Goal: Task Accomplishment & Management: Manage account settings

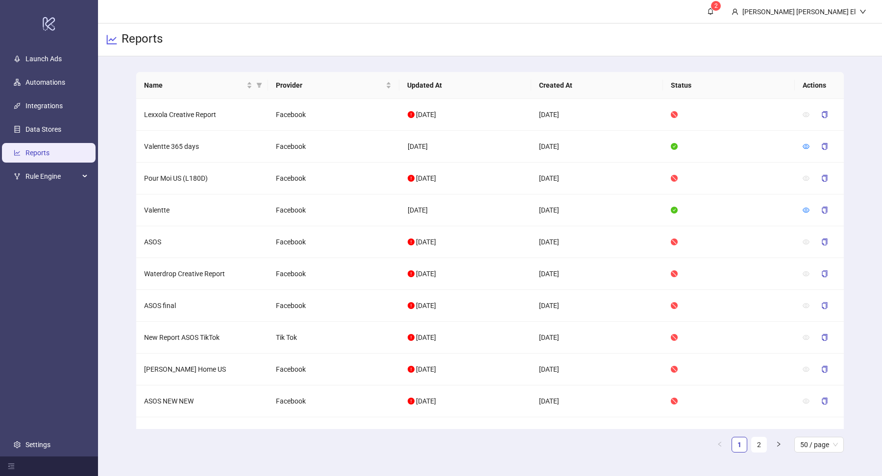
scroll to position [1282, 0]
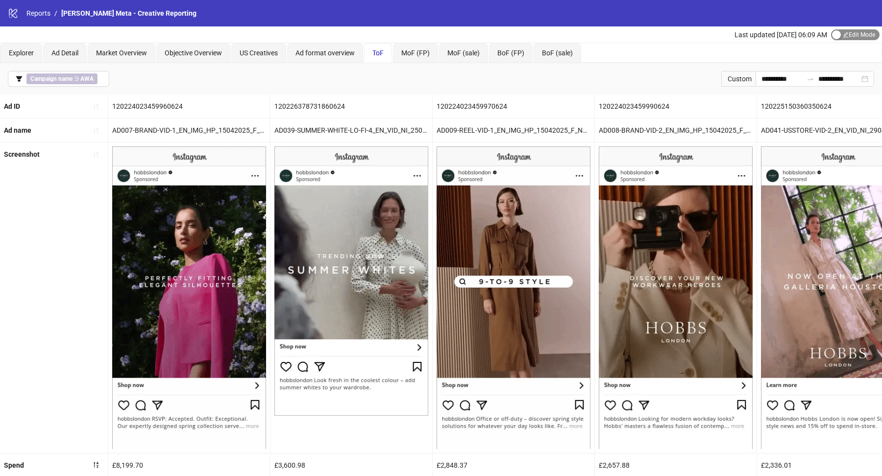
click at [851, 37] on span "Edit Mode Edit Mode" at bounding box center [855, 34] width 49 height 11
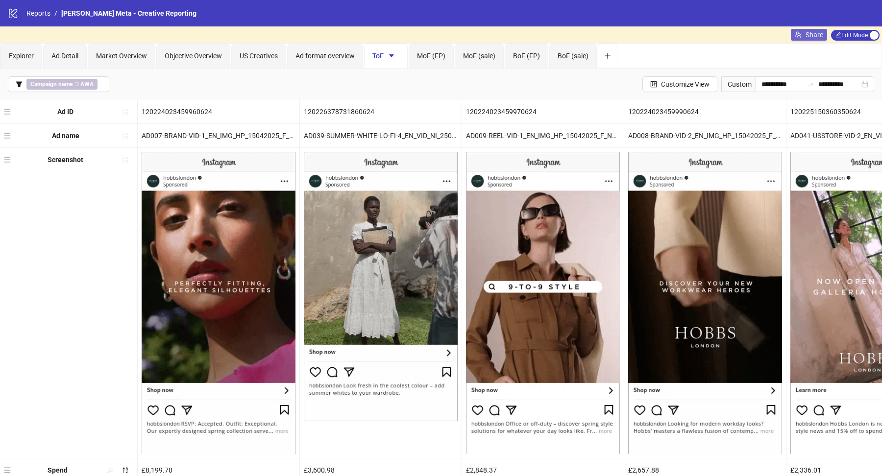
click at [813, 38] on span "Share" at bounding box center [815, 35] width 18 height 8
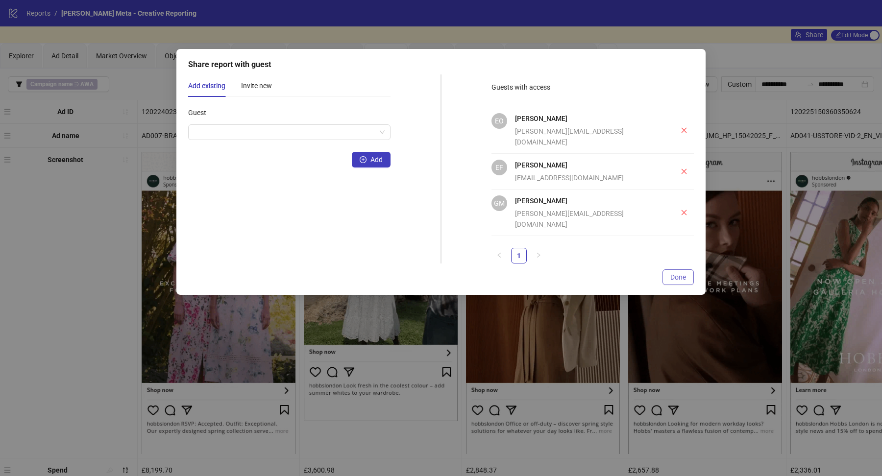
click at [680, 273] on span "Done" at bounding box center [678, 277] width 16 height 8
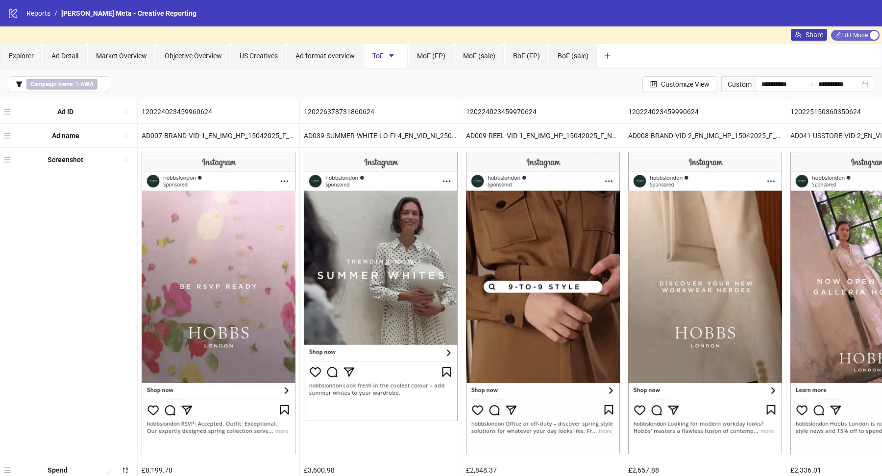
click at [851, 34] on span "Edit Mode Edit Mode" at bounding box center [855, 35] width 49 height 11
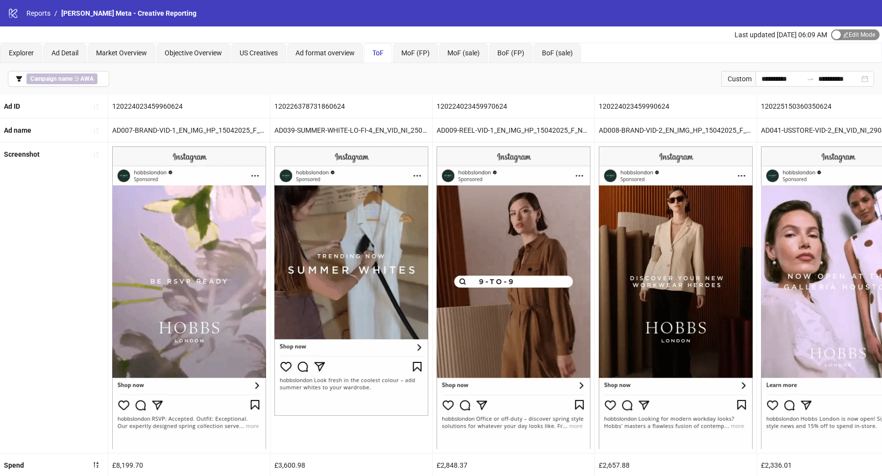
click at [846, 36] on span "Edit Mode Edit Mode" at bounding box center [855, 34] width 49 height 11
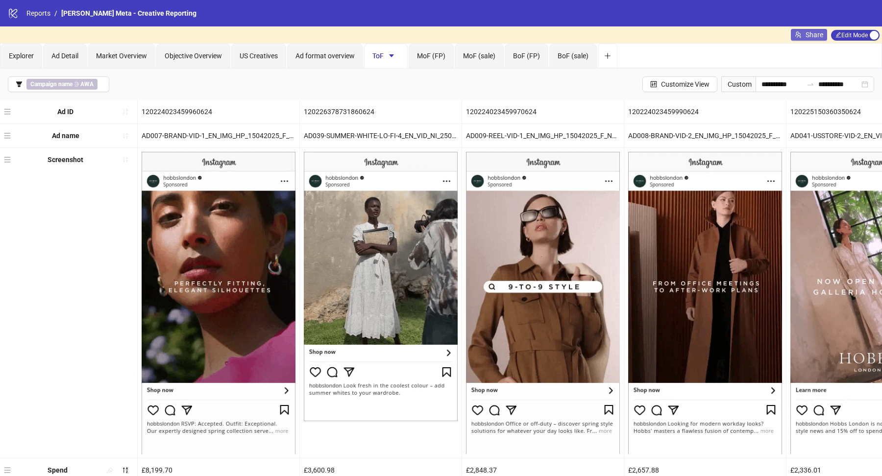
click at [806, 32] on span "Share" at bounding box center [815, 35] width 18 height 8
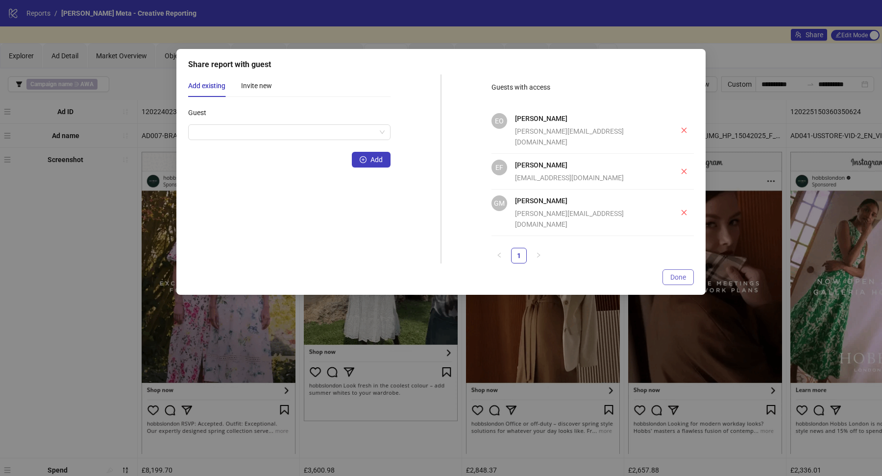
click at [681, 273] on span "Done" at bounding box center [678, 277] width 16 height 8
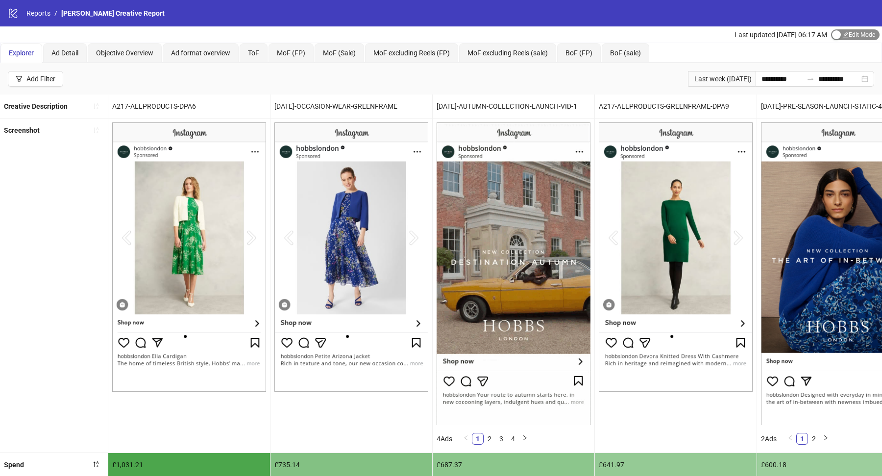
click at [840, 33] on span "Edit Mode Edit Mode" at bounding box center [855, 34] width 49 height 11
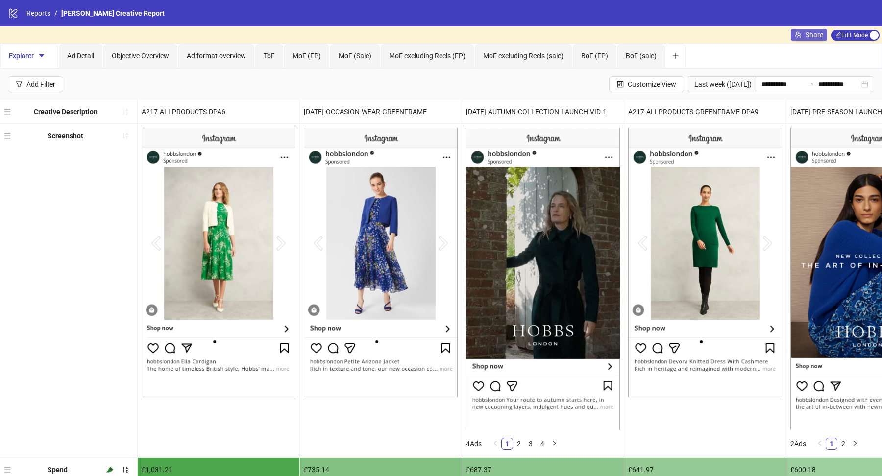
click at [810, 32] on span "Share" at bounding box center [815, 35] width 18 height 8
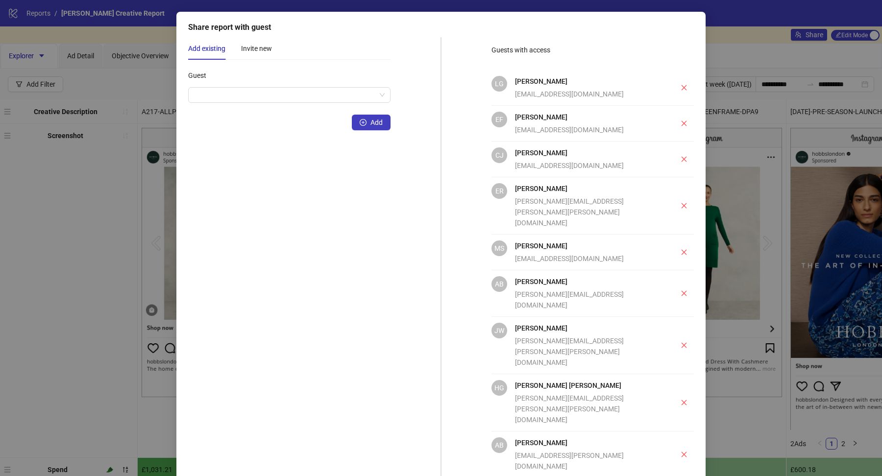
scroll to position [57, 0]
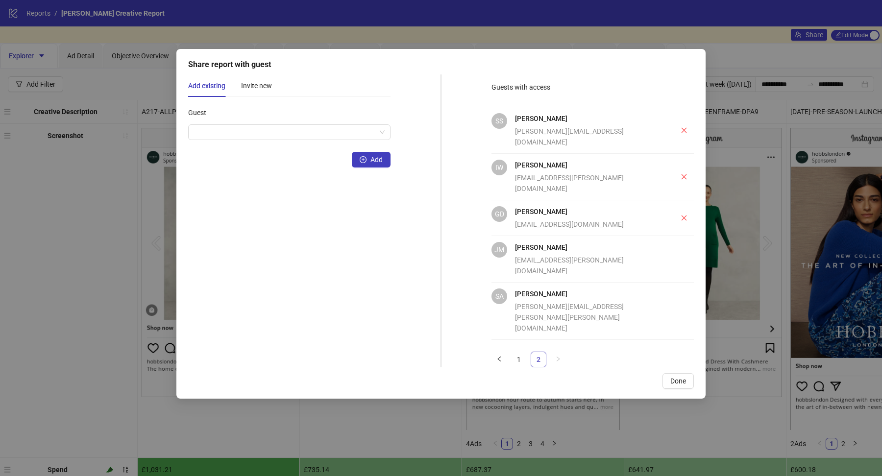
scroll to position [0, 0]
click at [671, 377] on span "Done" at bounding box center [678, 381] width 16 height 8
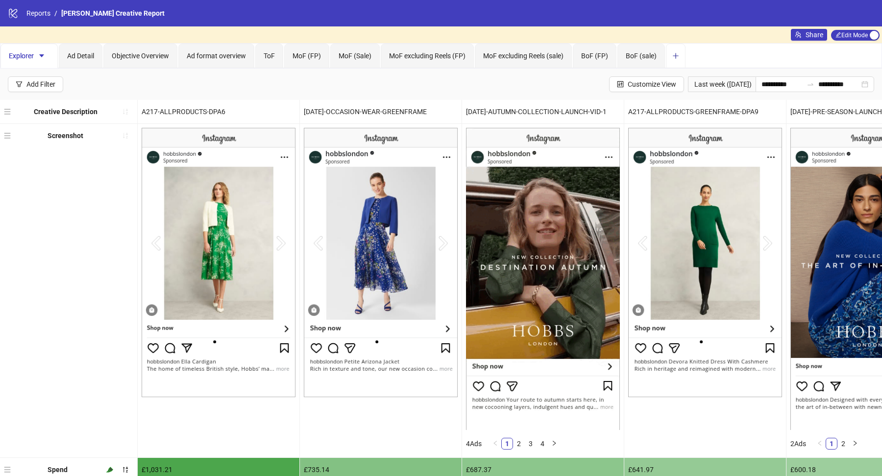
click at [672, 52] on icon "plus" at bounding box center [675, 55] width 7 height 7
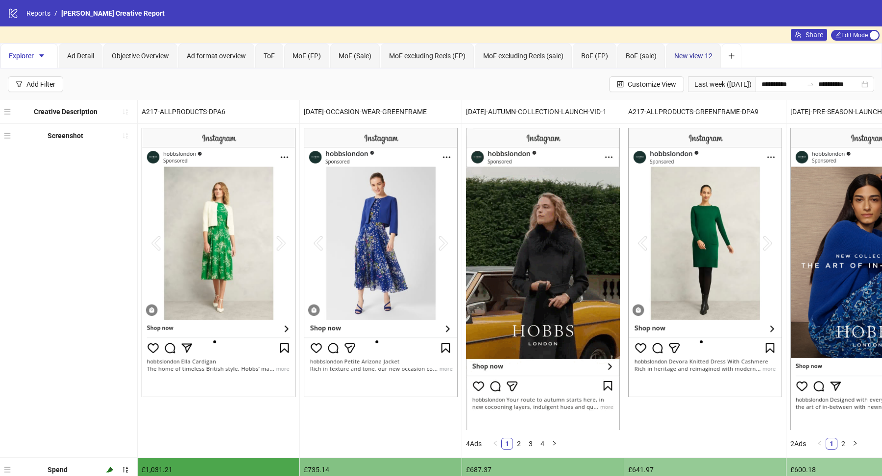
click at [694, 54] on span "New view 12" at bounding box center [693, 56] width 38 height 8
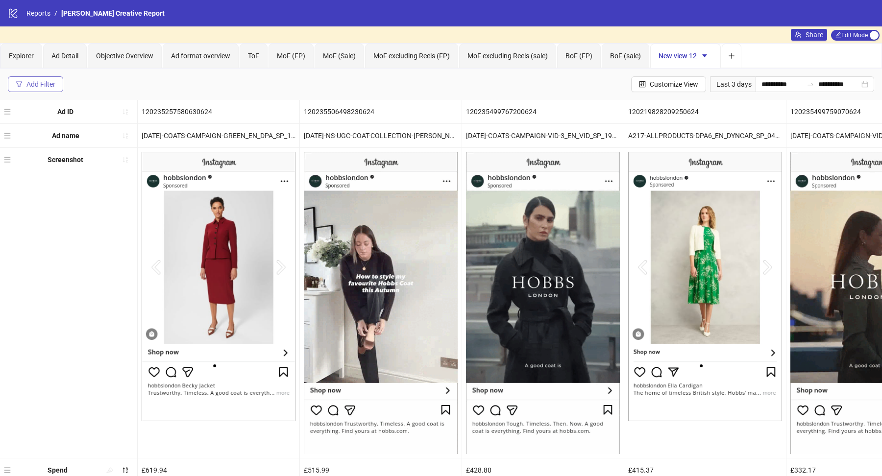
click at [45, 80] on div "Add Filter" at bounding box center [40, 84] width 29 height 8
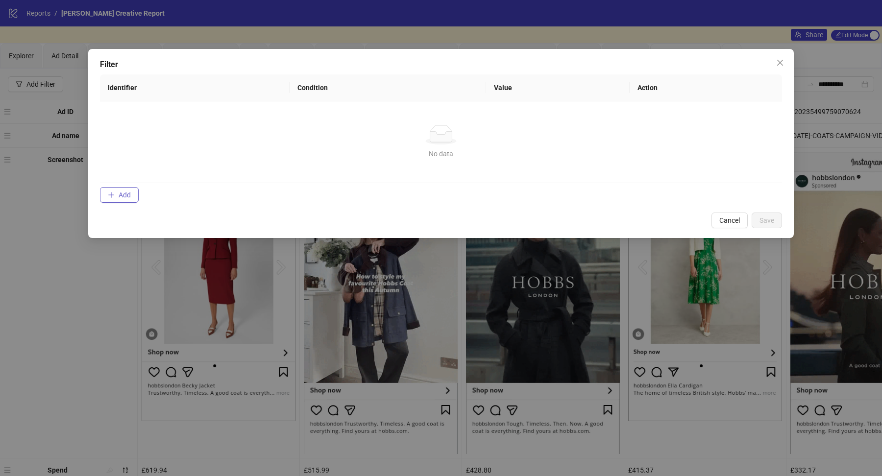
click at [123, 188] on button "Add" at bounding box center [119, 195] width 39 height 16
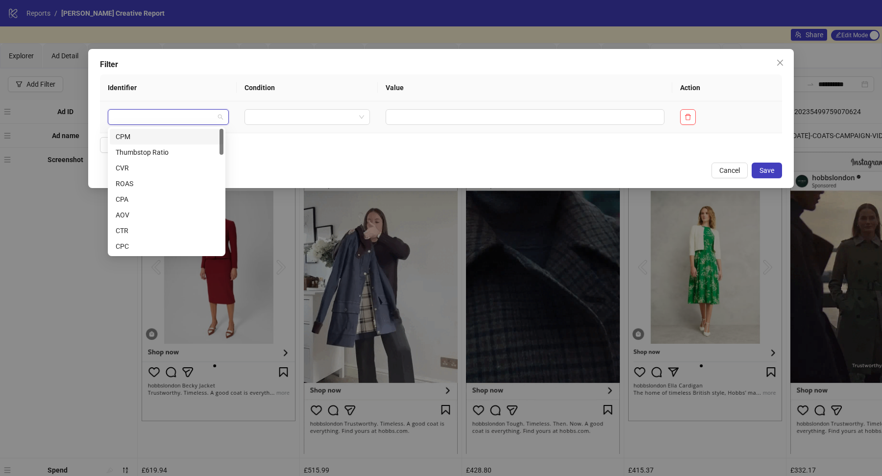
click at [149, 113] on input "search" at bounding box center [164, 117] width 100 height 15
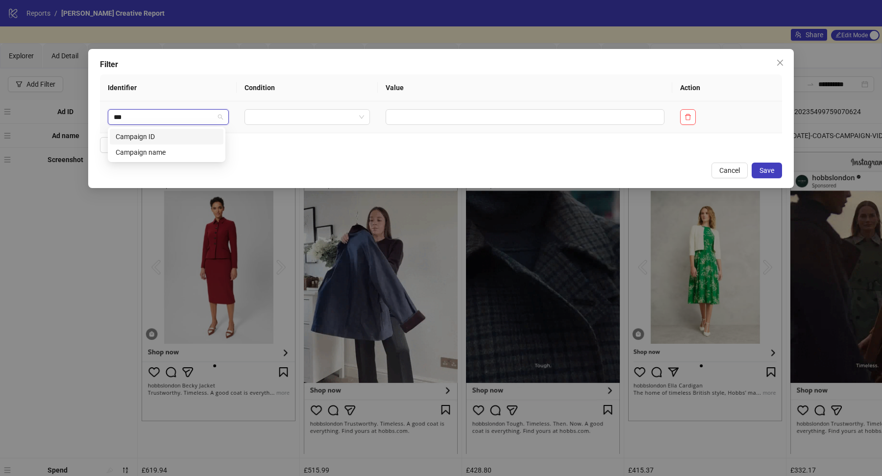
type input "****"
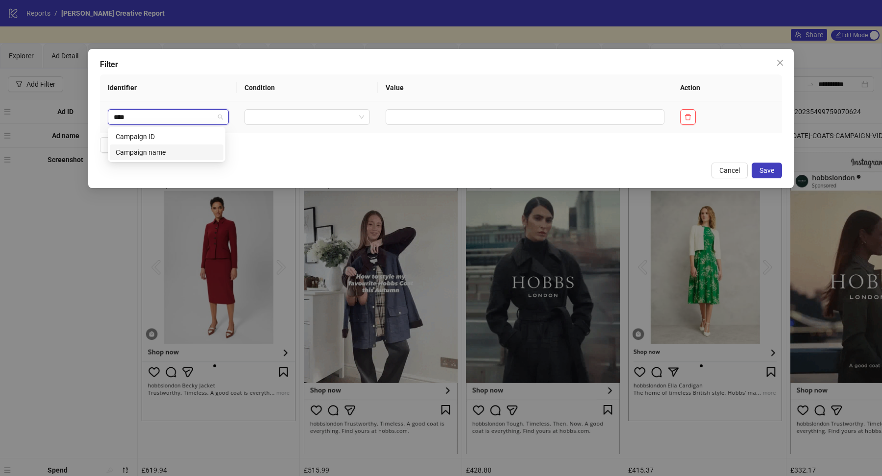
click at [141, 152] on div "Campaign name" at bounding box center [167, 152] width 102 height 11
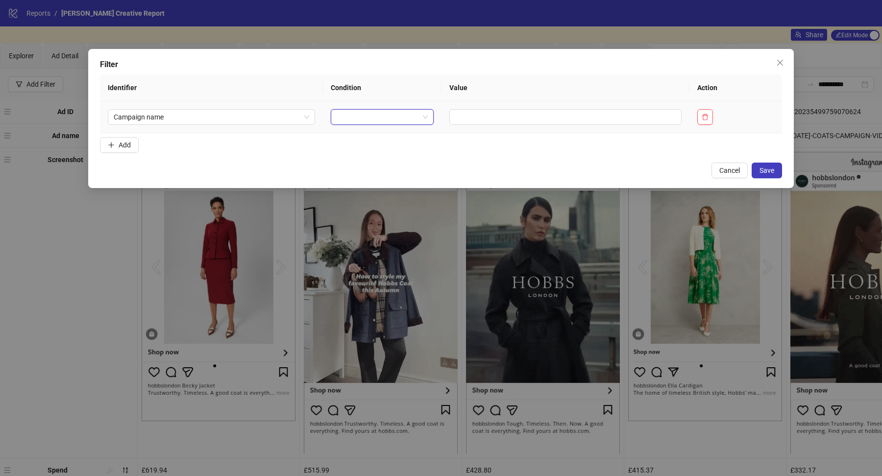
click at [347, 123] on input "search" at bounding box center [378, 117] width 83 height 15
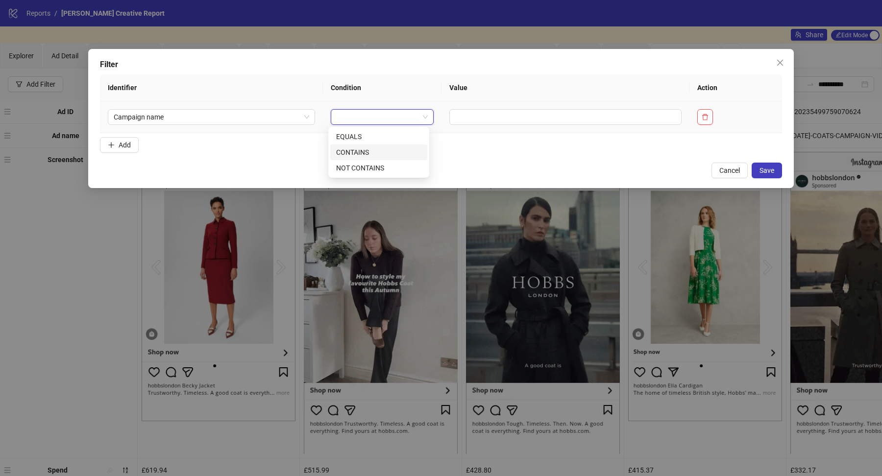
click at [366, 151] on div "CONTAINS" at bounding box center [378, 152] width 85 height 11
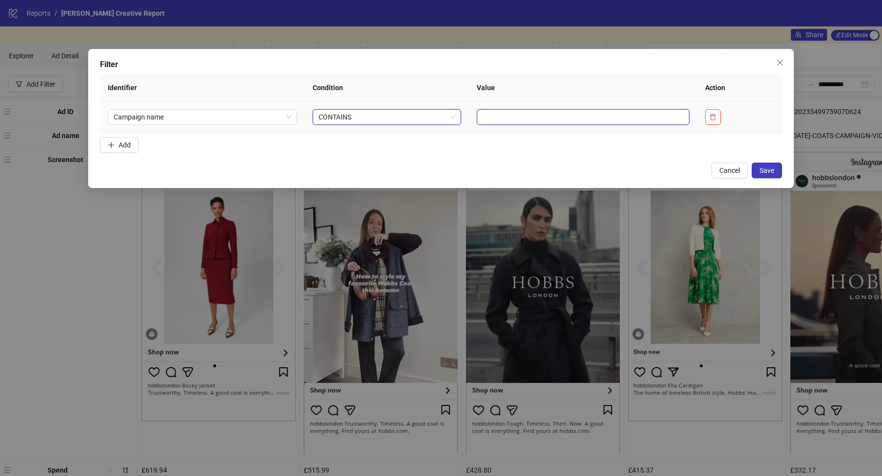
click at [488, 117] on input "text" at bounding box center [583, 117] width 213 height 16
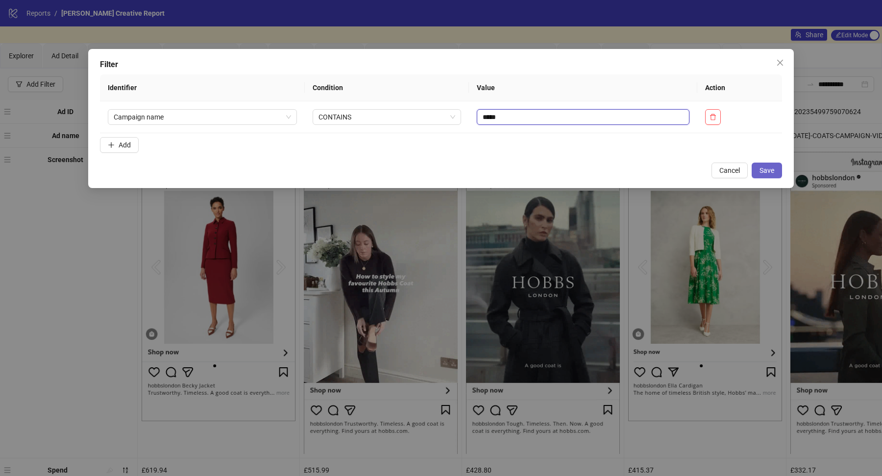
type input "*****"
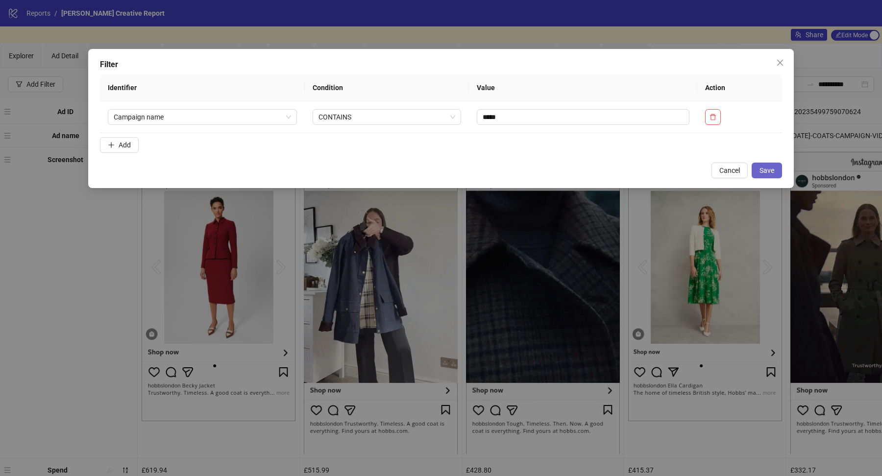
click at [768, 167] on span "Save" at bounding box center [767, 171] width 15 height 8
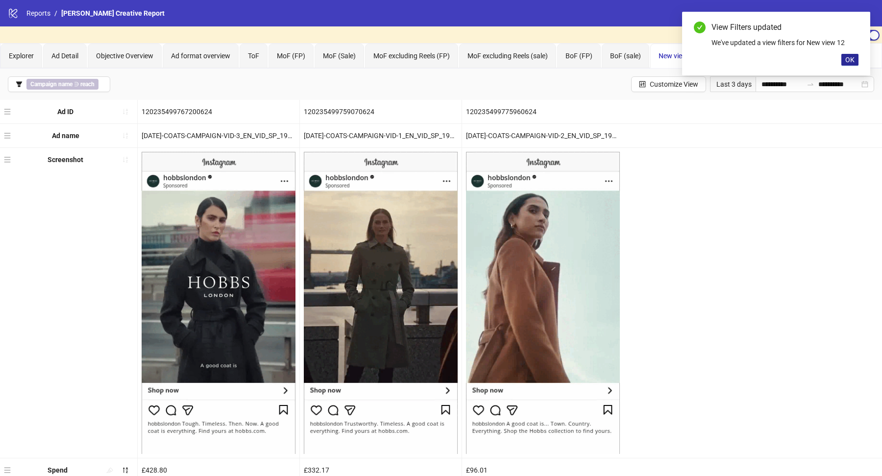
click at [851, 58] on span "OK" at bounding box center [849, 60] width 9 height 8
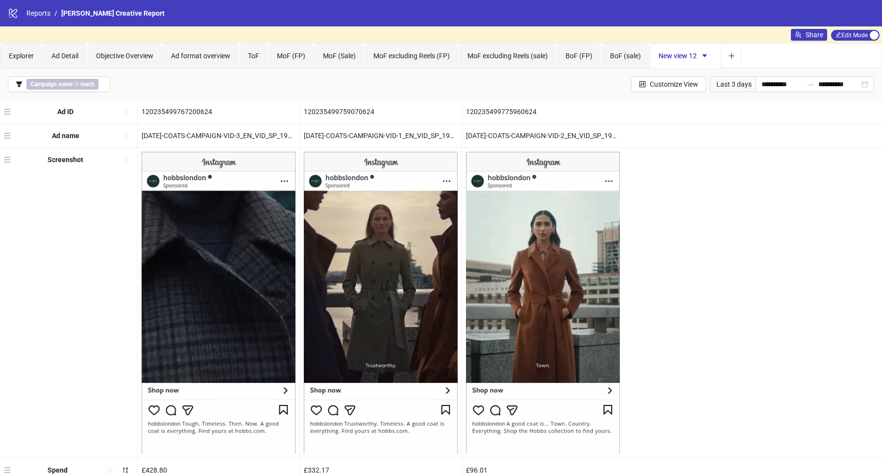
click at [677, 55] on span "New view 12" at bounding box center [686, 56] width 54 height 8
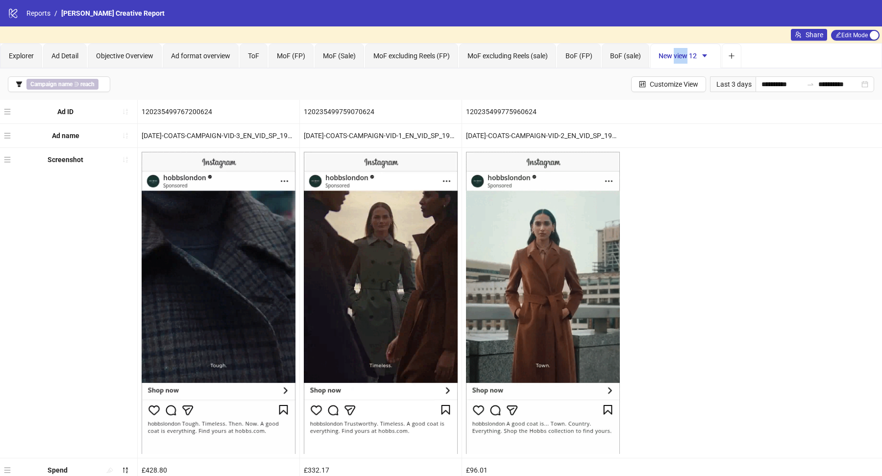
click at [677, 55] on span "New view 12" at bounding box center [686, 56] width 54 height 8
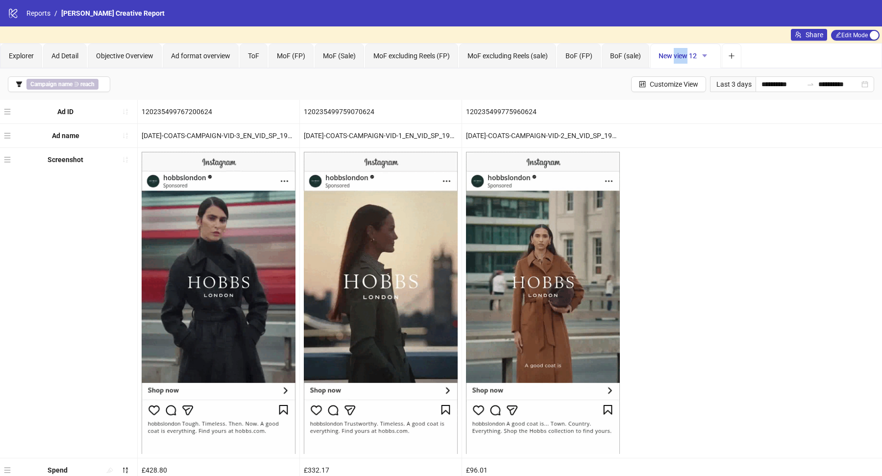
click at [701, 53] on icon "caret-down" at bounding box center [704, 55] width 7 height 7
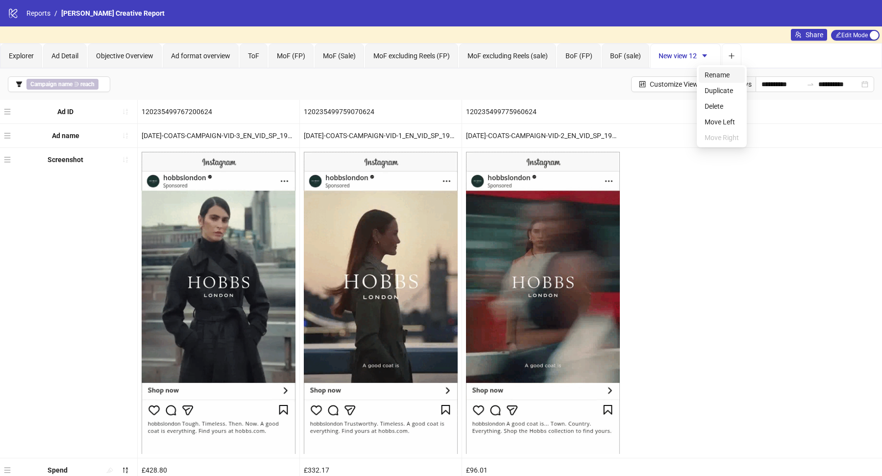
click at [724, 74] on span "Rename" at bounding box center [722, 75] width 34 height 11
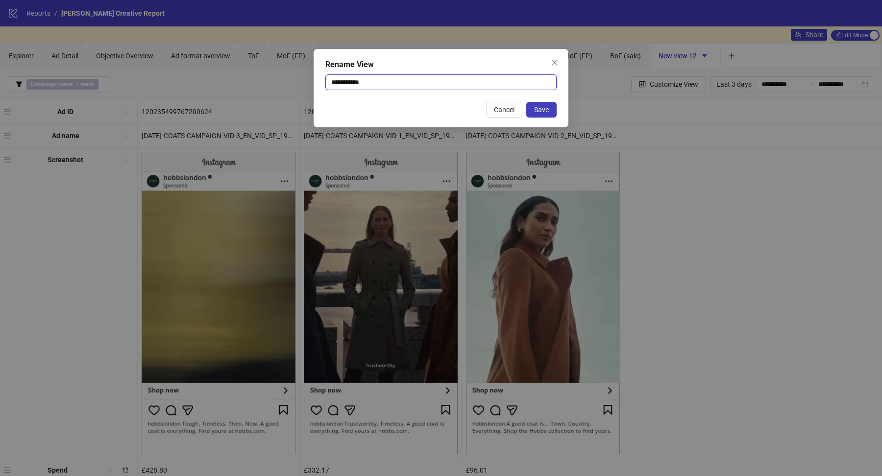
click at [406, 80] on input "**********" at bounding box center [440, 82] width 231 height 16
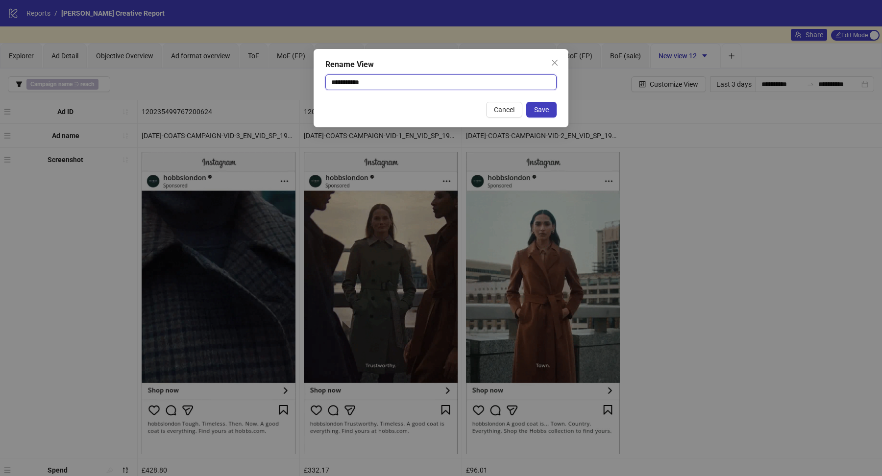
click at [406, 80] on input "**********" at bounding box center [440, 82] width 231 height 16
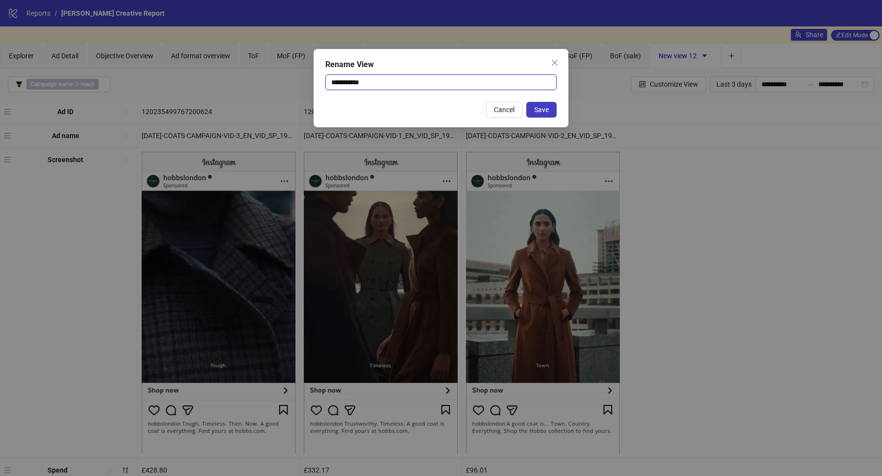
click at [406, 80] on input "**********" at bounding box center [440, 82] width 231 height 16
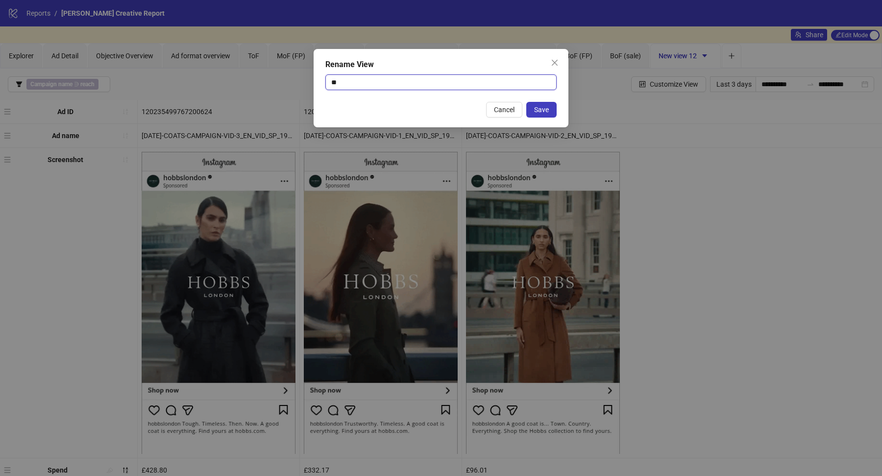
type input "*"
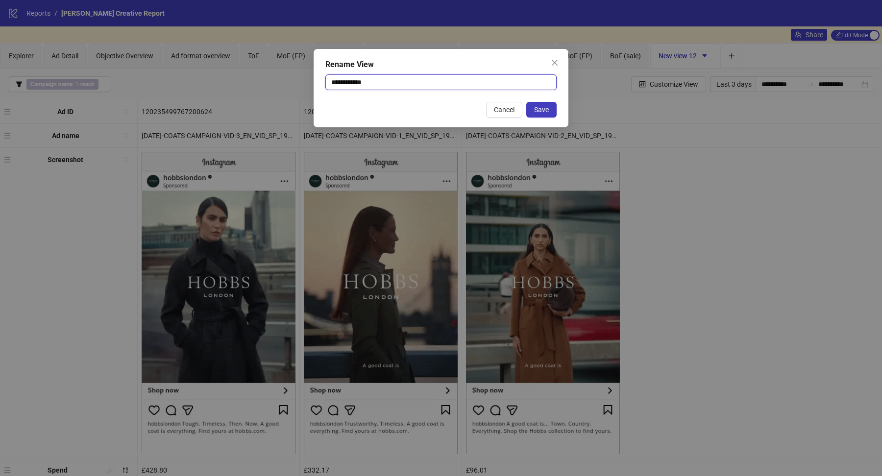
click at [357, 84] on input "**********" at bounding box center [440, 82] width 231 height 16
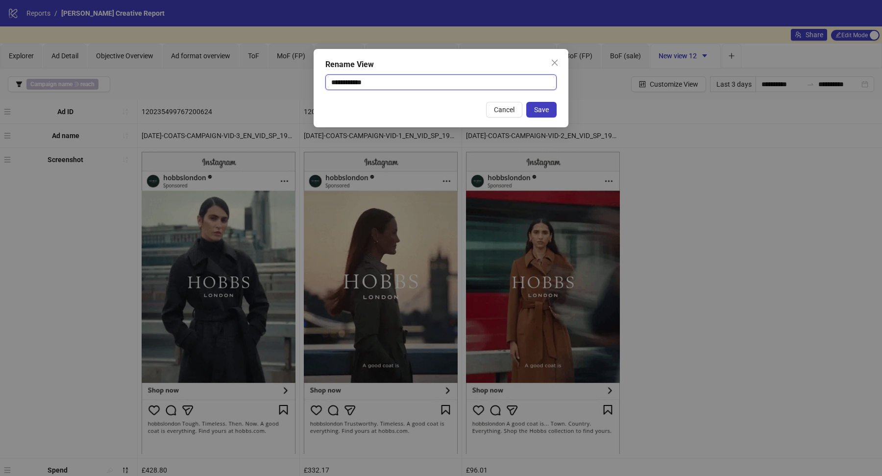
click at [357, 84] on input "**********" at bounding box center [440, 82] width 231 height 16
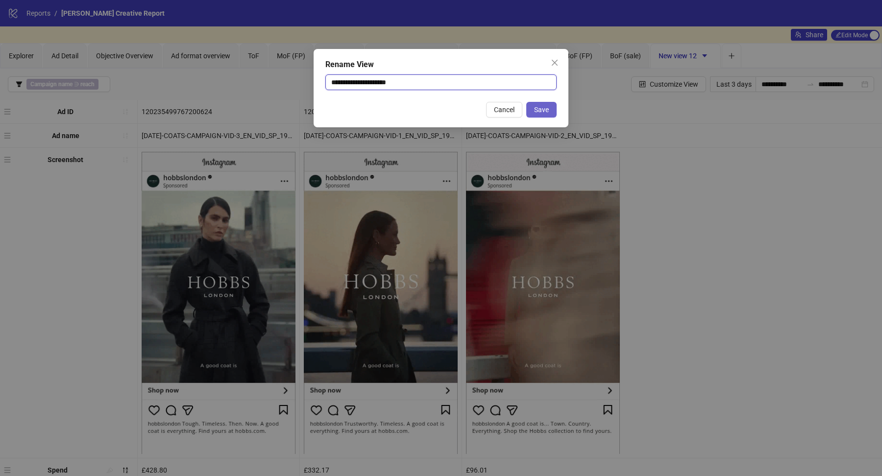
type input "**********"
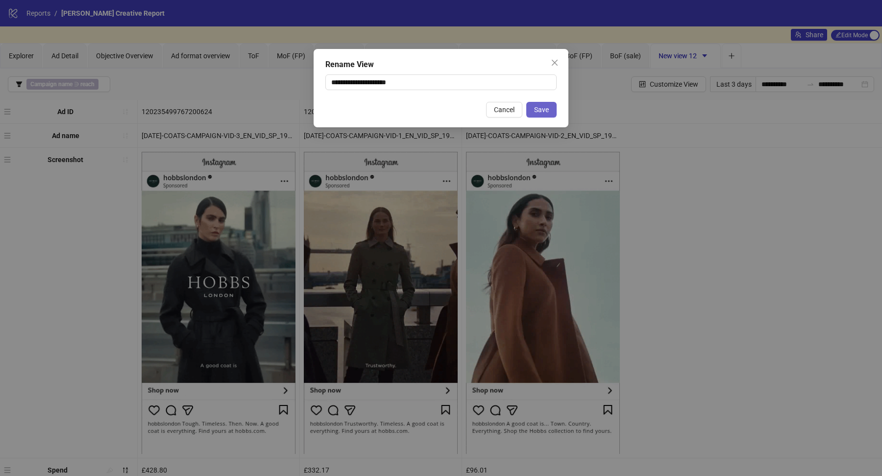
click at [547, 117] on button "Save" at bounding box center [541, 110] width 30 height 16
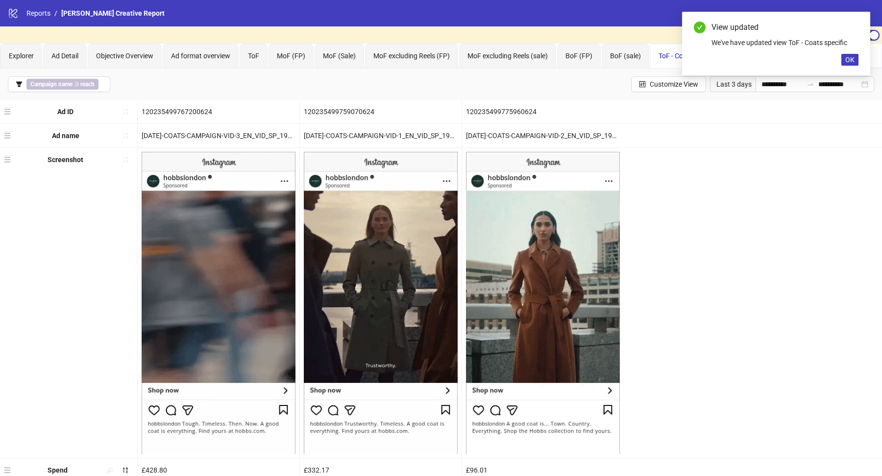
scroll to position [20, 0]
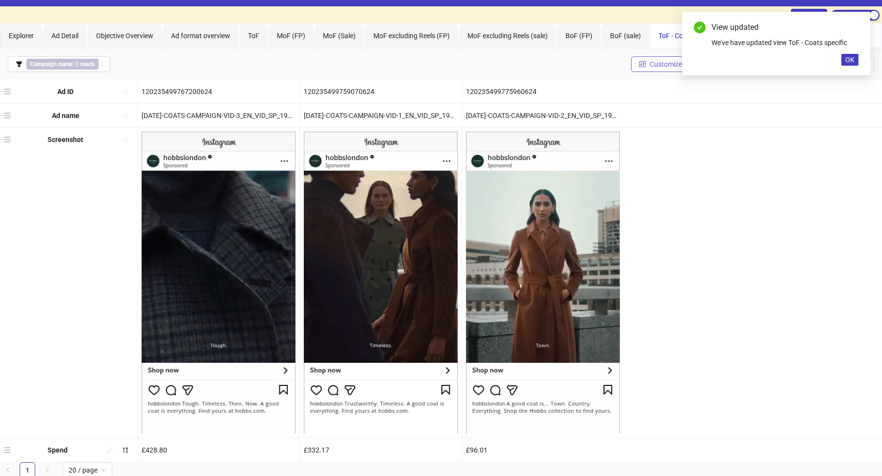
click at [673, 64] on span "Customize View" at bounding box center [674, 64] width 49 height 8
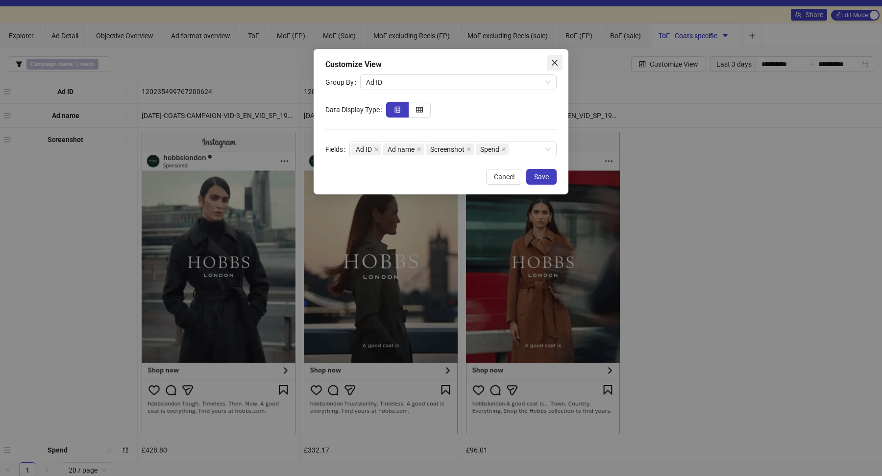
click at [552, 63] on icon "close" at bounding box center [555, 63] width 8 height 8
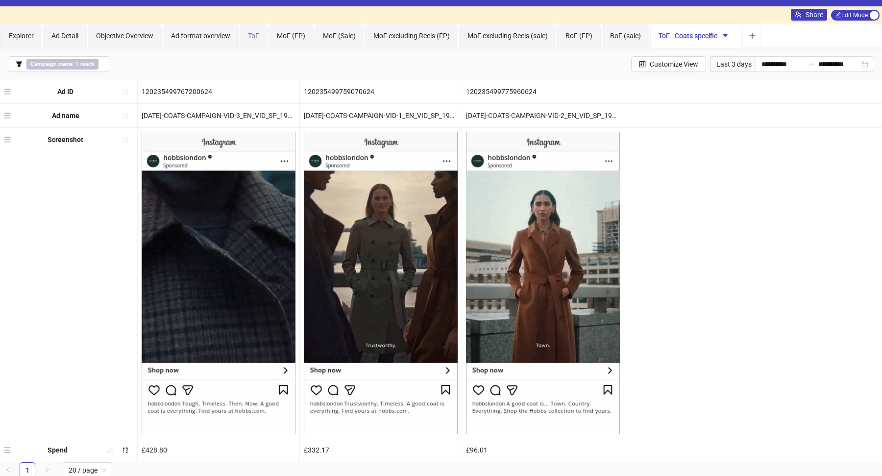
click at [249, 40] on div "ToF" at bounding box center [254, 36] width 28 height 25
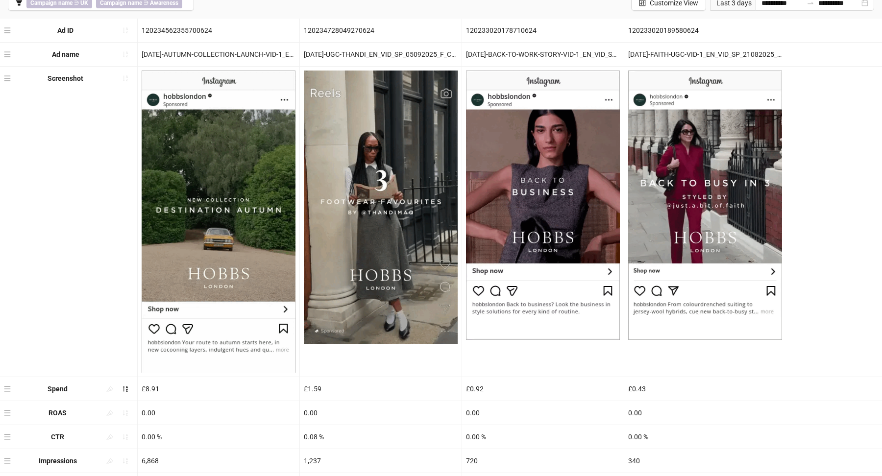
scroll to position [0, 0]
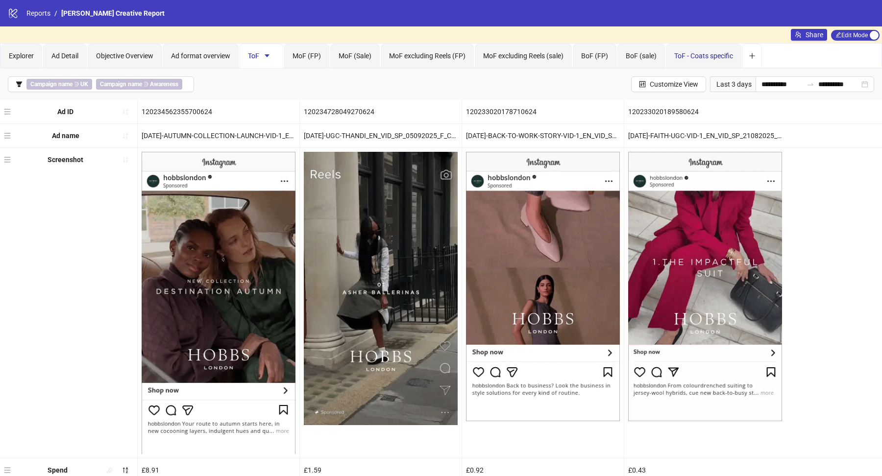
click at [699, 54] on span "ToF - Coats specific" at bounding box center [703, 56] width 59 height 8
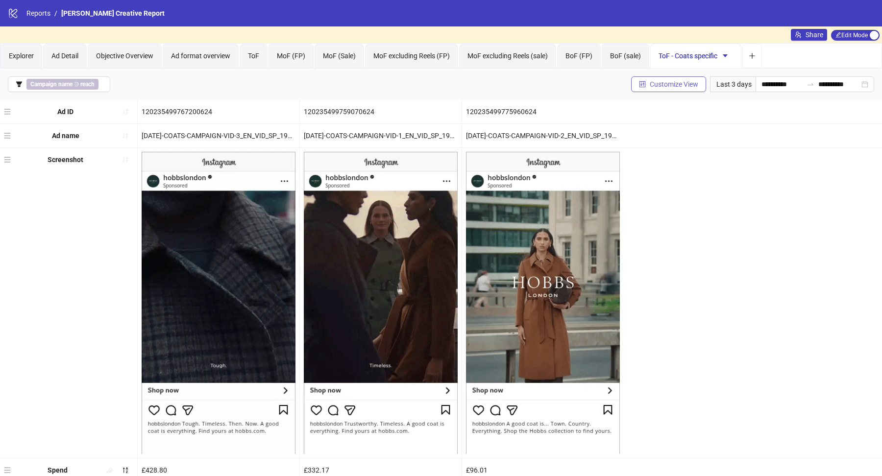
click at [650, 85] on span "Customize View" at bounding box center [674, 84] width 49 height 8
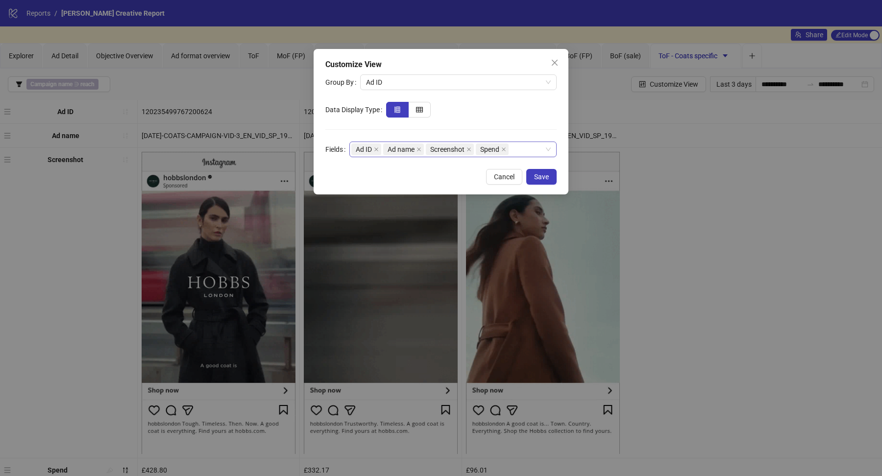
click at [524, 152] on div "Ad ID Ad name Screenshot Spend" at bounding box center [447, 150] width 193 height 14
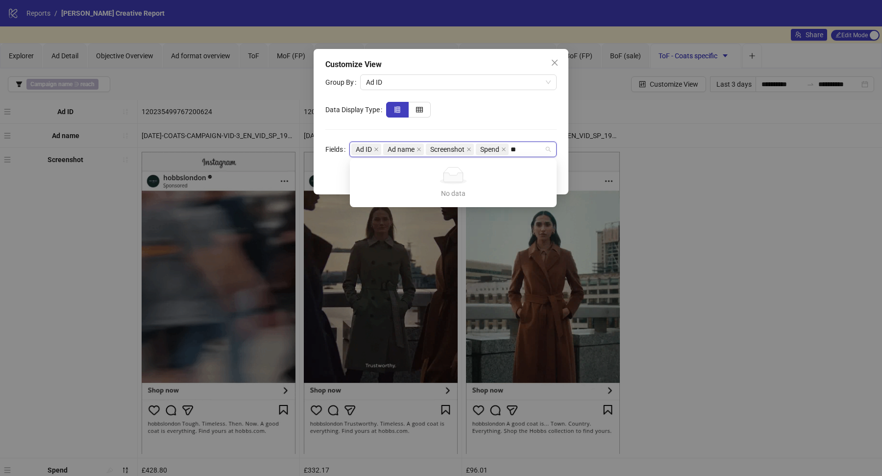
type input "*"
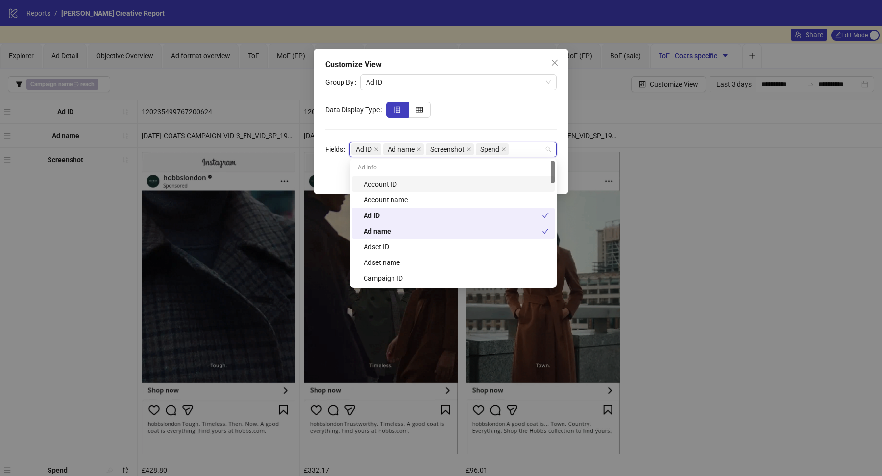
type input "*"
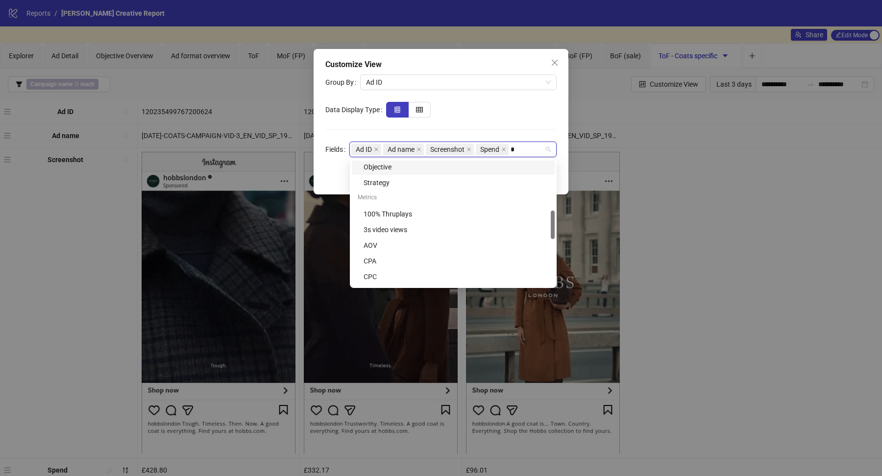
scroll to position [221, 0]
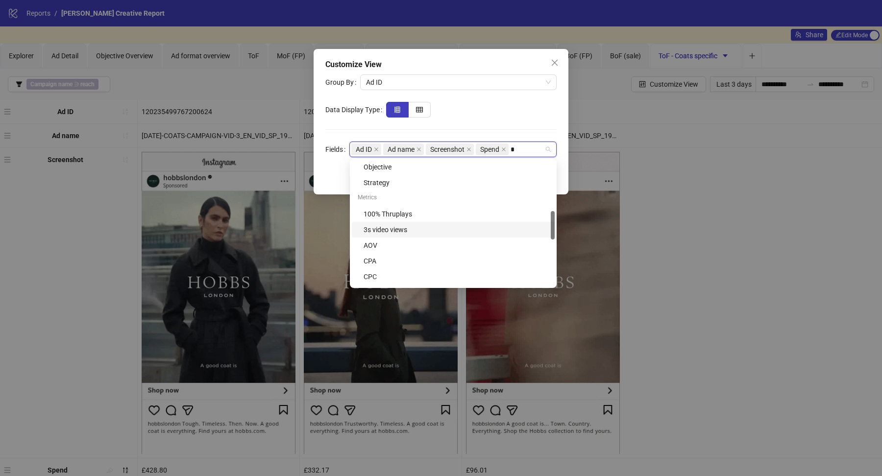
click at [396, 229] on div "3s video views" at bounding box center [456, 229] width 185 height 11
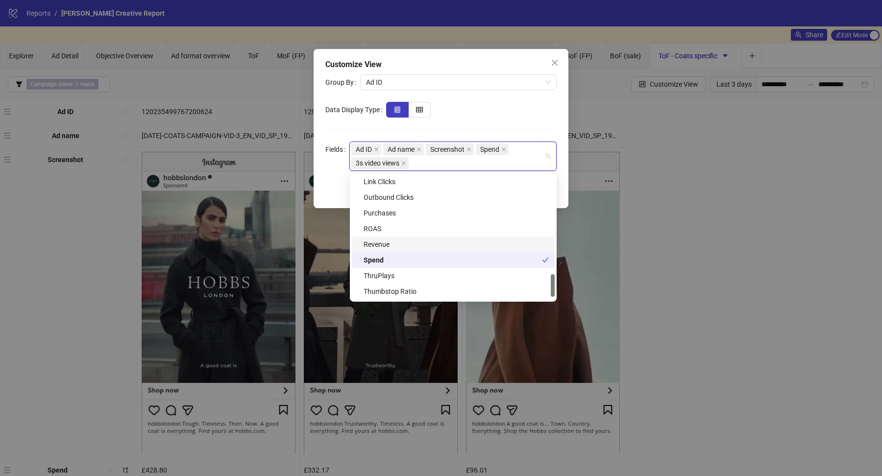
scroll to position [564, 0]
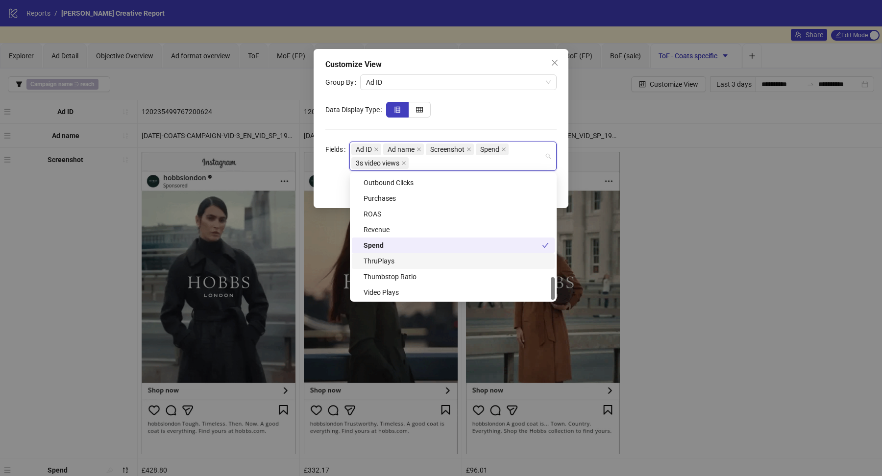
click at [381, 266] on div "ThruPlays" at bounding box center [453, 261] width 203 height 16
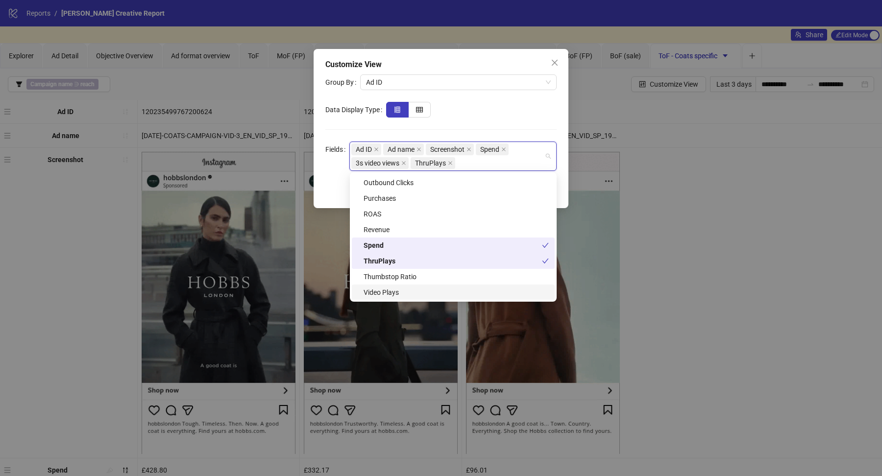
click at [385, 295] on div "Video Plays" at bounding box center [456, 292] width 185 height 11
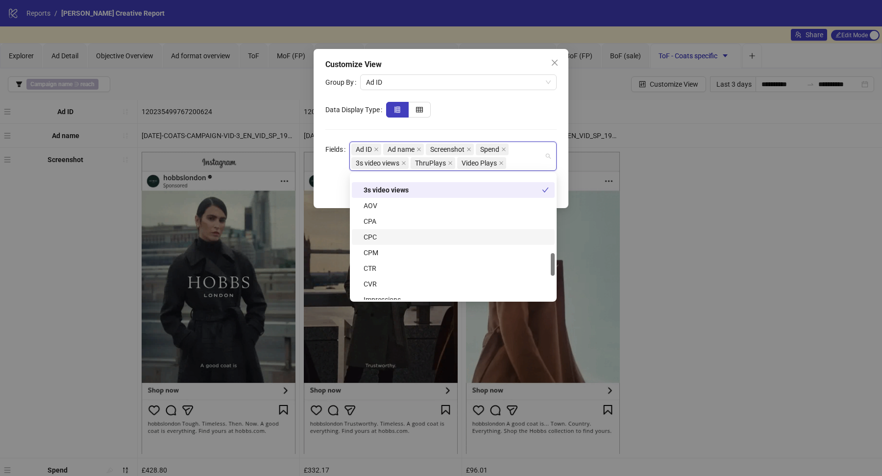
scroll to position [461, 0]
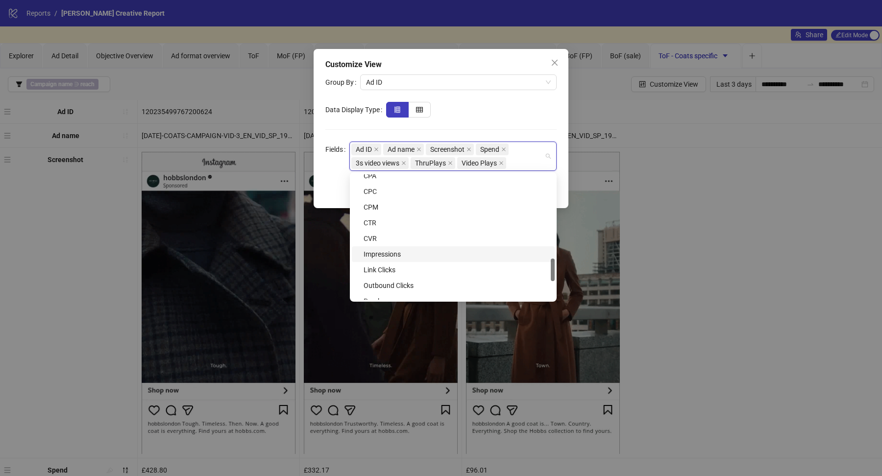
click at [385, 255] on div "Impressions" at bounding box center [456, 254] width 185 height 11
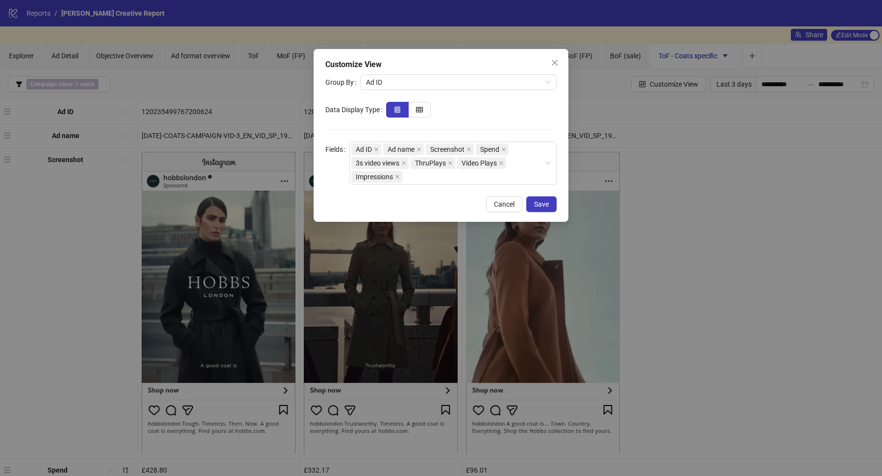
click at [514, 118] on form "Group By Ad ID Data Display Type Fields Ad ID Ad name Screenshot Spend 3s video…" at bounding box center [440, 129] width 231 height 110
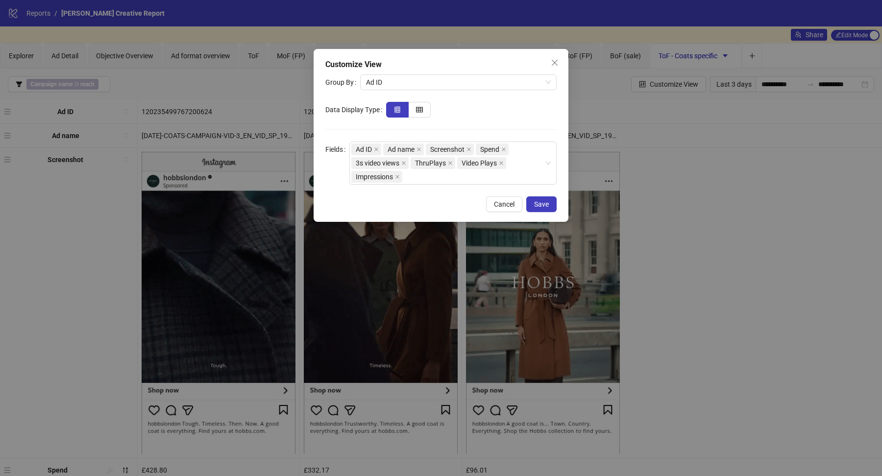
click at [543, 196] on div "Customize View Group By Ad ID Data Display Type Fields Ad ID Ad name Screenshot…" at bounding box center [441, 135] width 255 height 173
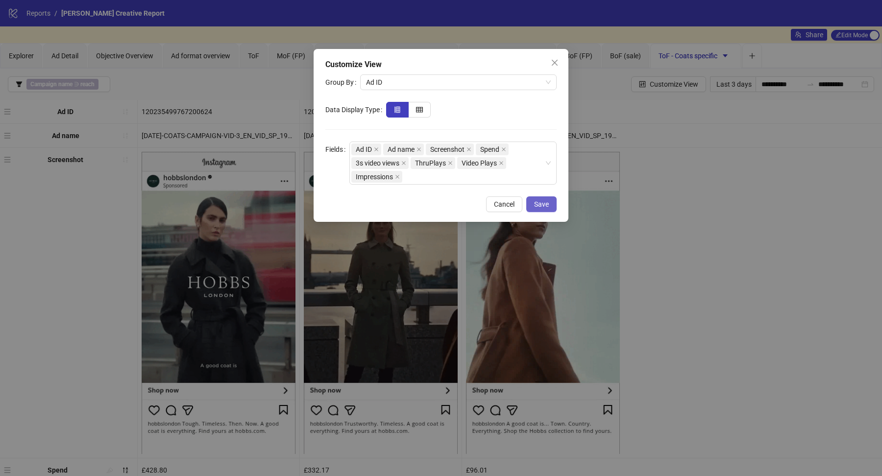
click at [543, 207] on span "Save" at bounding box center [541, 204] width 15 height 8
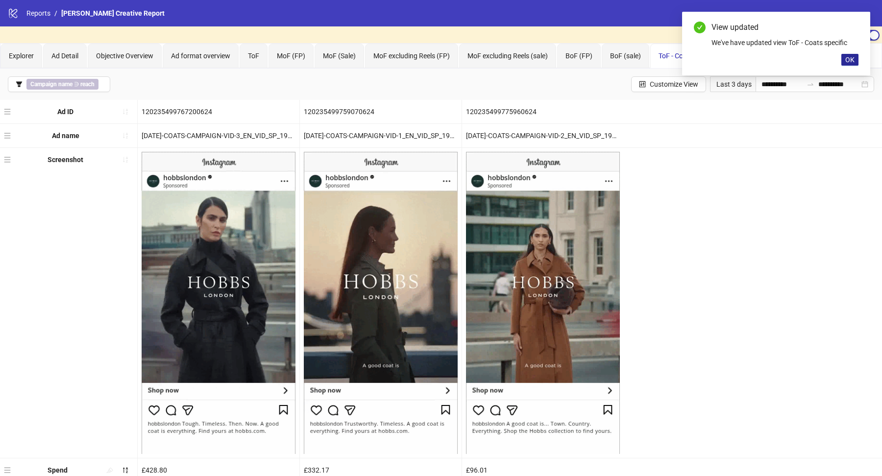
click at [849, 60] on span "OK" at bounding box center [849, 60] width 9 height 8
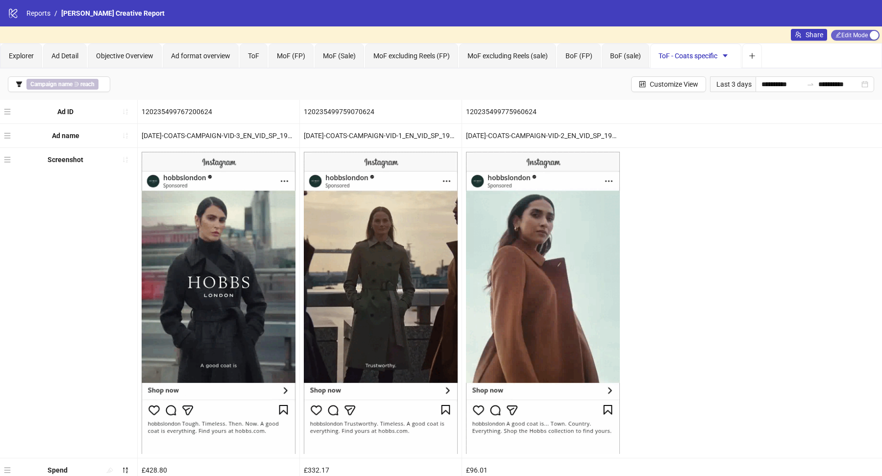
click at [853, 34] on span "Edit Mode Edit Mode" at bounding box center [855, 35] width 49 height 11
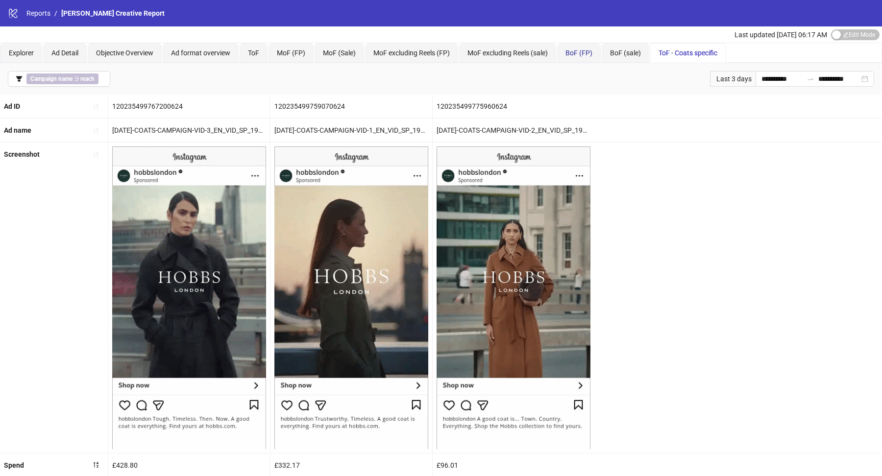
click at [578, 53] on span "BoF (FP)" at bounding box center [579, 53] width 27 height 8
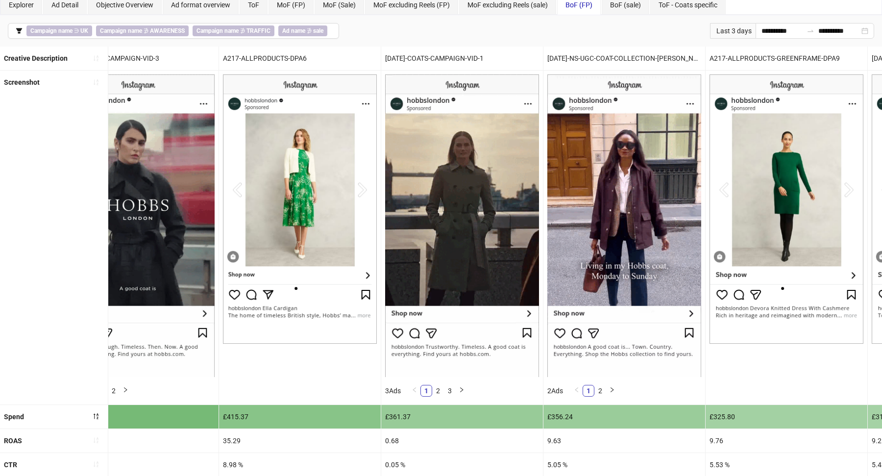
scroll to position [0, 0]
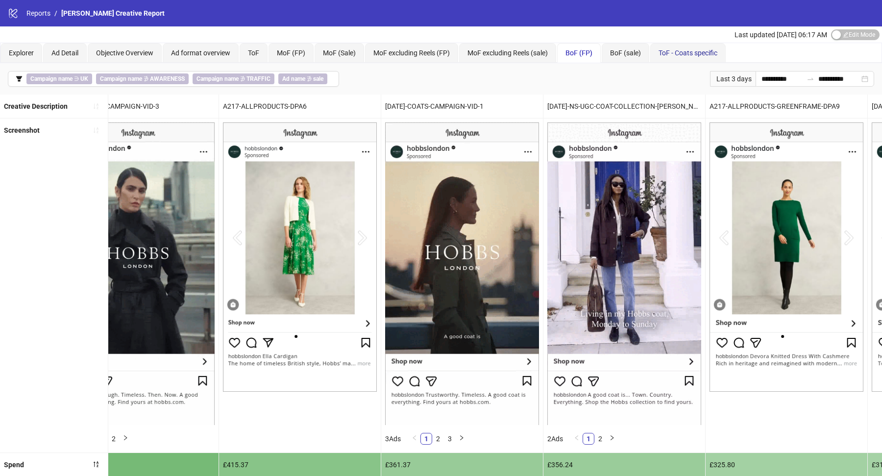
click at [677, 54] on span "ToF - Coats specific" at bounding box center [688, 53] width 59 height 8
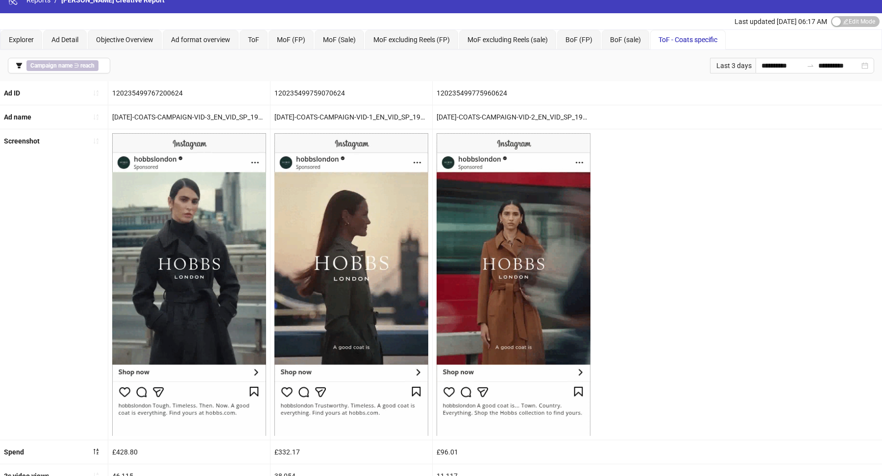
scroll to position [14, 0]
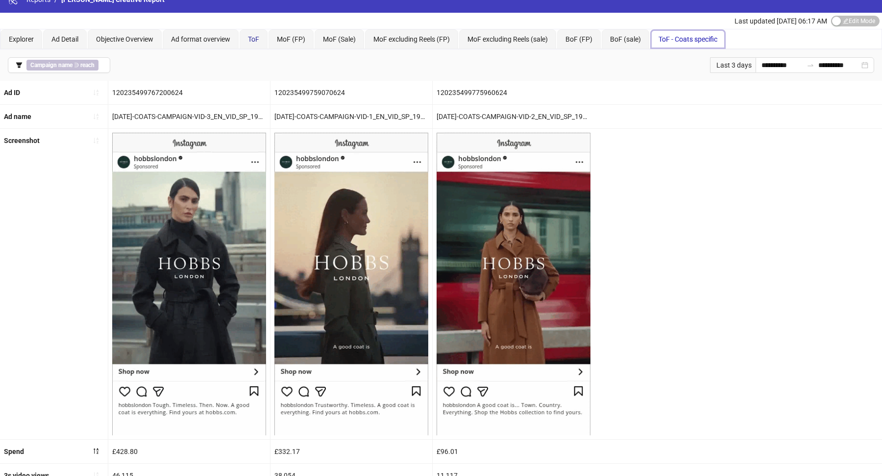
click at [256, 39] on span "ToF" at bounding box center [253, 39] width 11 height 8
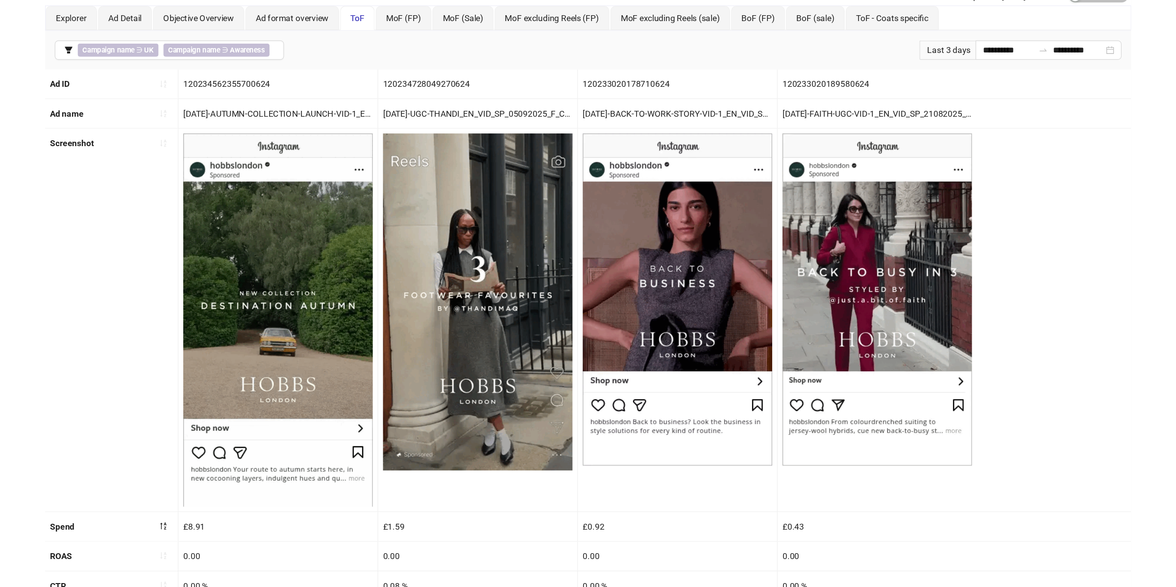
scroll to position [0, 0]
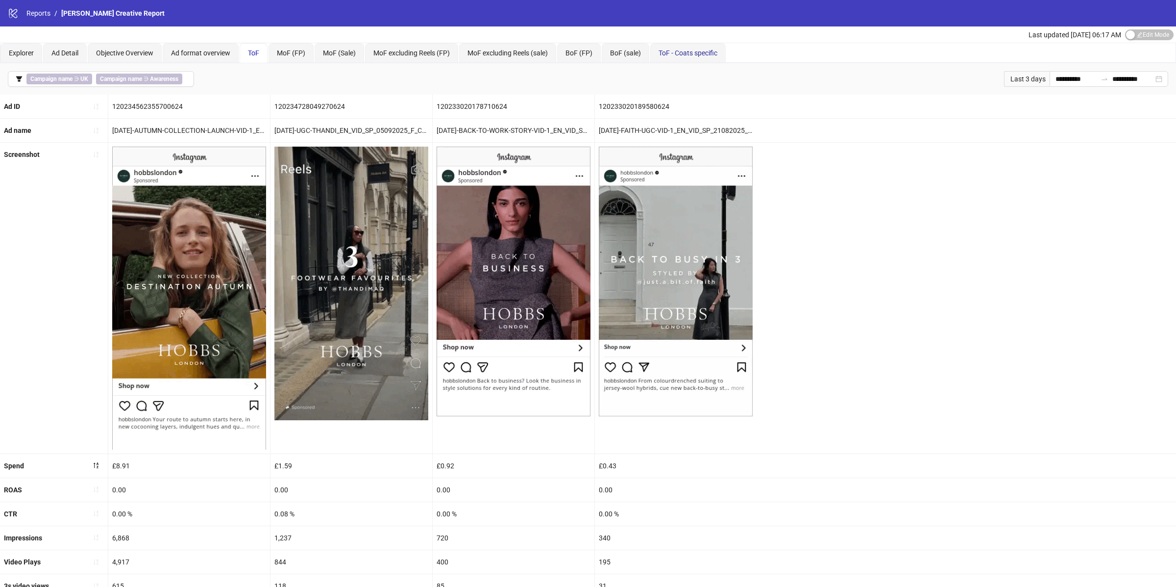
click at [685, 48] on div "ToF - Coats specific" at bounding box center [688, 53] width 59 height 11
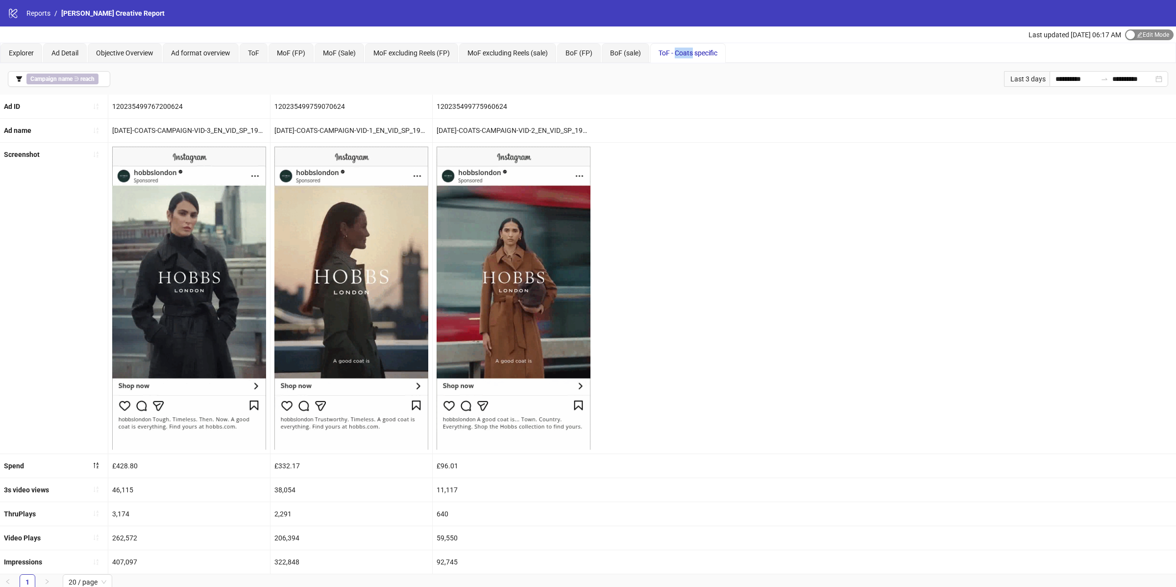
click at [882, 34] on span "Edit Mode Edit Mode" at bounding box center [1149, 34] width 49 height 11
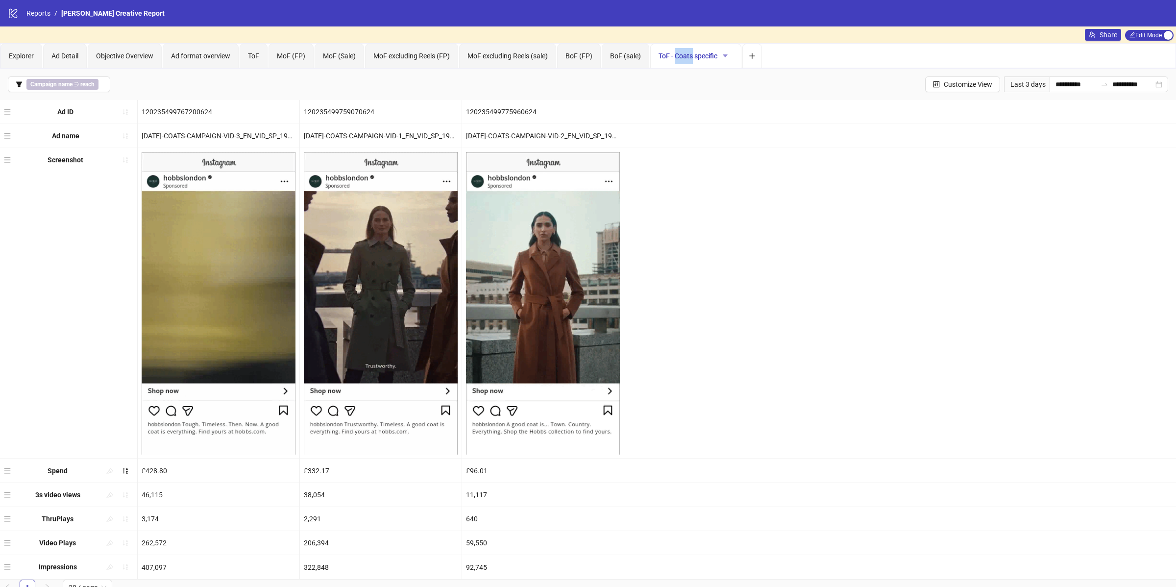
click at [728, 50] on button "button" at bounding box center [725, 56] width 16 height 16
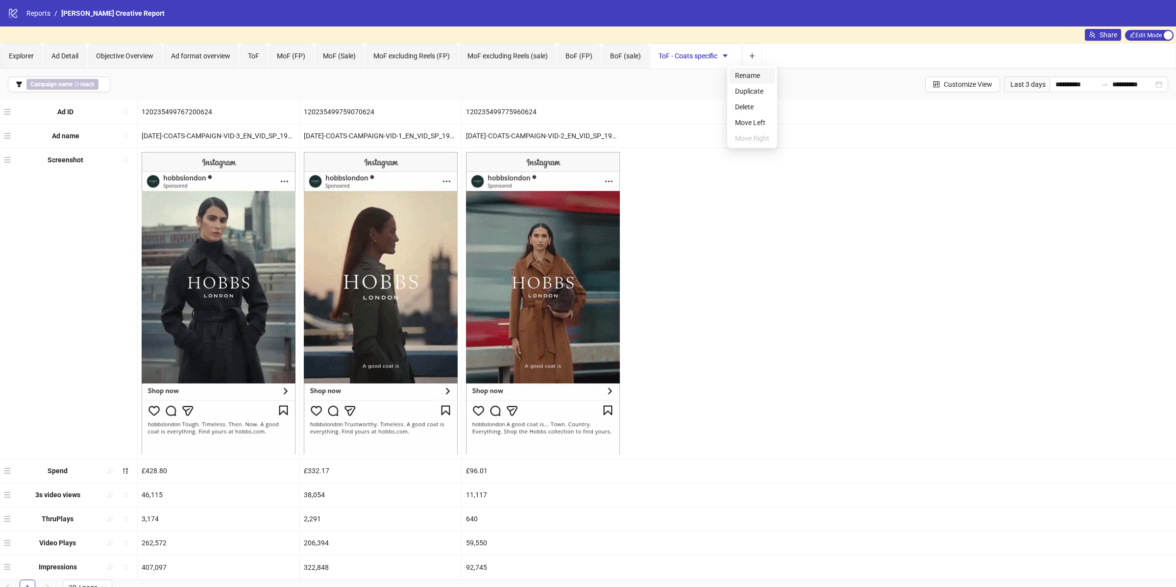
click at [755, 69] on li "Rename" at bounding box center [752, 76] width 46 height 16
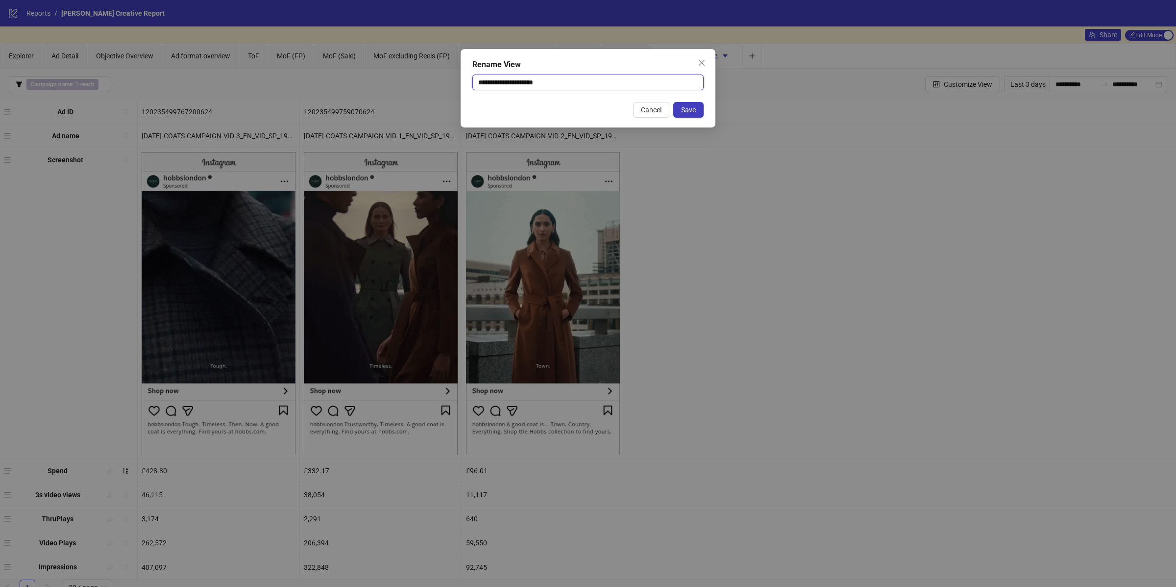
click at [551, 78] on input "**********" at bounding box center [587, 82] width 231 height 16
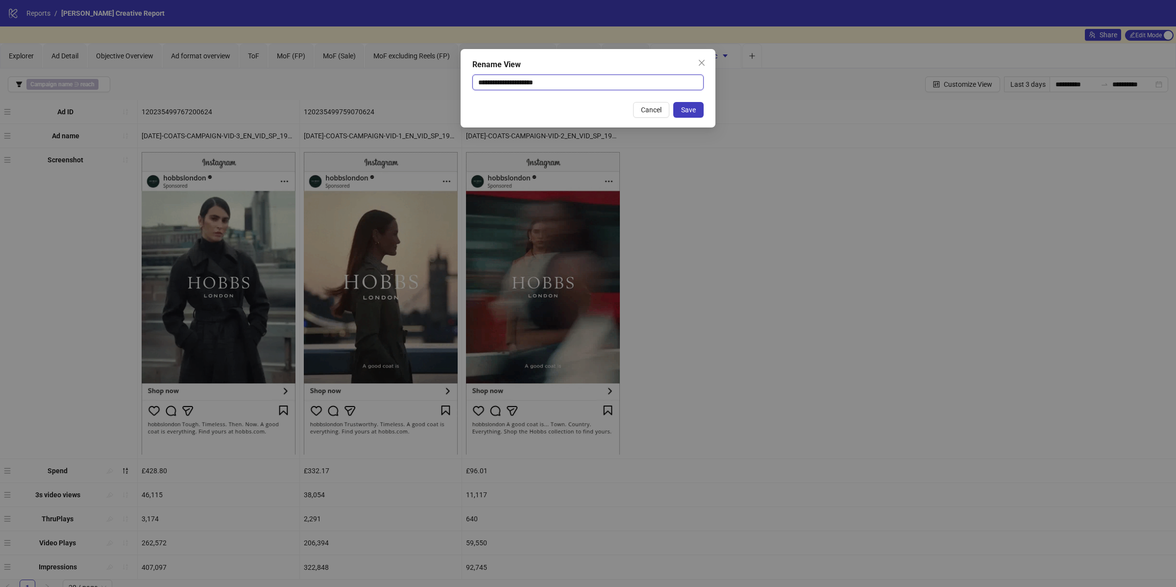
click at [513, 84] on input "**********" at bounding box center [587, 82] width 231 height 16
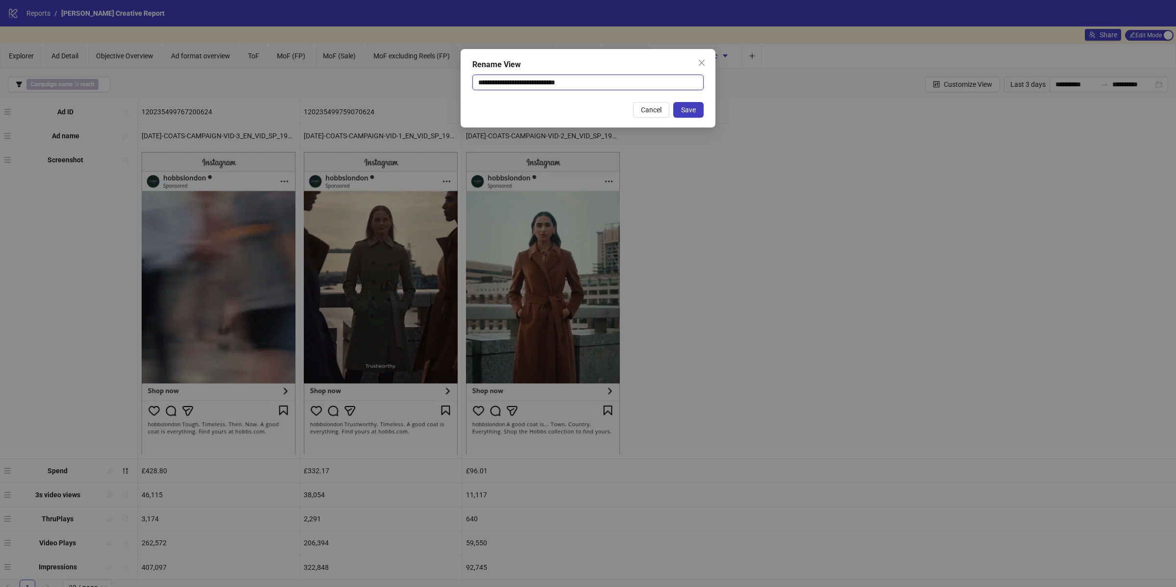
click at [558, 79] on input "**********" at bounding box center [587, 82] width 231 height 16
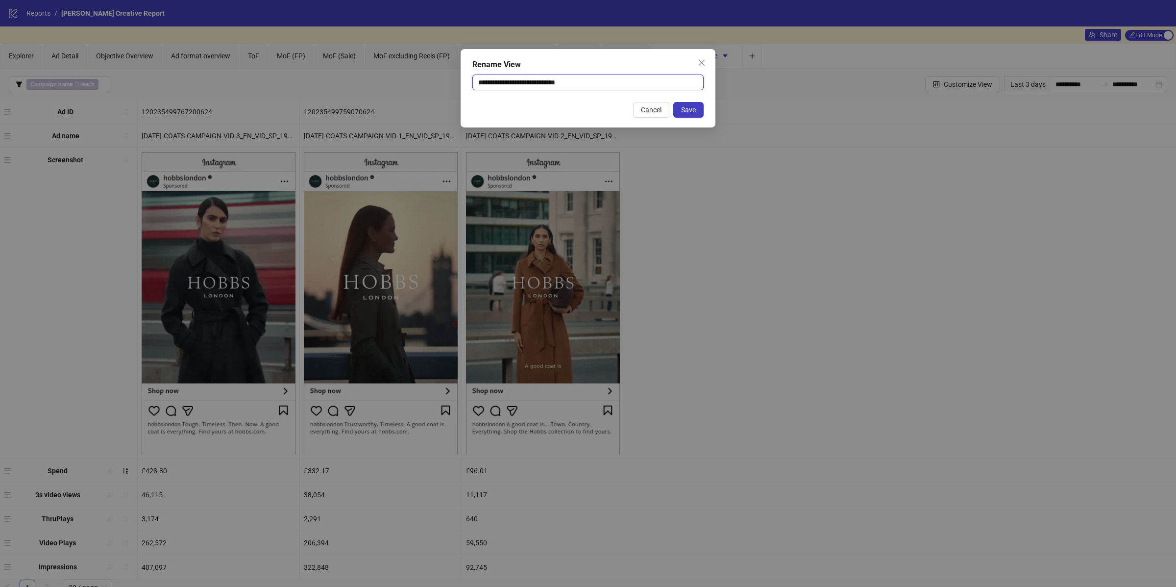
click at [558, 79] on input "**********" at bounding box center [587, 82] width 231 height 16
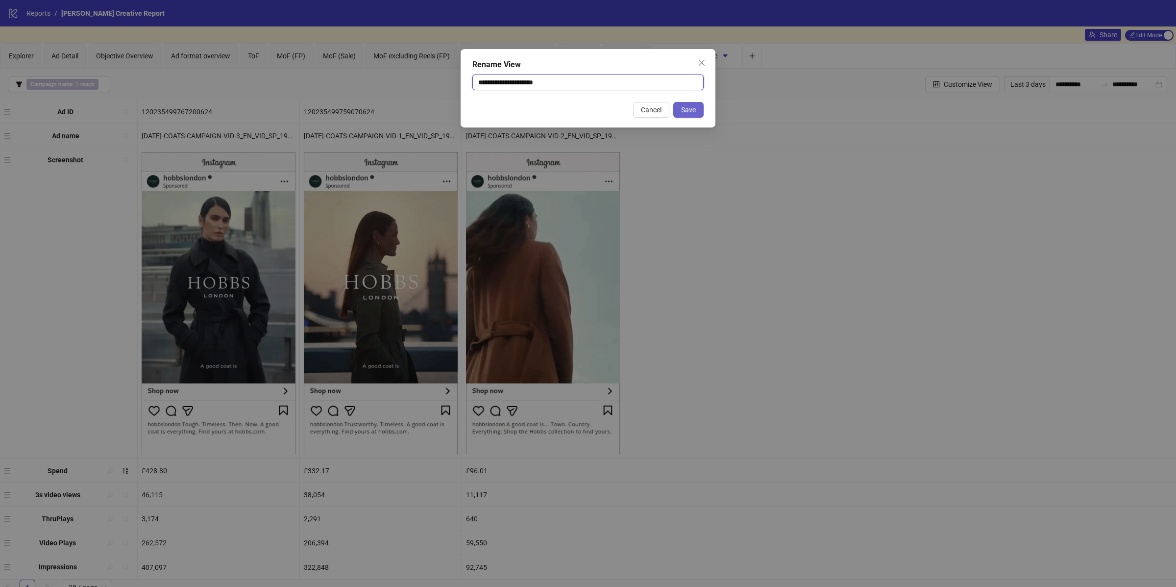
type input "**********"
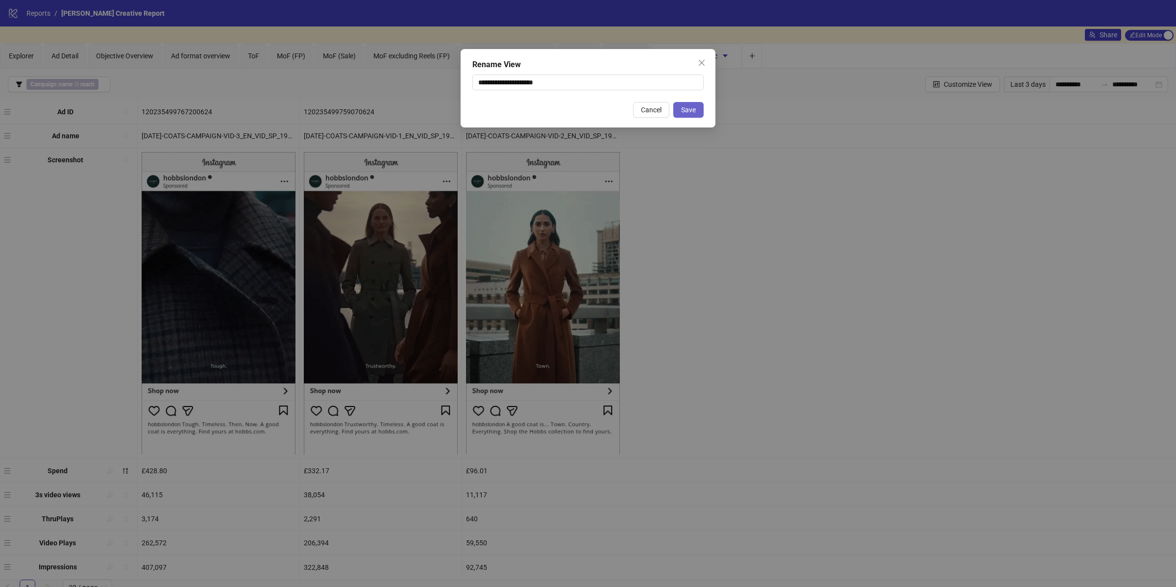
click at [696, 109] on button "Save" at bounding box center [688, 110] width 30 height 16
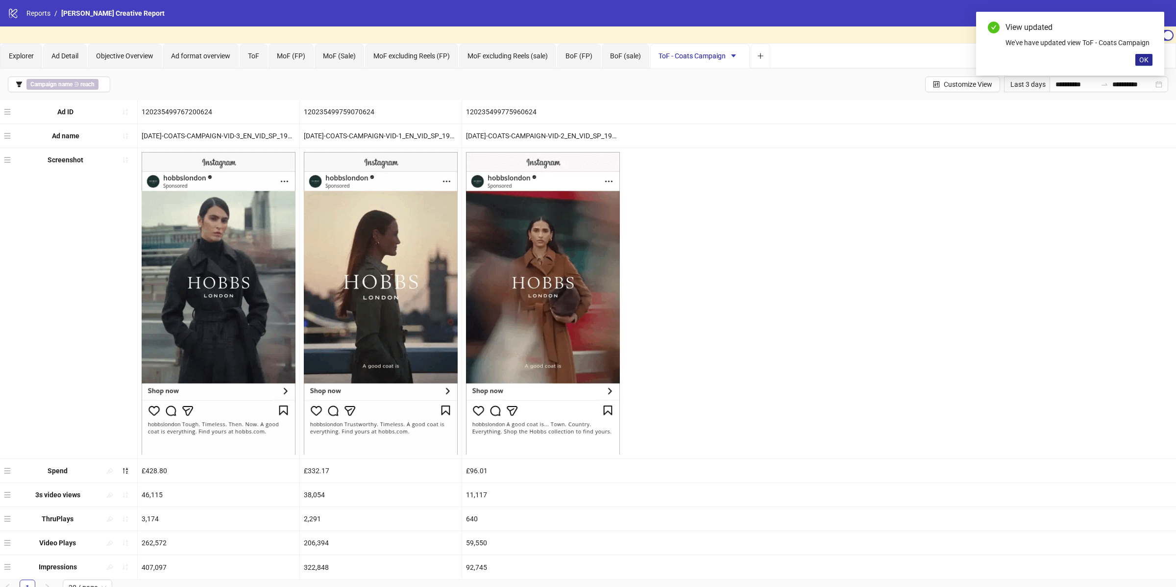
click at [882, 60] on button "OK" at bounding box center [1144, 60] width 17 height 12
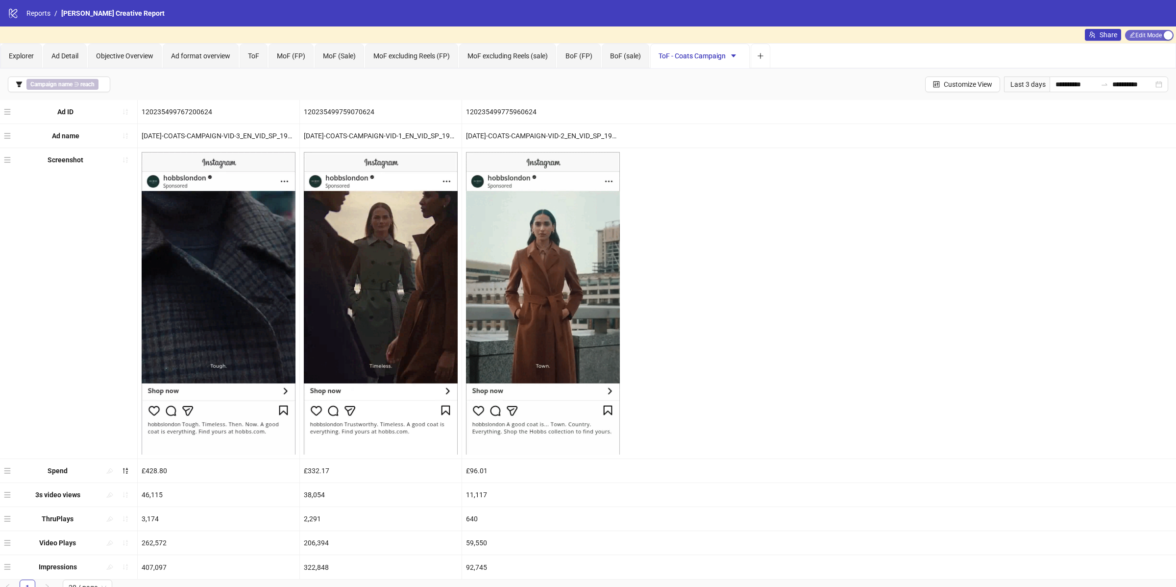
click at [882, 36] on span "Edit Mode Edit Mode" at bounding box center [1149, 35] width 49 height 11
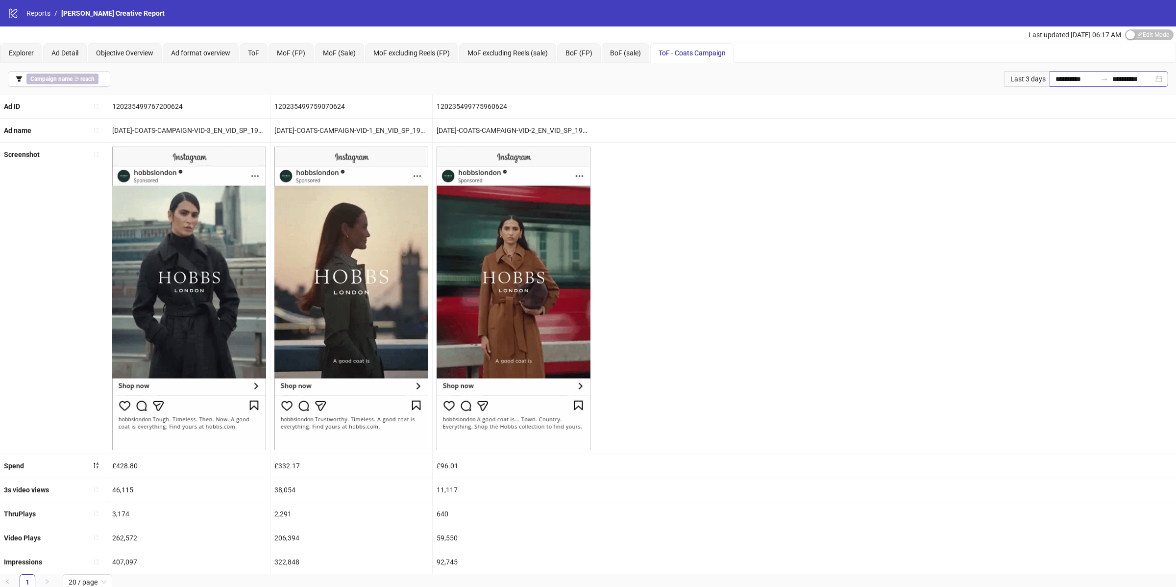
click at [882, 85] on div "**********" at bounding box center [1109, 79] width 119 height 16
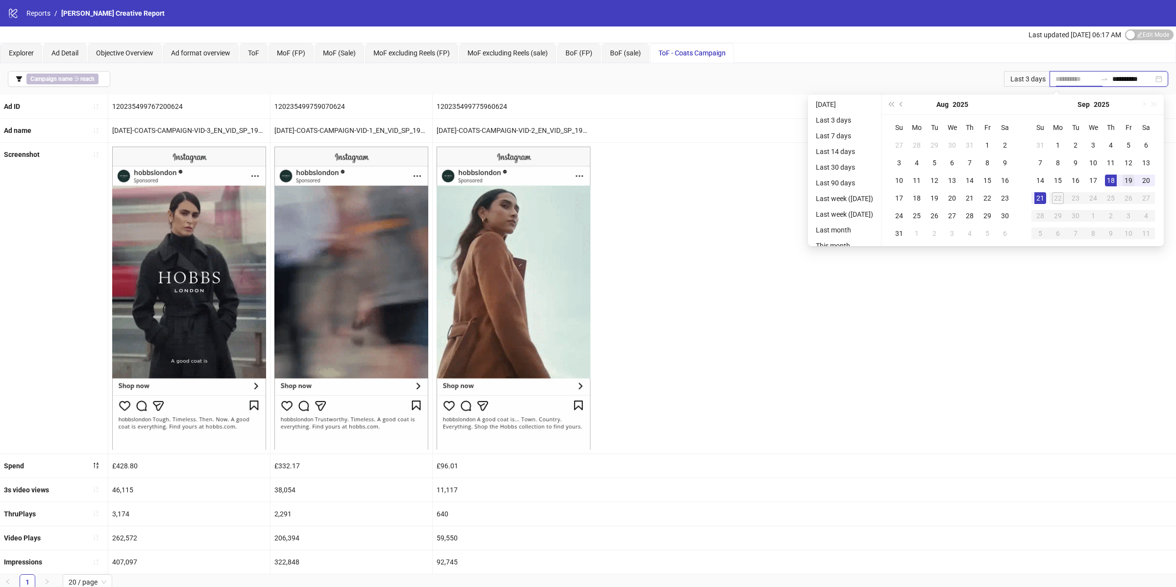
type input "**********"
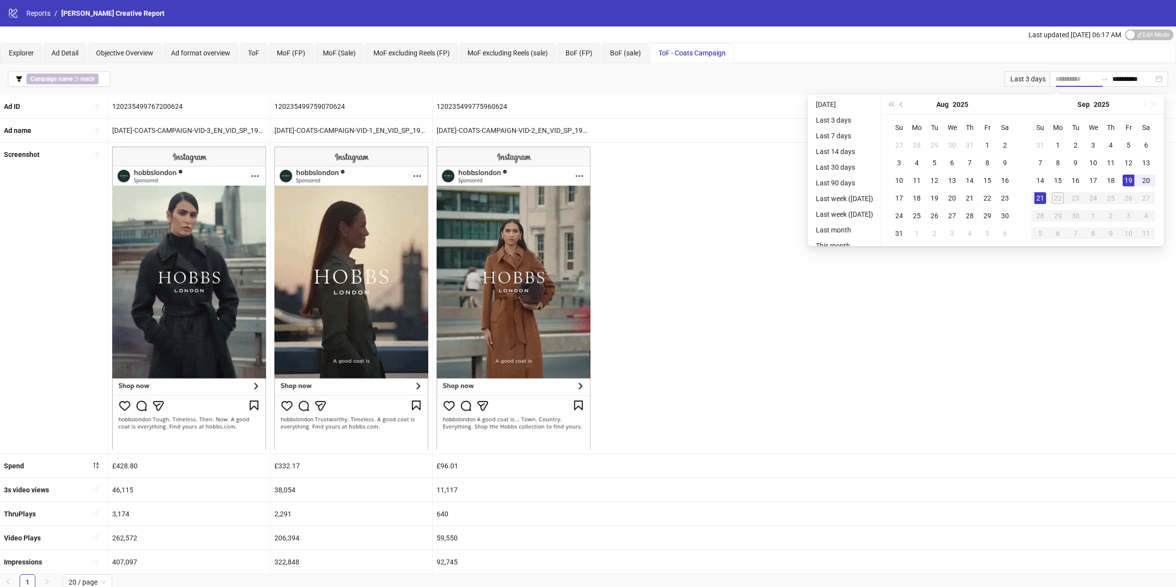
click at [882, 183] on div "19" at bounding box center [1129, 180] width 12 height 12
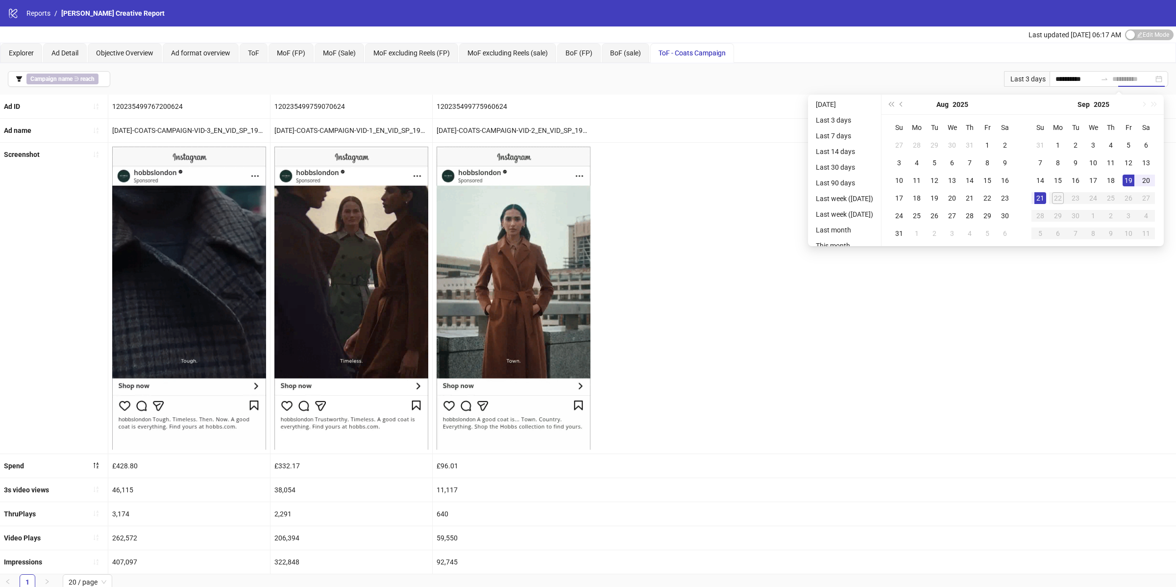
click at [882, 183] on div "19" at bounding box center [1129, 180] width 12 height 12
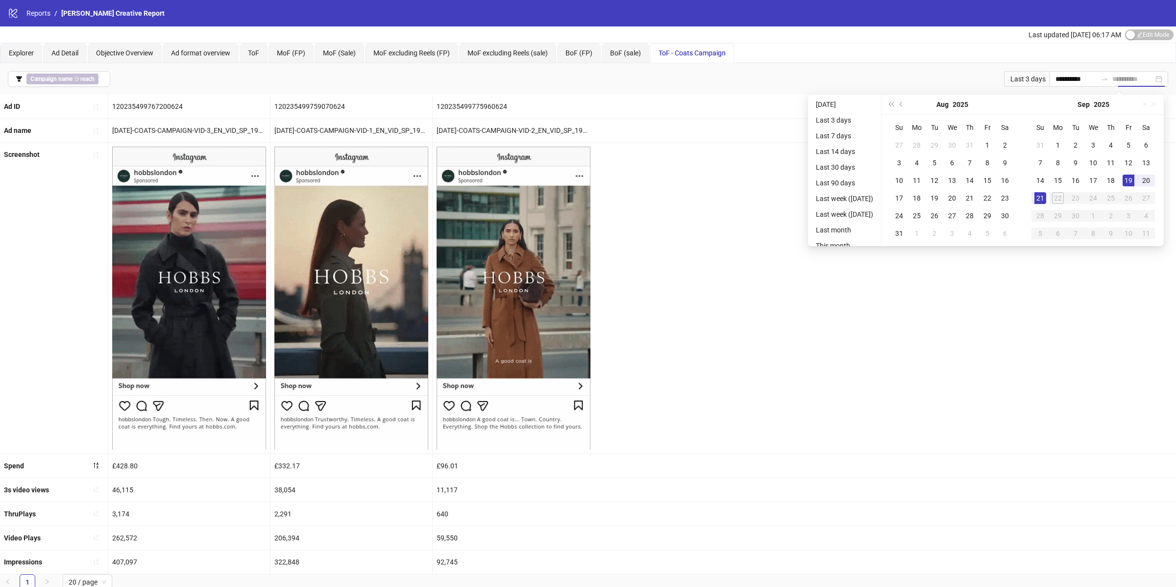
type input "**********"
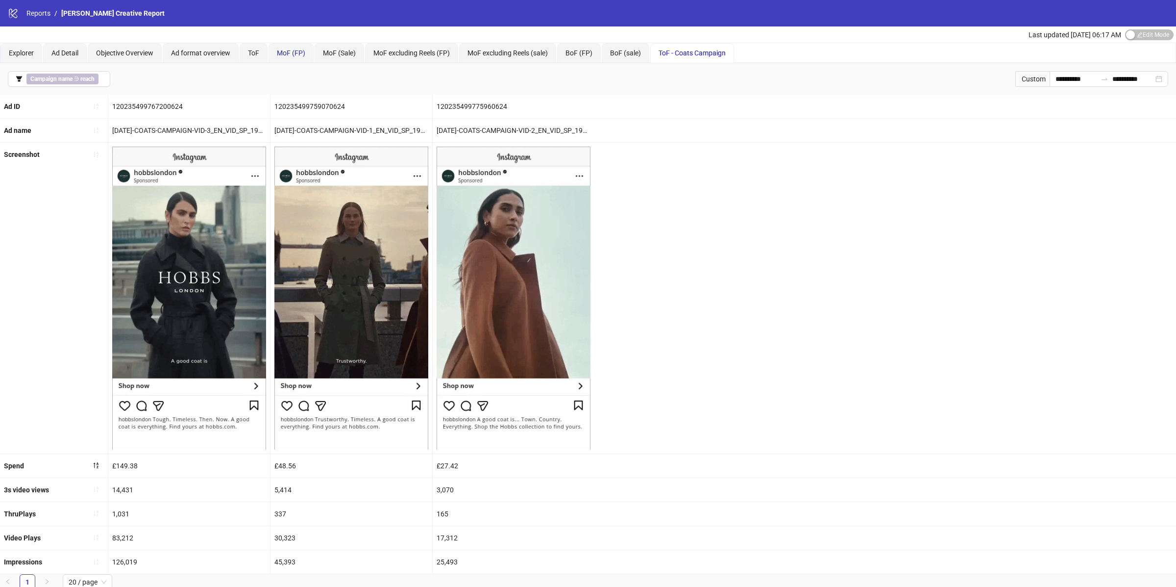
click at [295, 51] on span "MoF (FP)" at bounding box center [291, 53] width 28 height 8
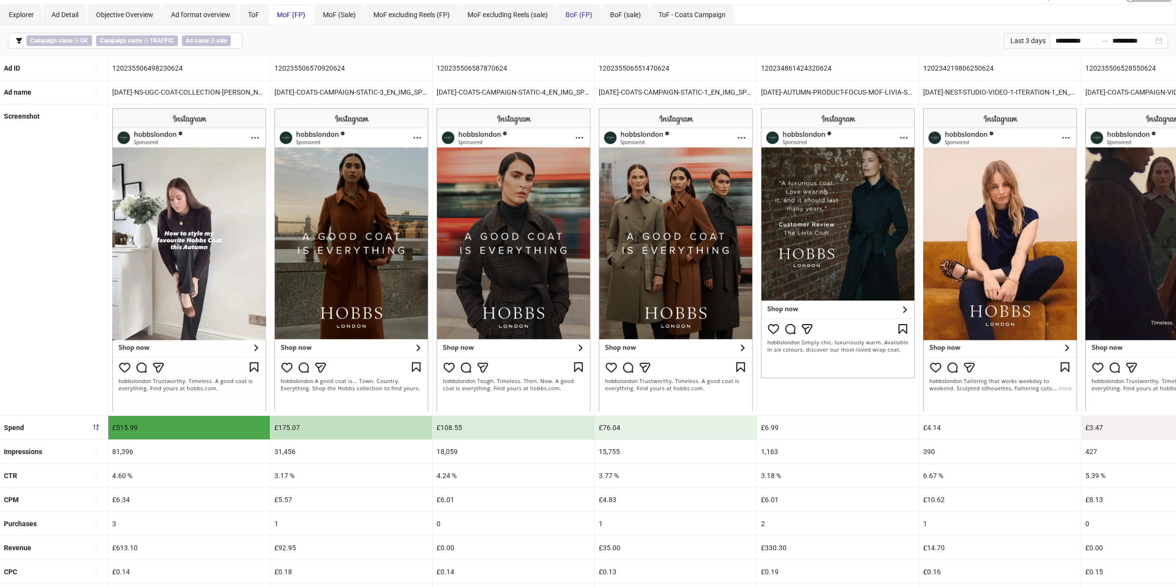
click at [590, 17] on span "BoF (FP)" at bounding box center [579, 15] width 27 height 8
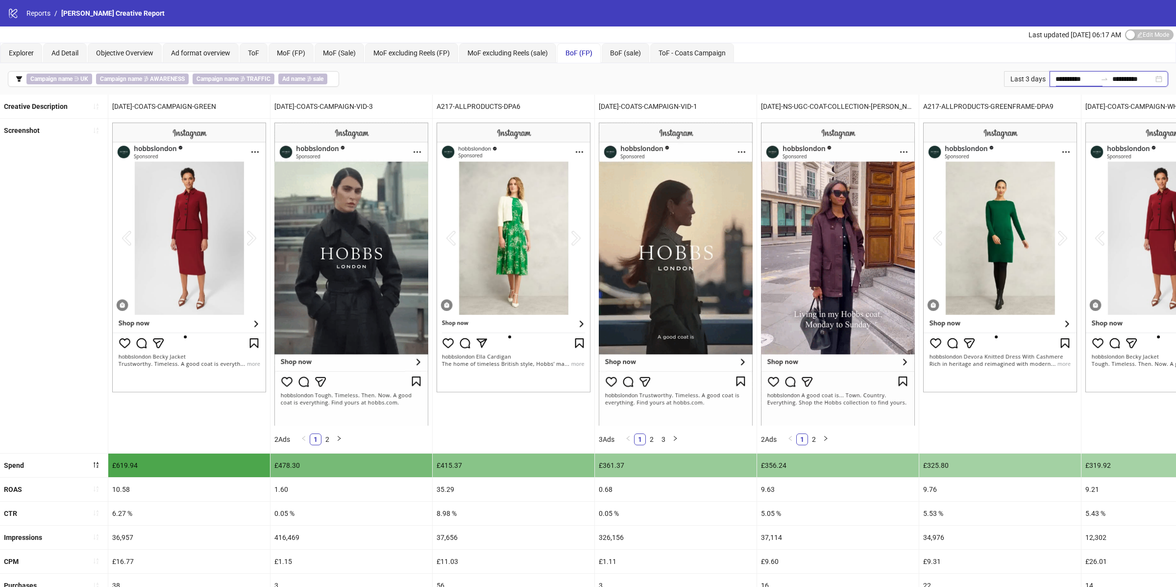
click at [882, 80] on input "**********" at bounding box center [1076, 79] width 41 height 11
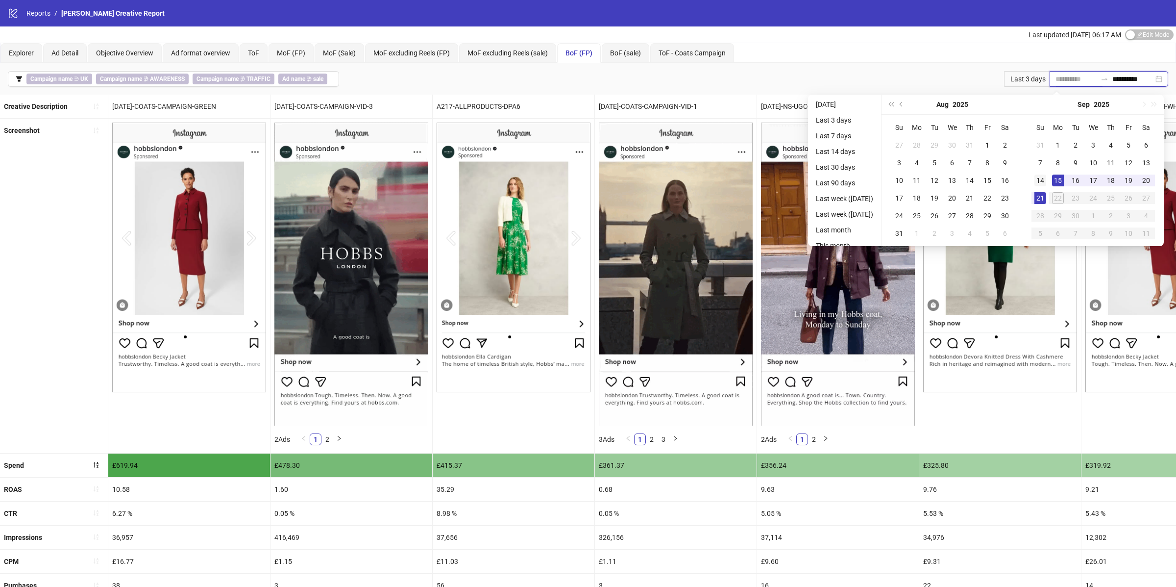
type input "**********"
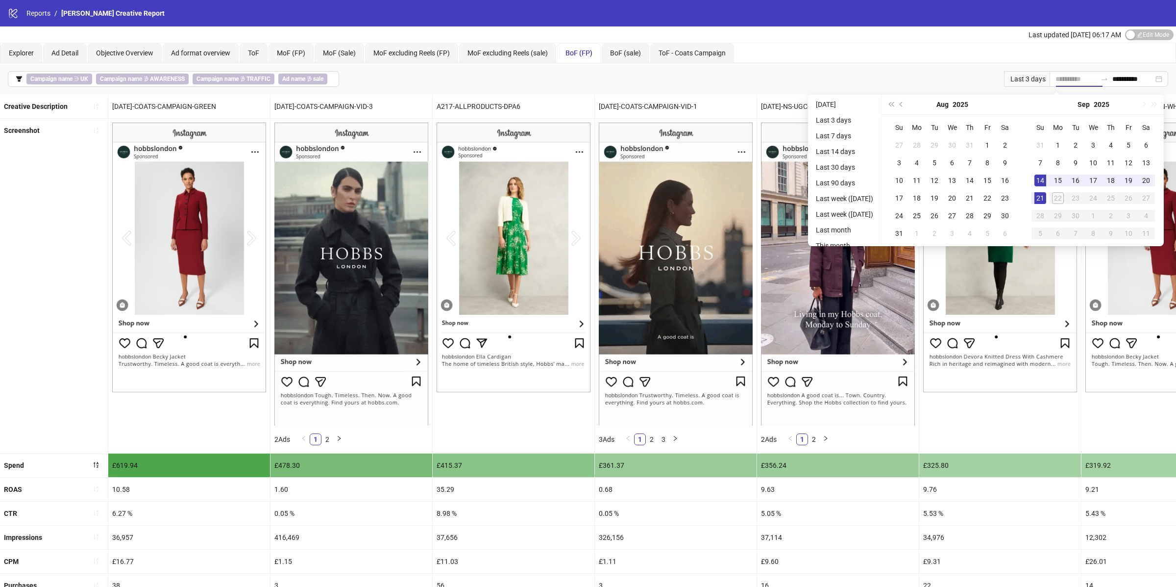
click at [882, 182] on div "14" at bounding box center [1041, 180] width 12 height 12
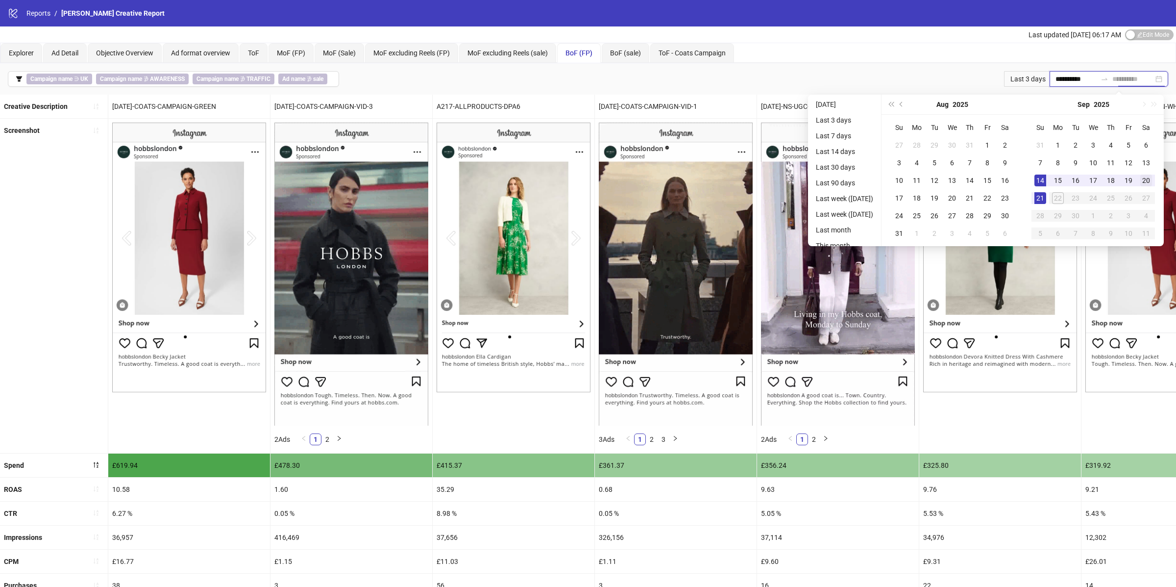
type input "**********"
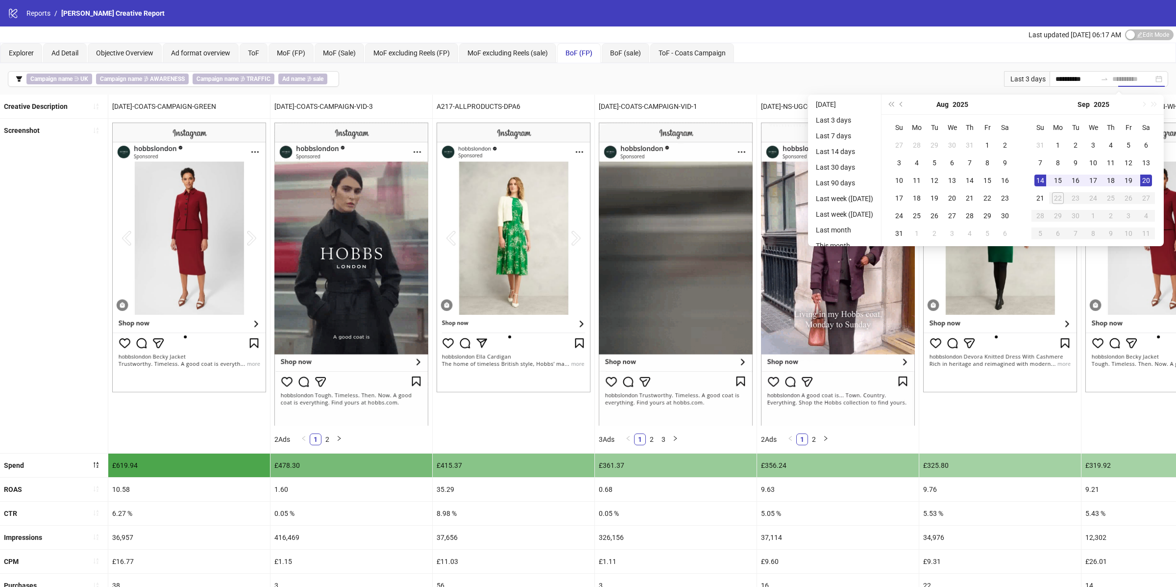
click at [882, 185] on div "20" at bounding box center [1146, 180] width 12 height 12
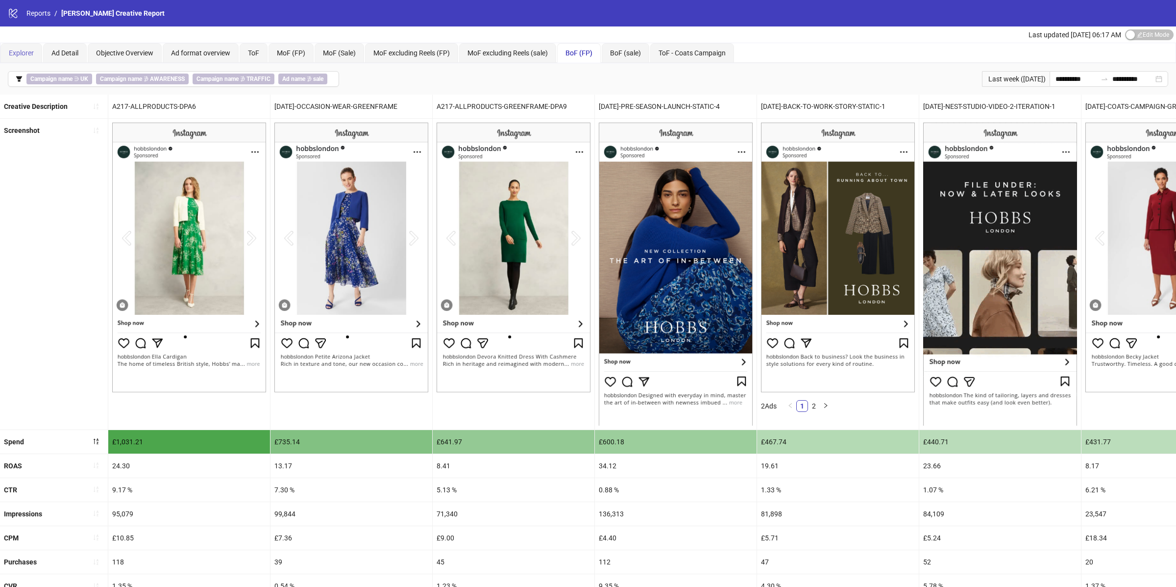
click at [29, 44] on div "Explorer" at bounding box center [21, 53] width 42 height 20
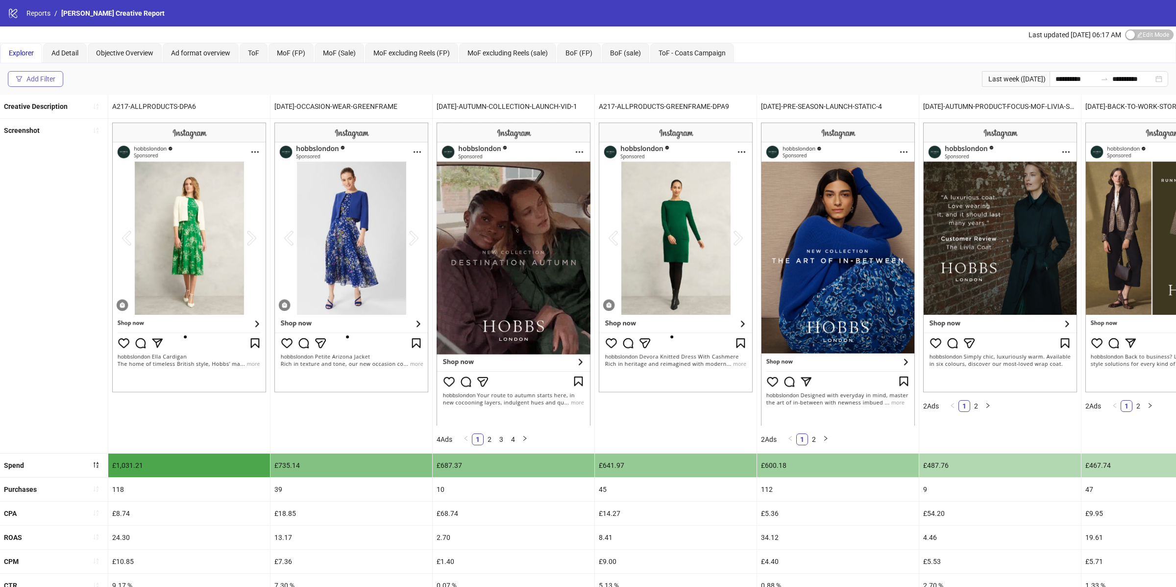
click at [57, 79] on button "Add Filter" at bounding box center [35, 79] width 55 height 16
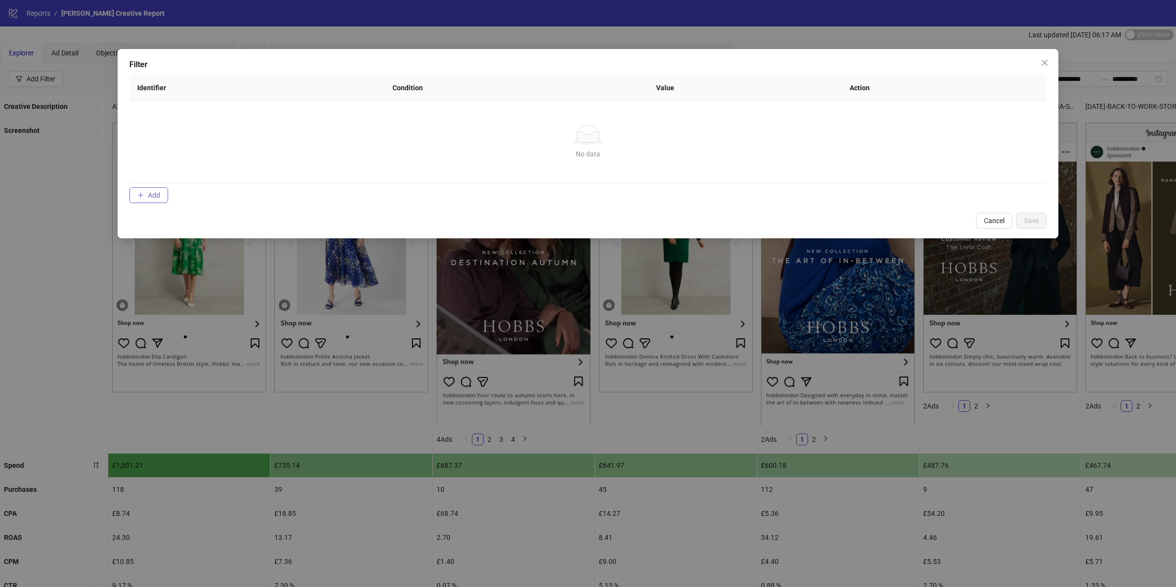
click at [138, 196] on icon "plus" at bounding box center [140, 195] width 7 height 7
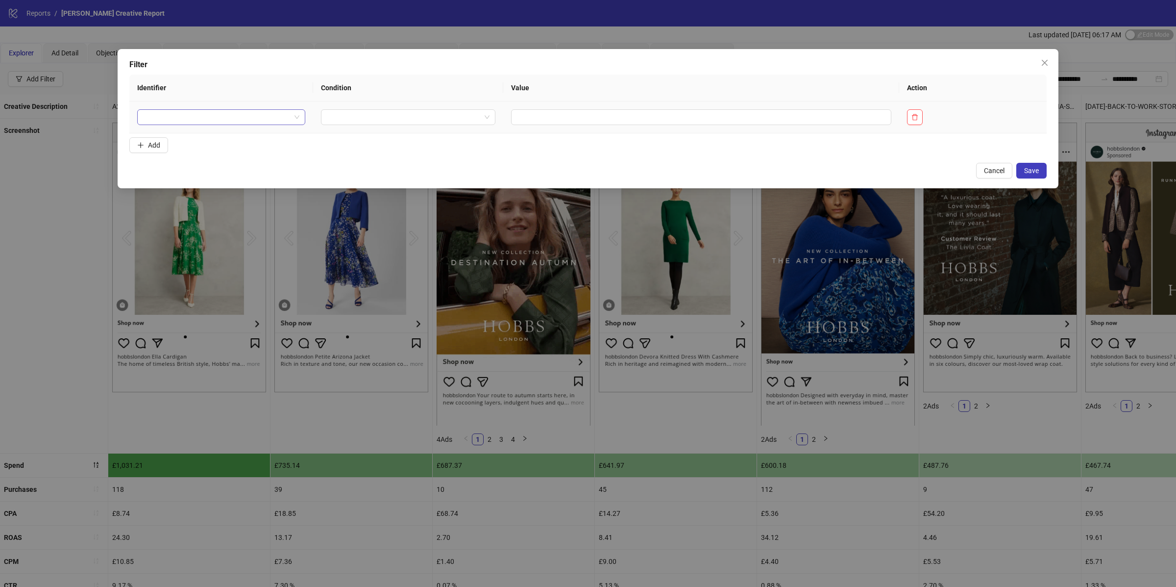
click at [192, 115] on input "search" at bounding box center [217, 117] width 148 height 15
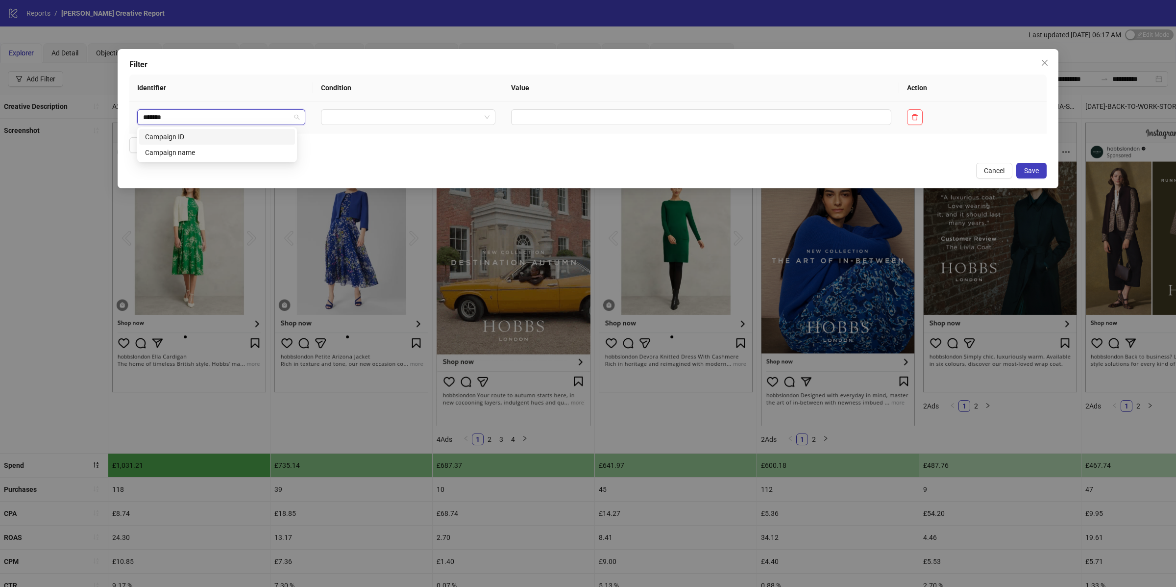
type input "********"
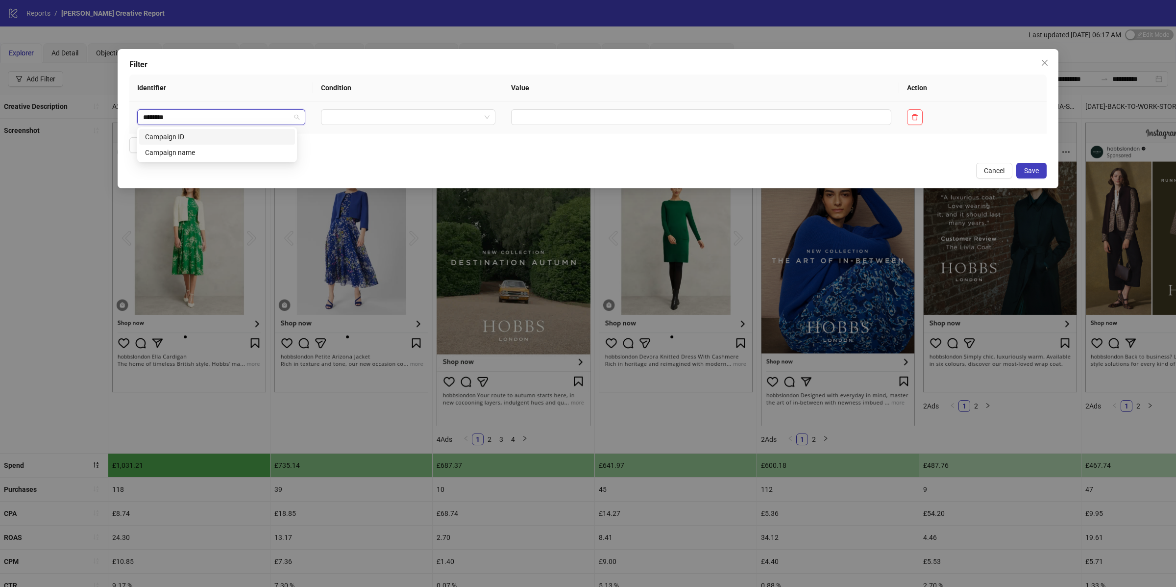
click at [181, 152] on div "Campaign name" at bounding box center [217, 152] width 144 height 11
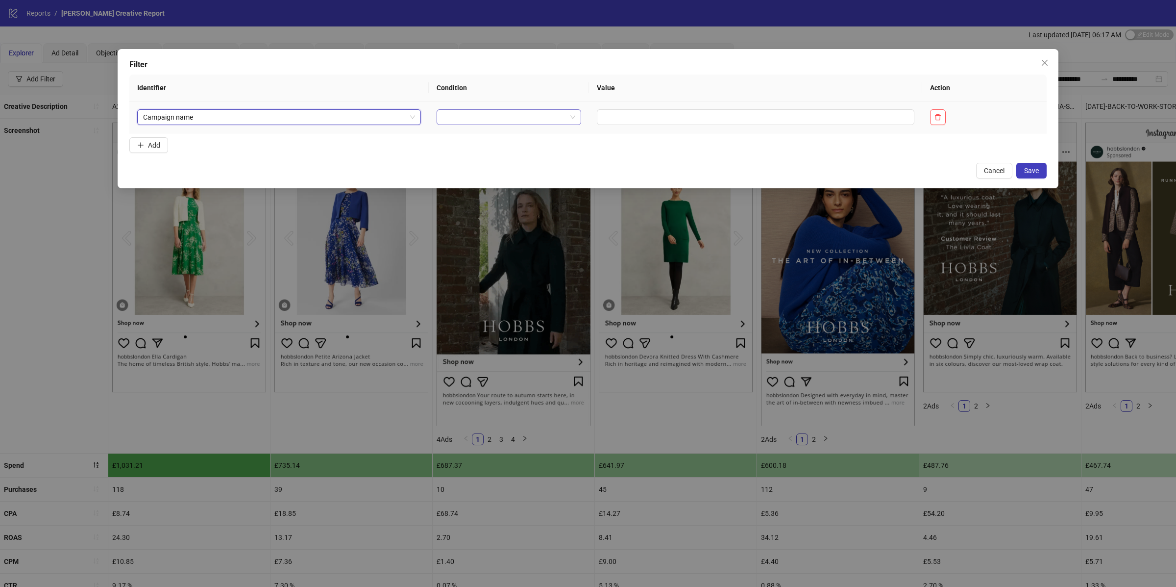
click at [443, 124] on input "search" at bounding box center [505, 117] width 124 height 15
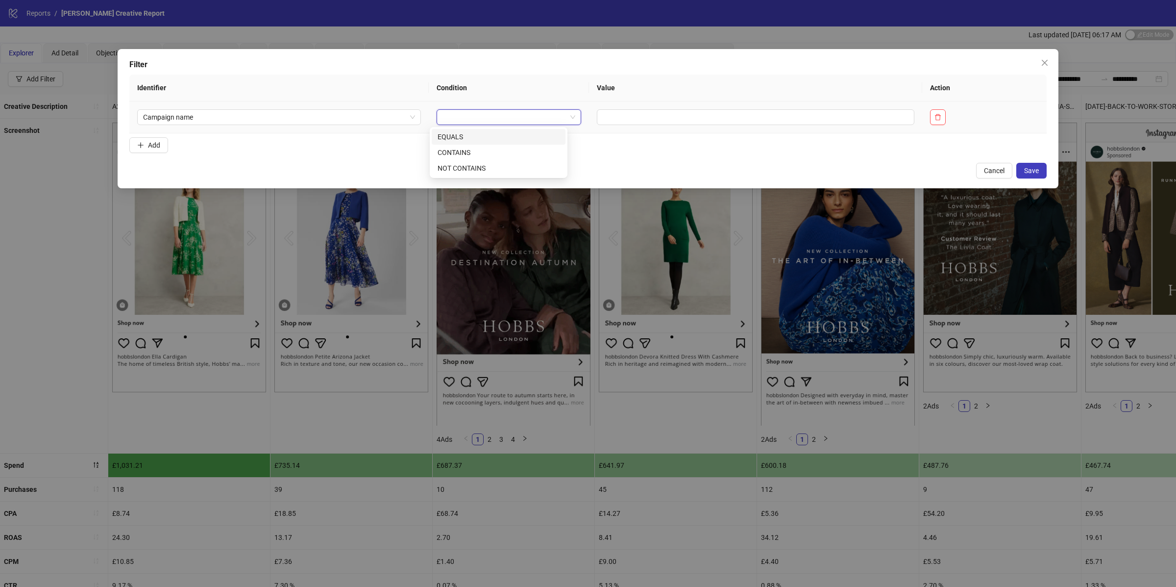
click at [469, 155] on div "CONTAINS" at bounding box center [499, 152] width 122 height 11
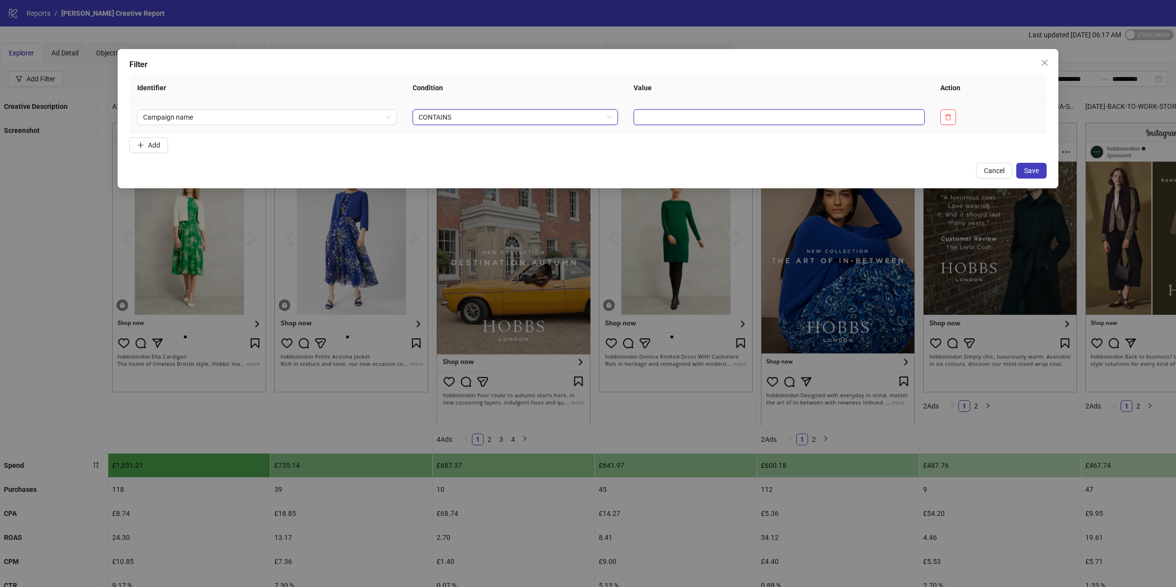
click at [638, 119] on input "text" at bounding box center [779, 117] width 291 height 16
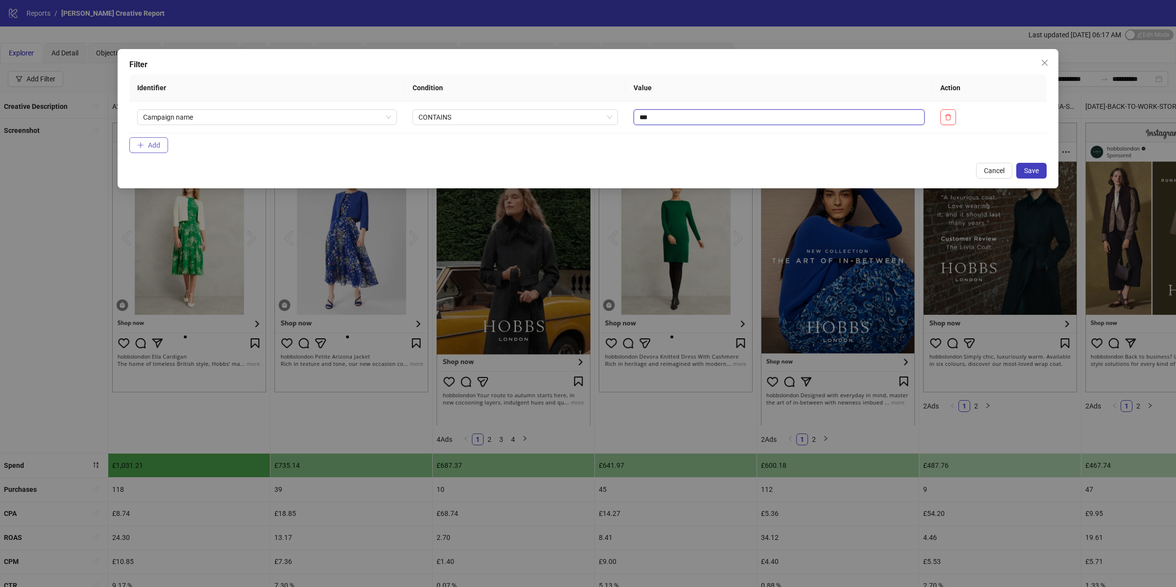
type input "***"
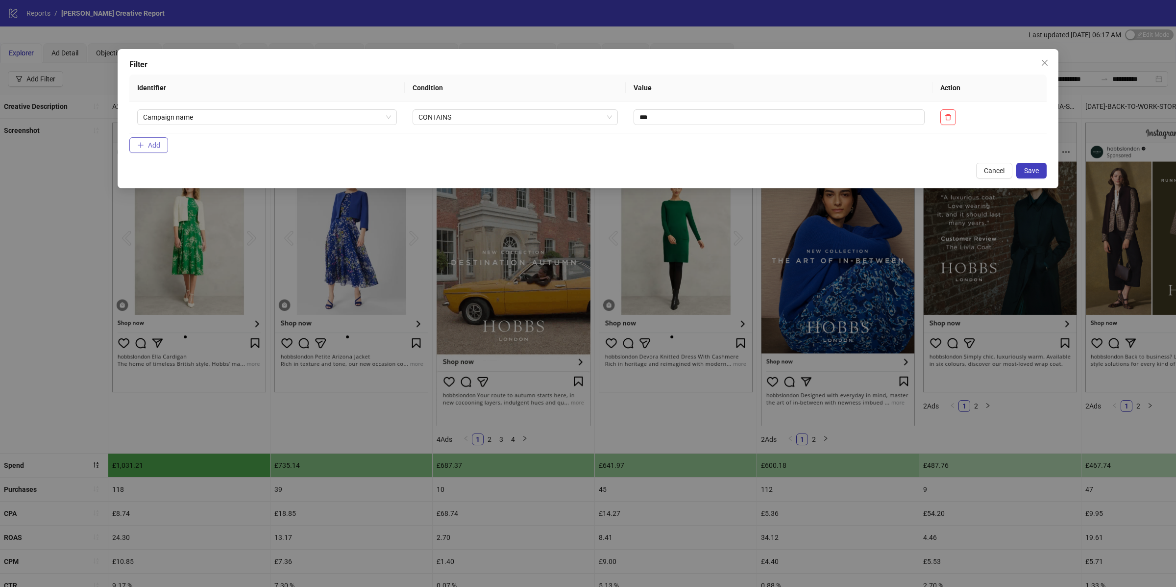
click at [163, 152] on button "Add" at bounding box center [148, 145] width 39 height 16
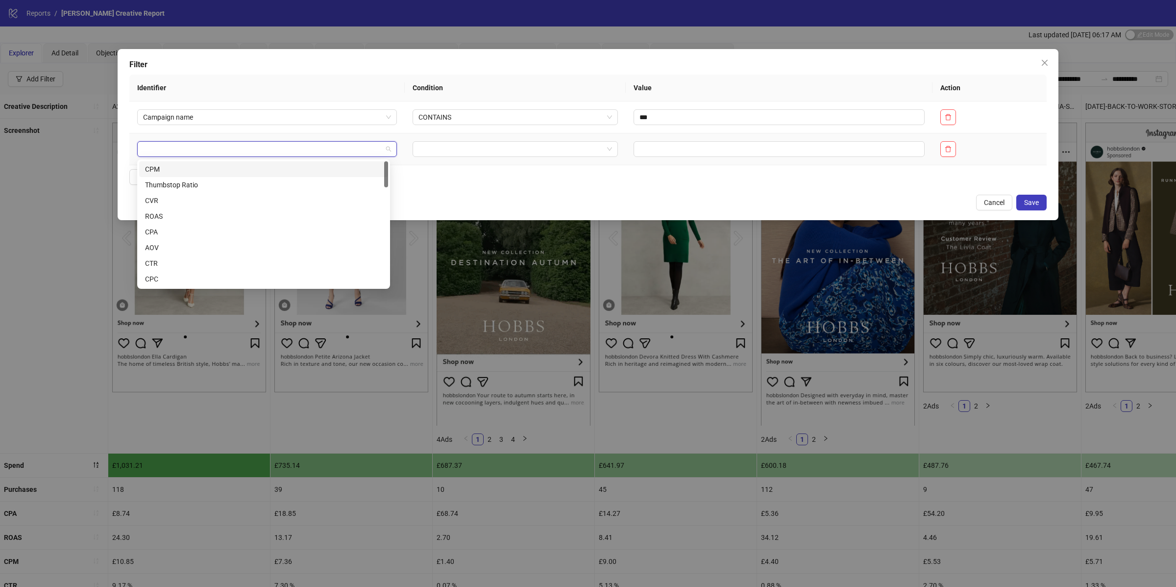
click at [210, 150] on input "search" at bounding box center [262, 149] width 239 height 15
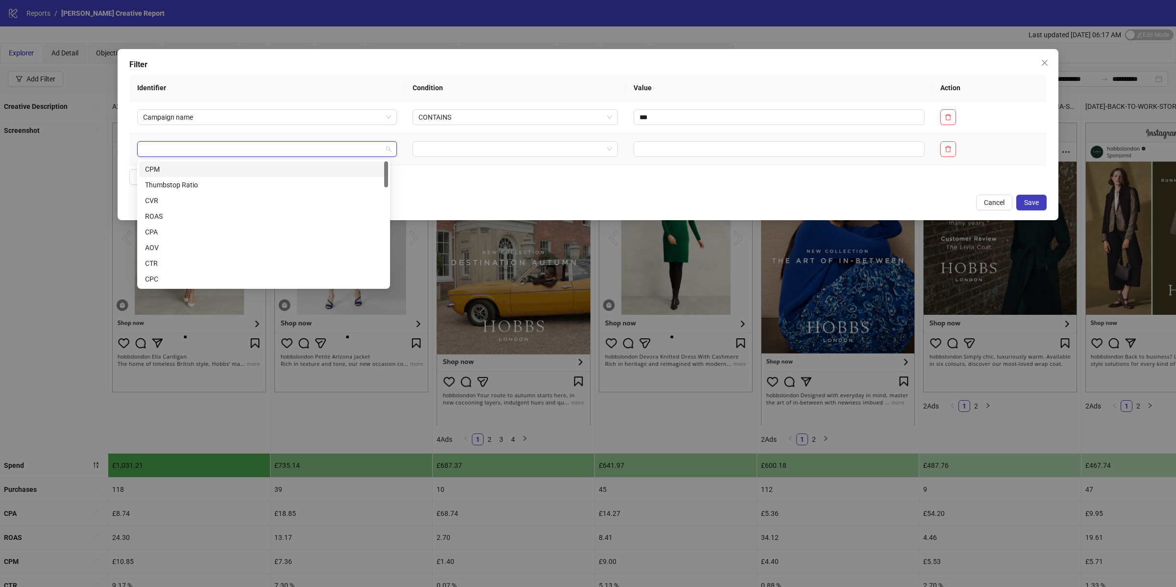
paste input "********"
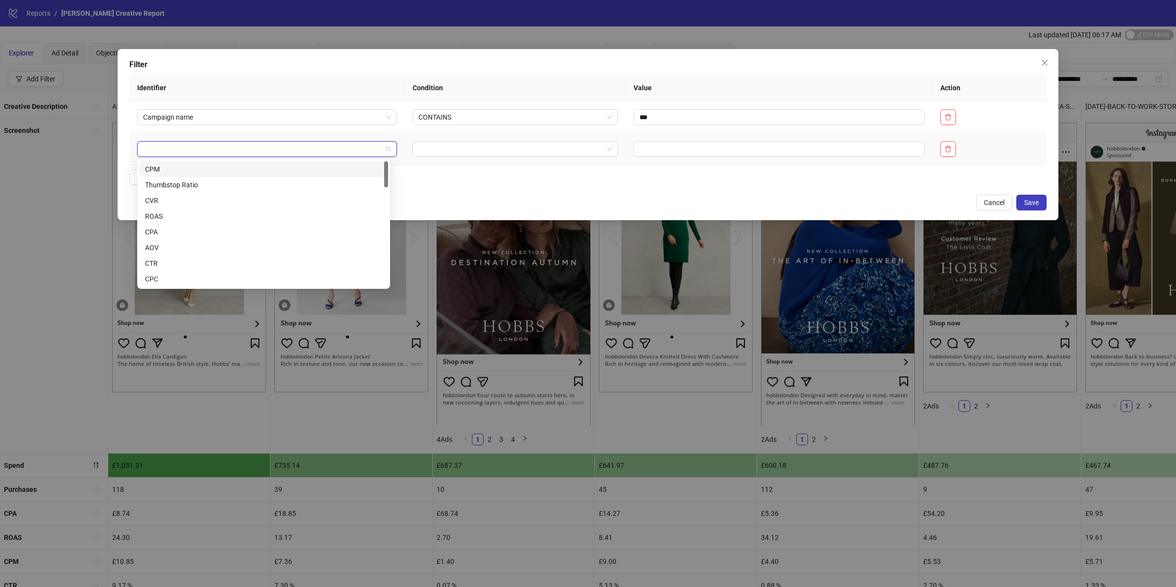
type input "********"
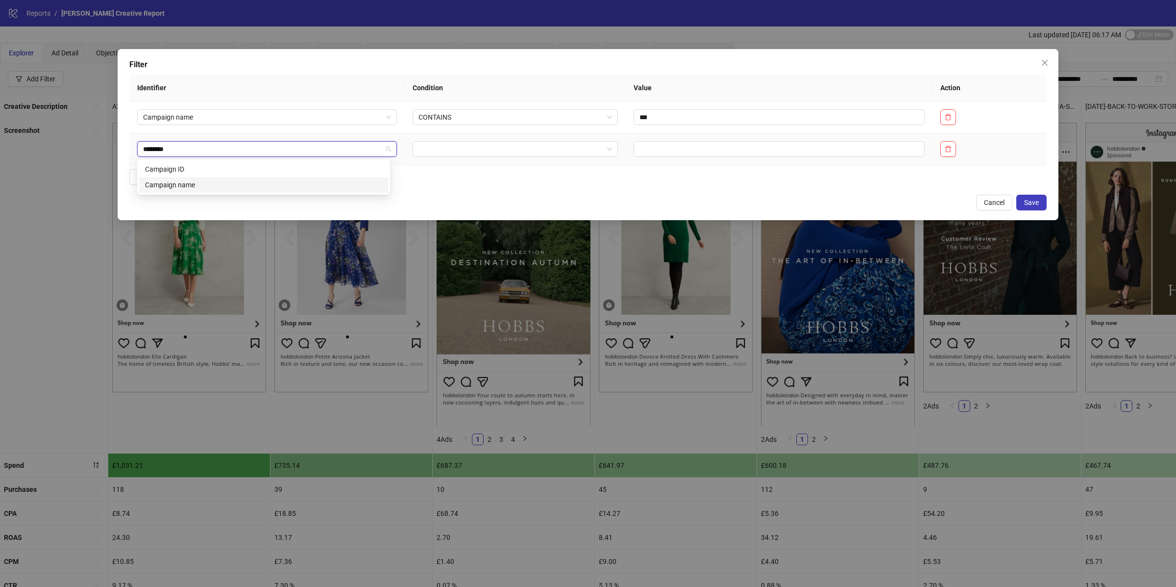
click at [210, 187] on div "Campaign name" at bounding box center [263, 184] width 237 height 11
click at [481, 153] on input "search" at bounding box center [511, 149] width 184 height 15
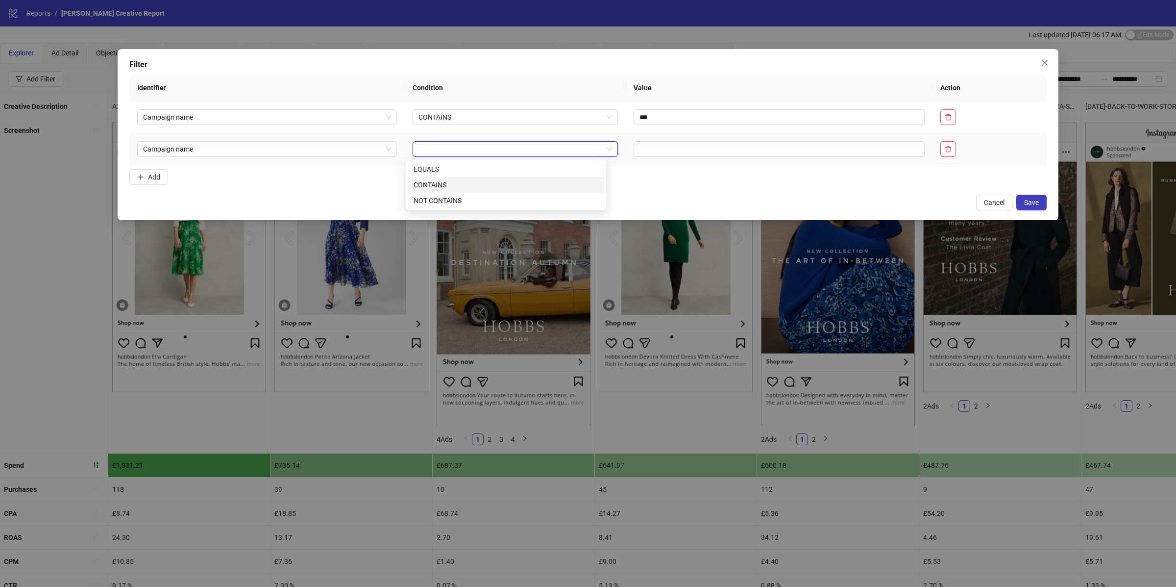
click at [445, 185] on div "CONTAINS" at bounding box center [506, 184] width 185 height 11
click at [626, 149] on td at bounding box center [779, 149] width 307 height 32
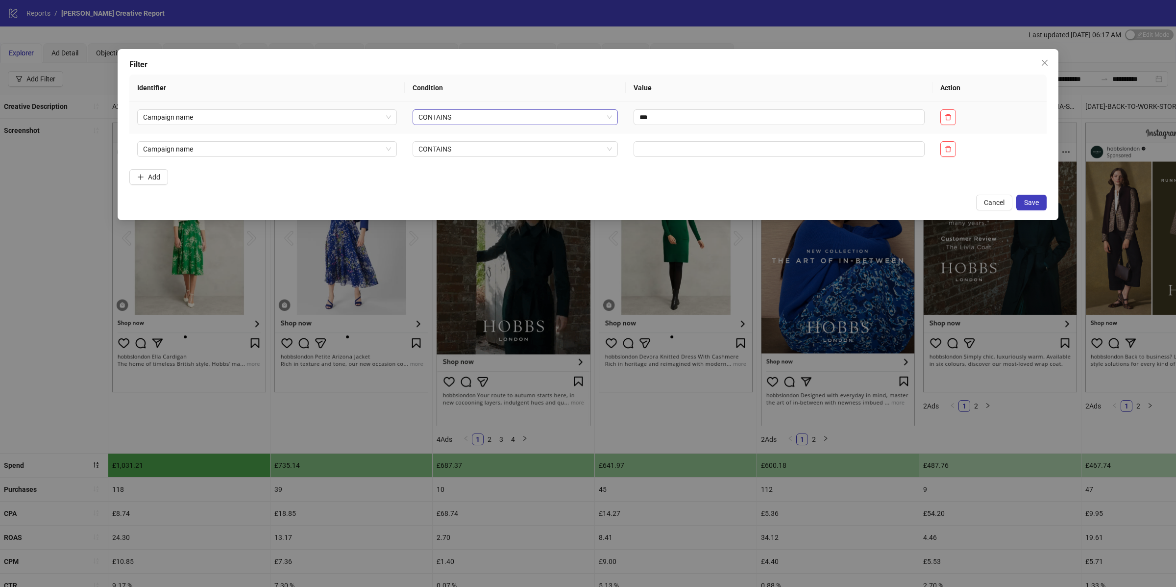
click at [474, 119] on span "CONTAINS" at bounding box center [515, 117] width 193 height 15
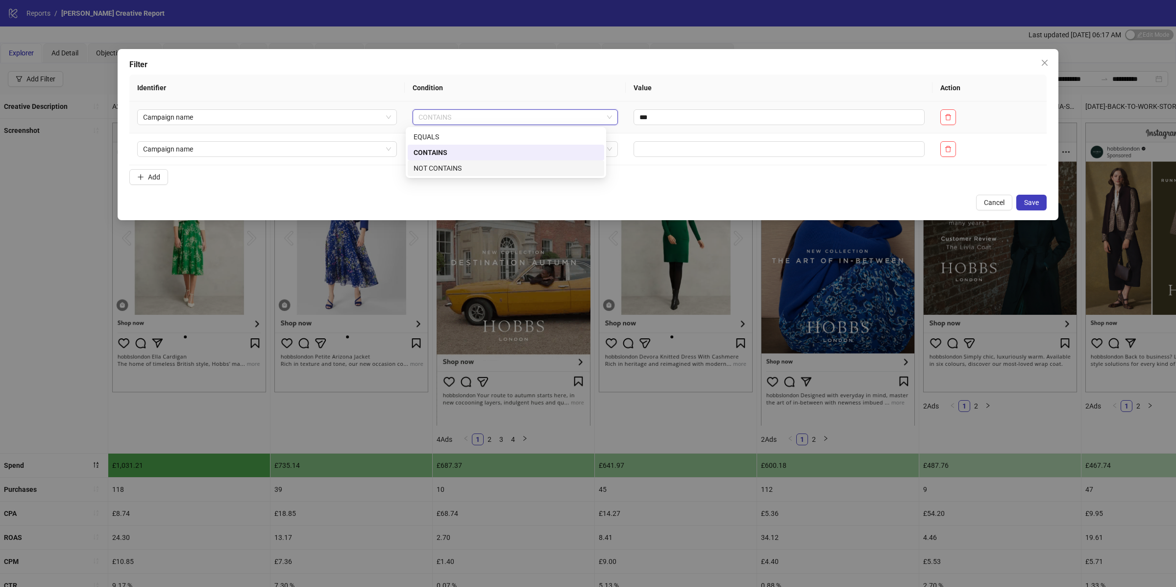
click at [458, 163] on div "NOT CONTAINS" at bounding box center [506, 168] width 185 height 11
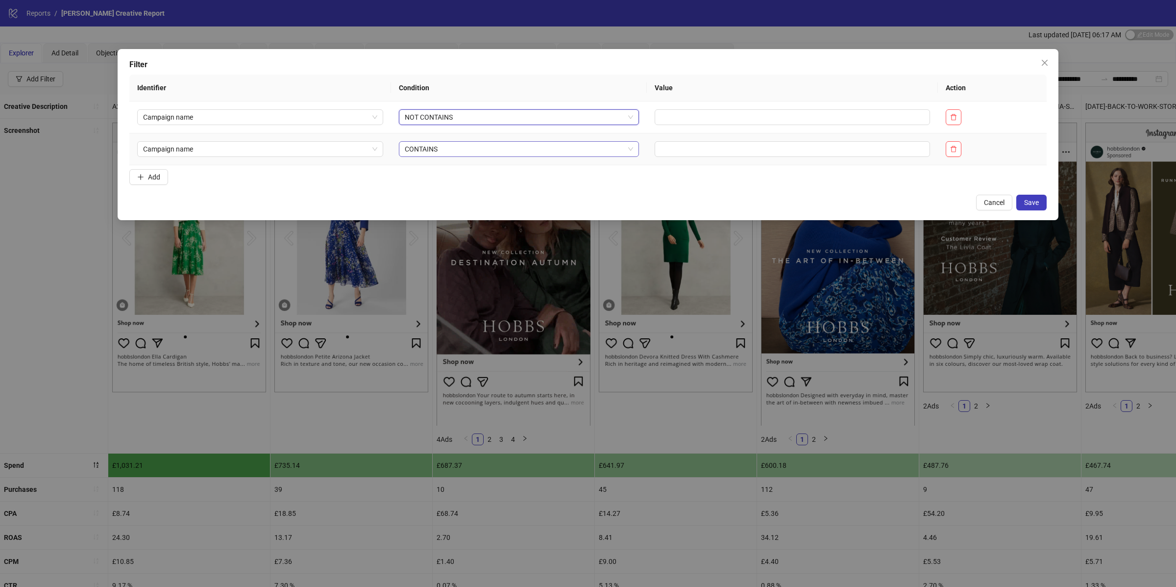
click at [462, 154] on span "CONTAINS" at bounding box center [519, 149] width 228 height 15
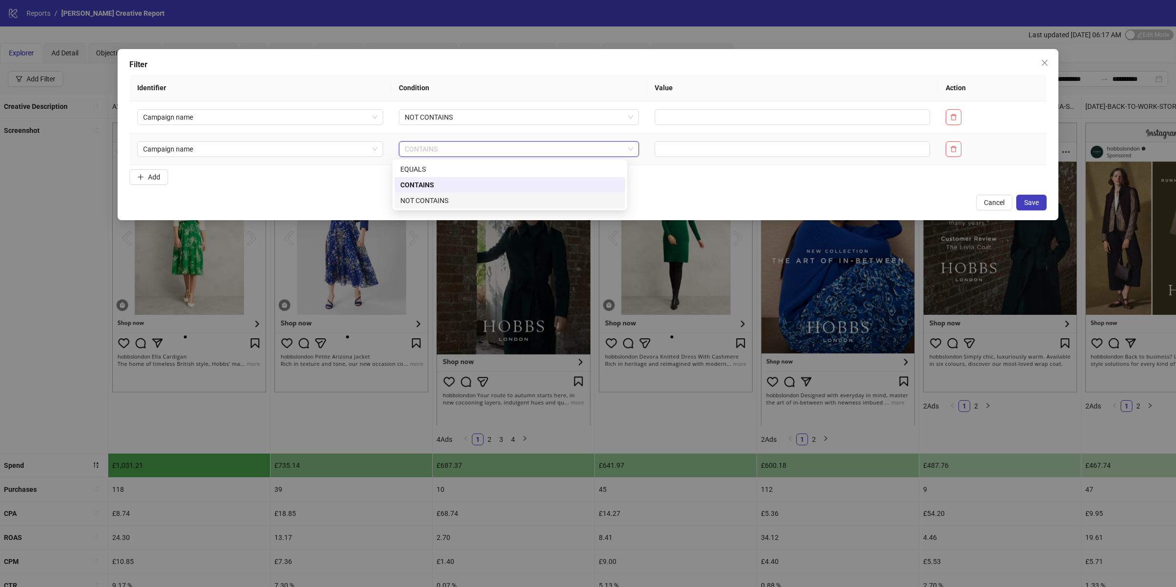
click at [439, 198] on div "NOT CONTAINS" at bounding box center [509, 200] width 219 height 11
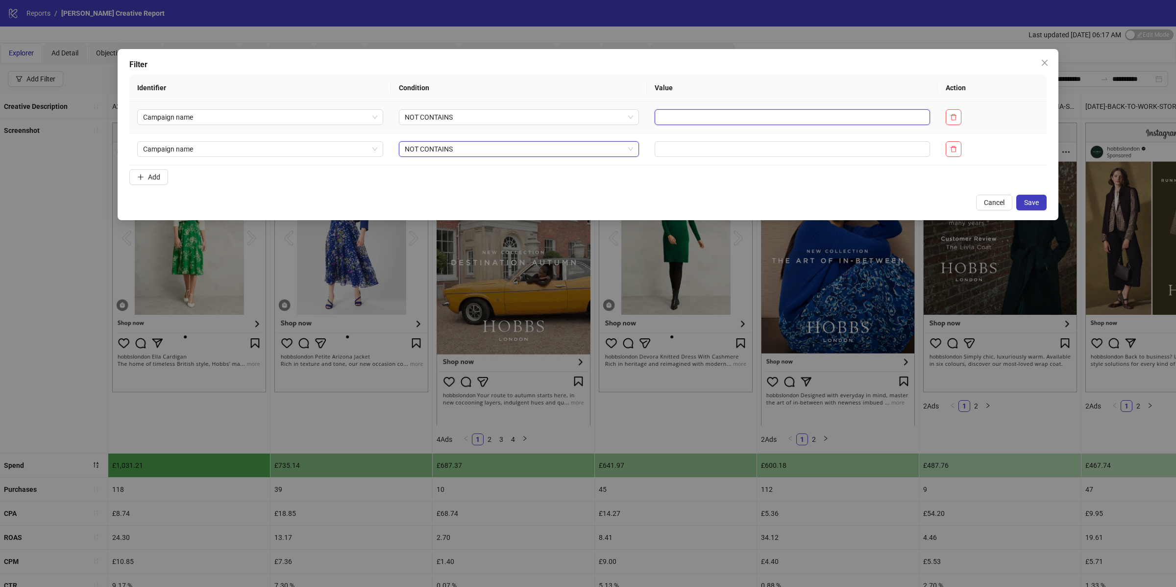
click at [699, 119] on input "text" at bounding box center [793, 117] width 276 height 16
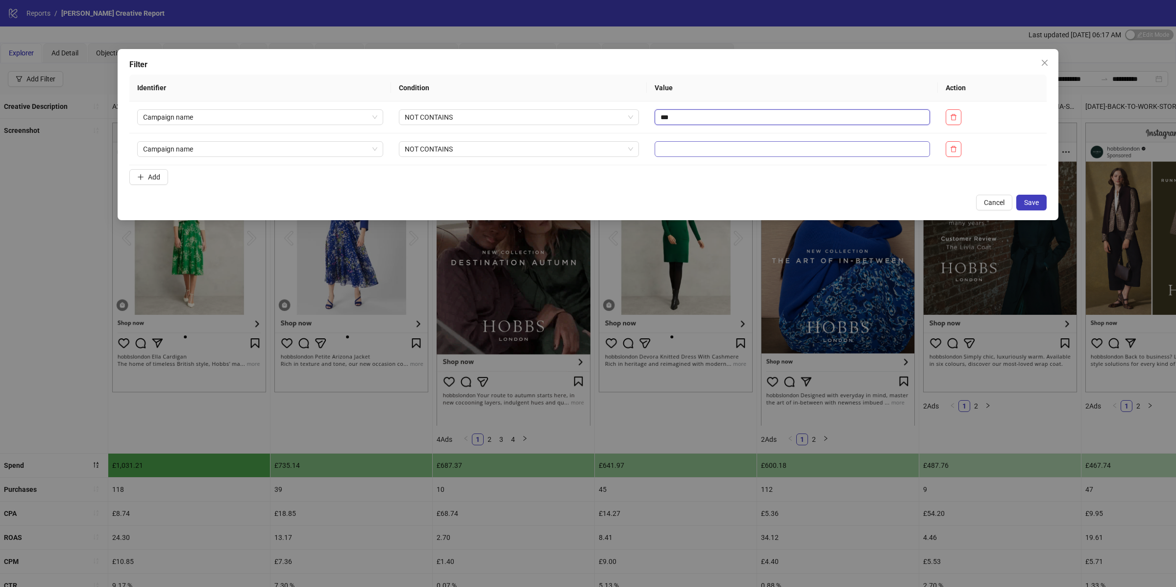
type input "***"
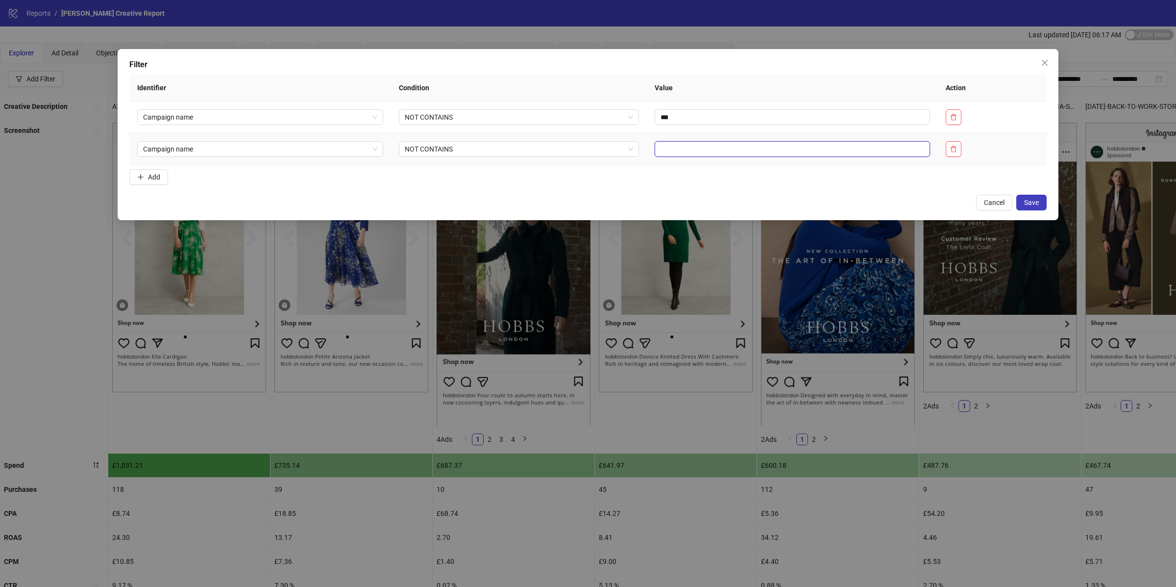
click at [691, 150] on input "text" at bounding box center [793, 149] width 276 height 16
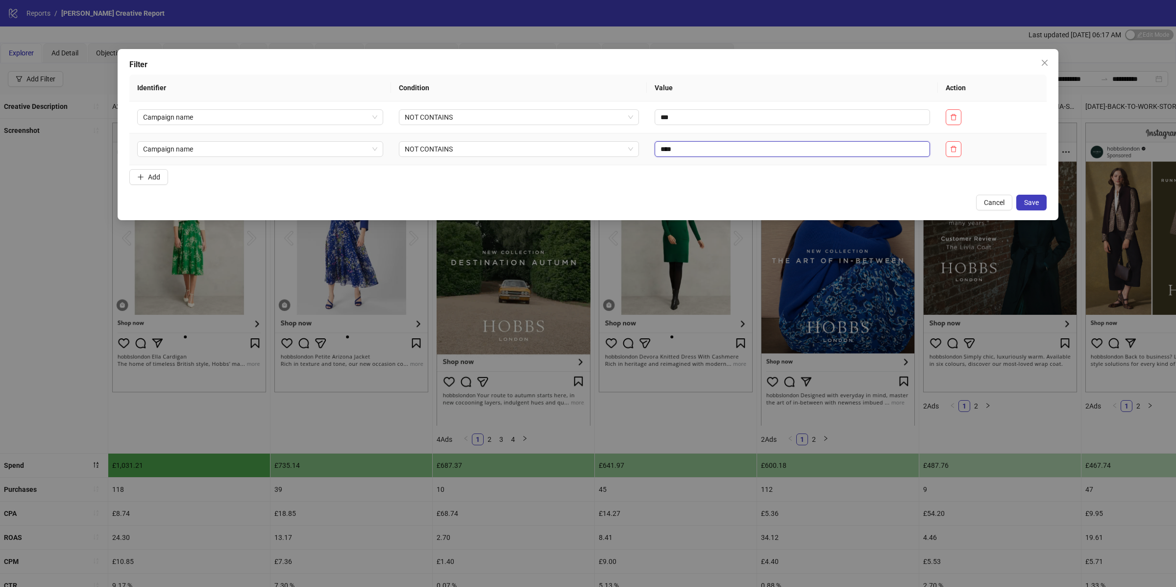
type input "****"
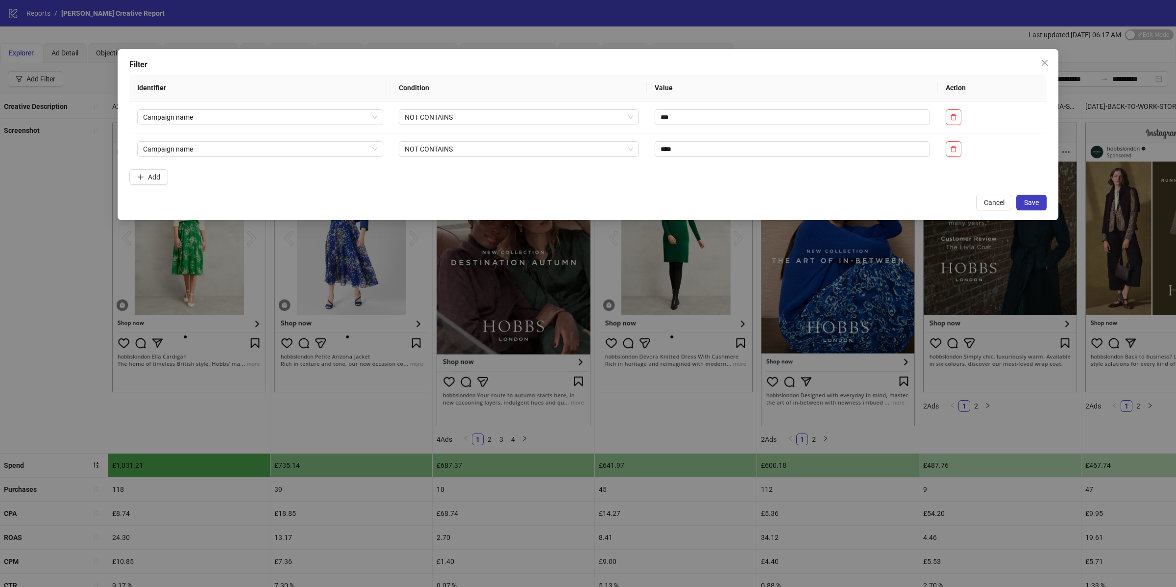
click at [155, 169] on form "Identifier Condition Value Action Campaign name NOT CONTAINS *** Campaign name …" at bounding box center [587, 131] width 917 height 114
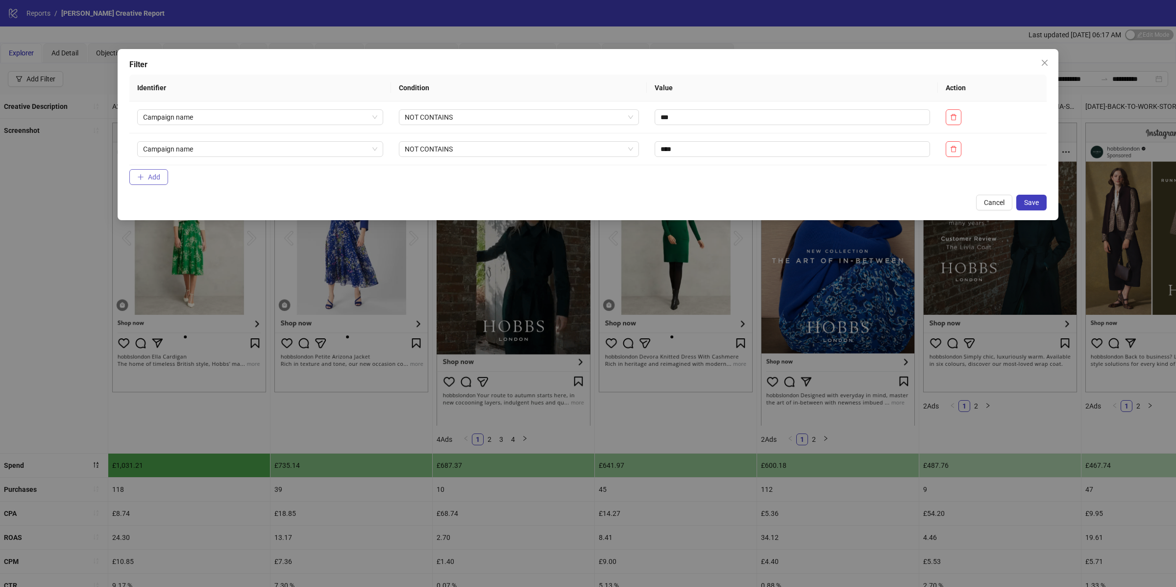
click at [155, 181] on span "Add" at bounding box center [154, 177] width 12 height 8
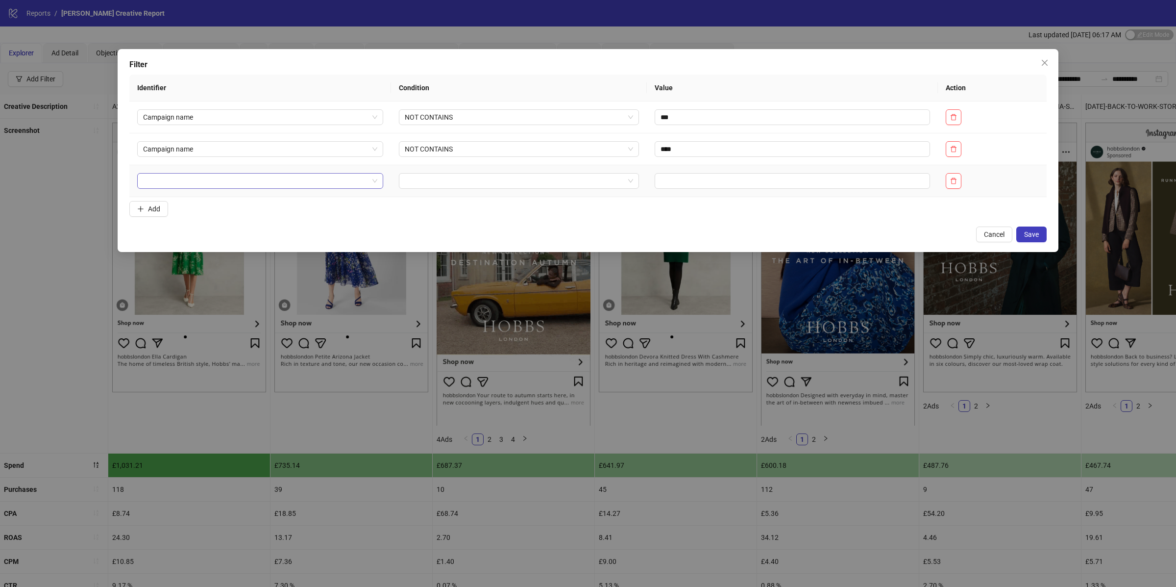
click at [211, 183] on input "search" at bounding box center [255, 180] width 225 height 15
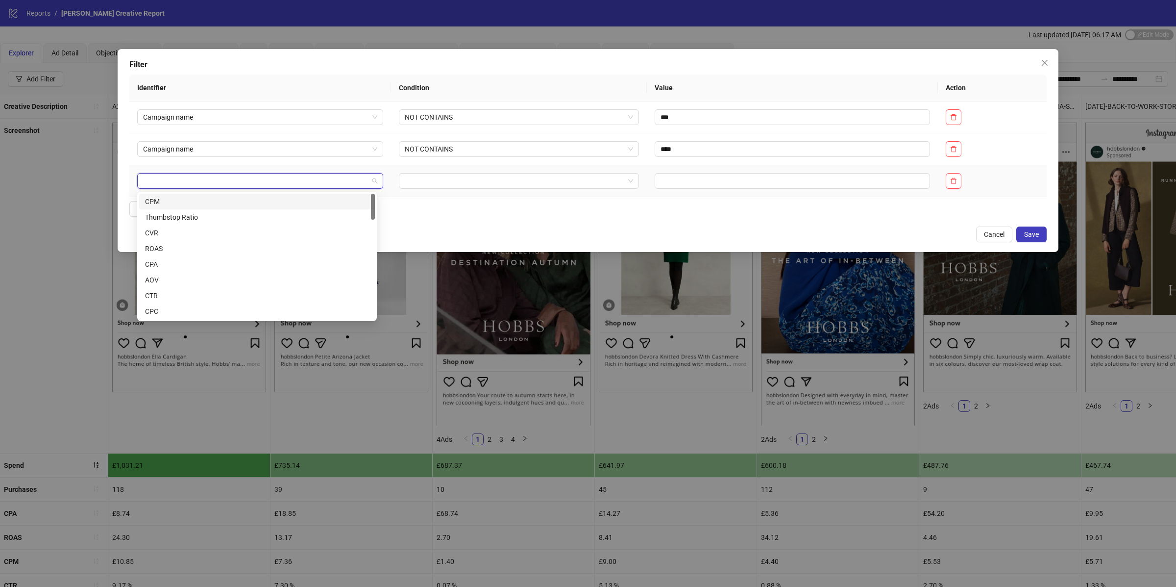
paste input "********"
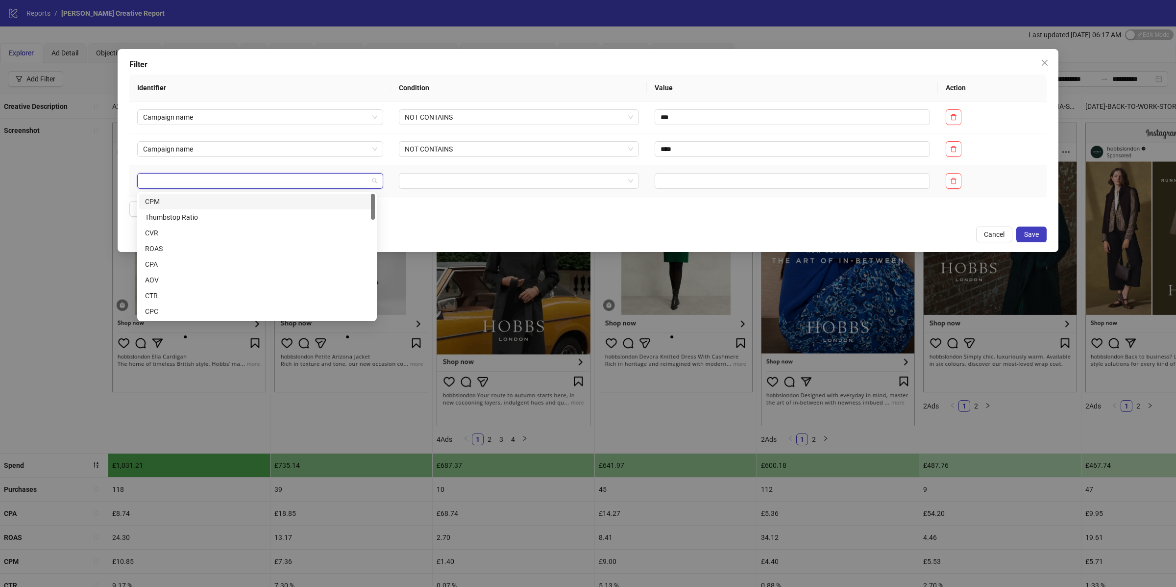
type input "********"
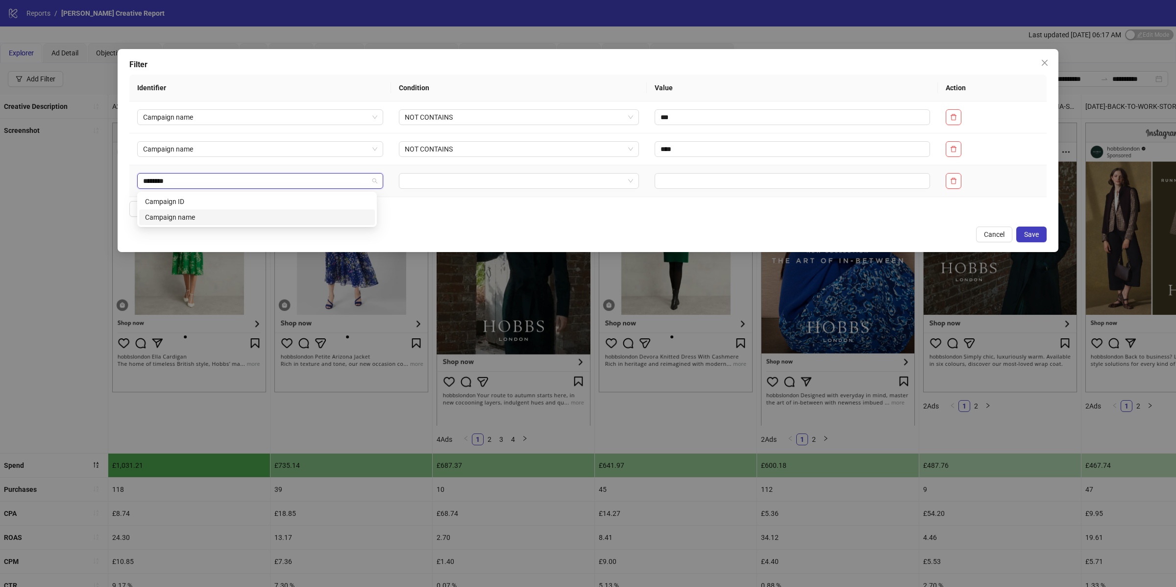
click at [195, 215] on div "Campaign name" at bounding box center [257, 217] width 224 height 11
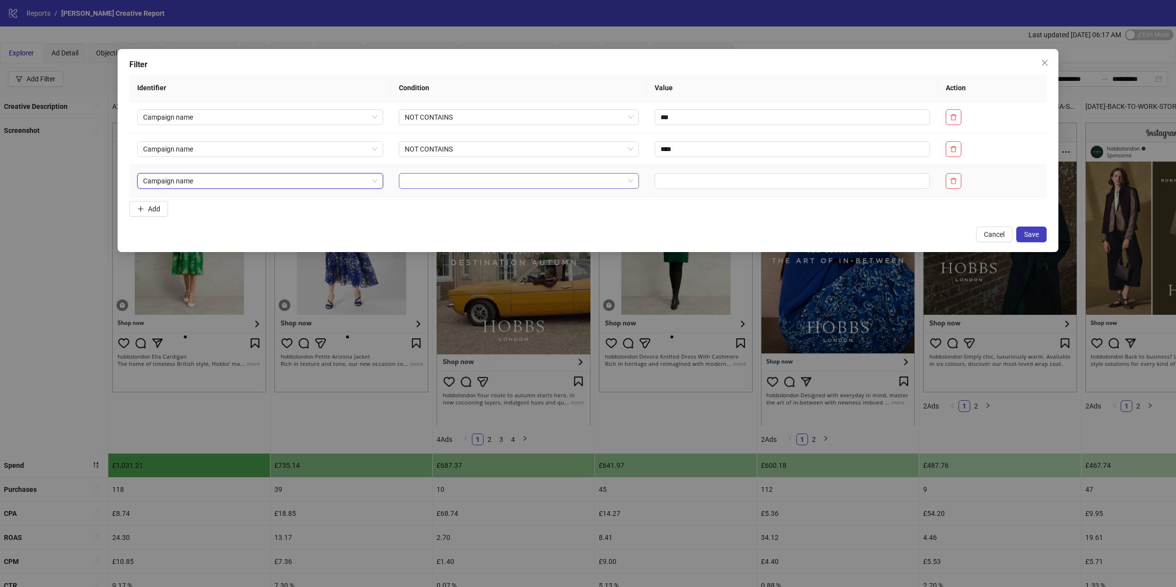
click at [412, 189] on div at bounding box center [519, 181] width 240 height 16
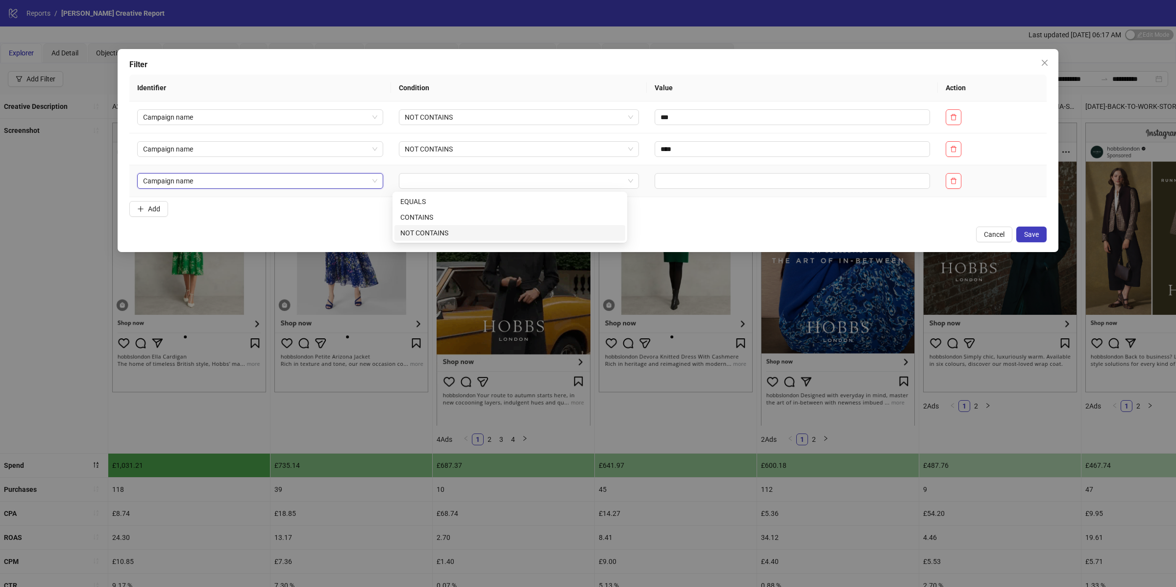
click at [430, 236] on div "NOT CONTAINS" at bounding box center [509, 232] width 219 height 11
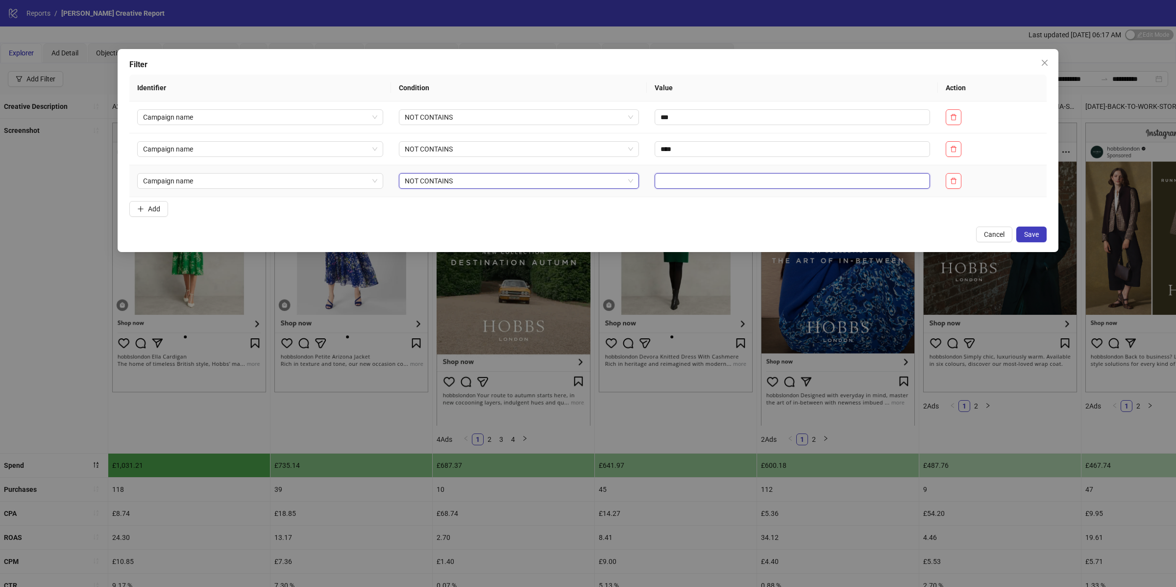
click at [722, 177] on input "text" at bounding box center [793, 181] width 276 height 16
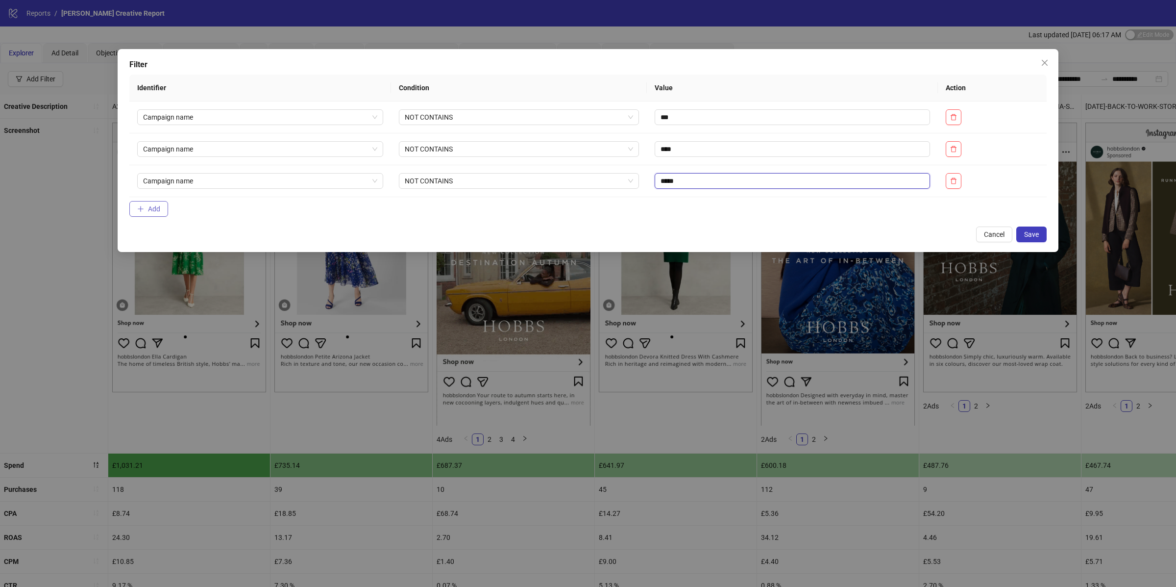
type input "*****"
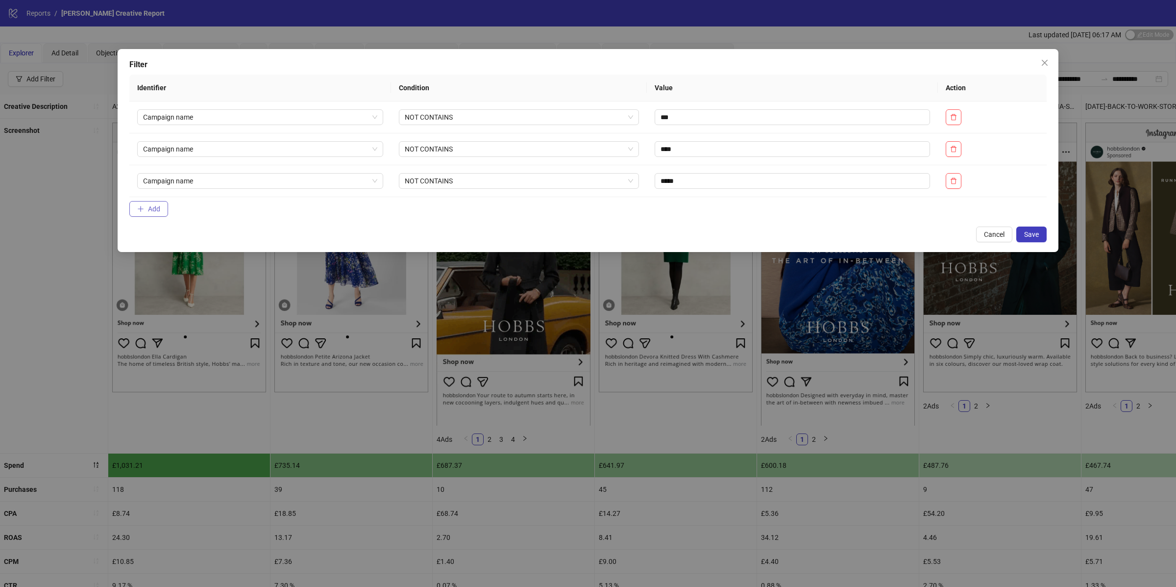
click at [150, 213] on span "Add" at bounding box center [154, 209] width 12 height 8
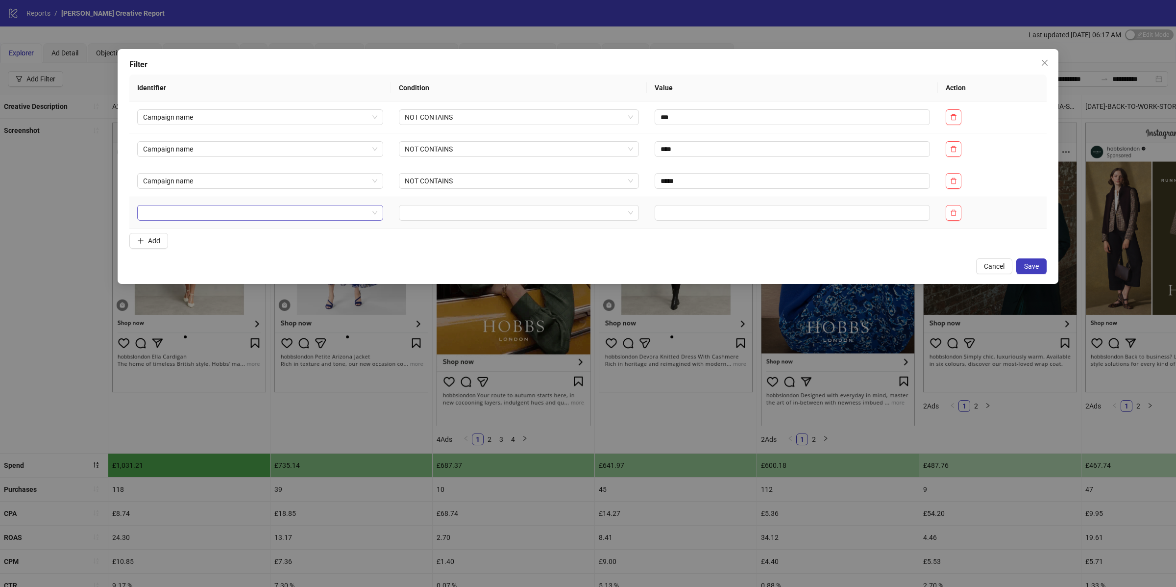
click at [214, 216] on input "search" at bounding box center [255, 212] width 225 height 15
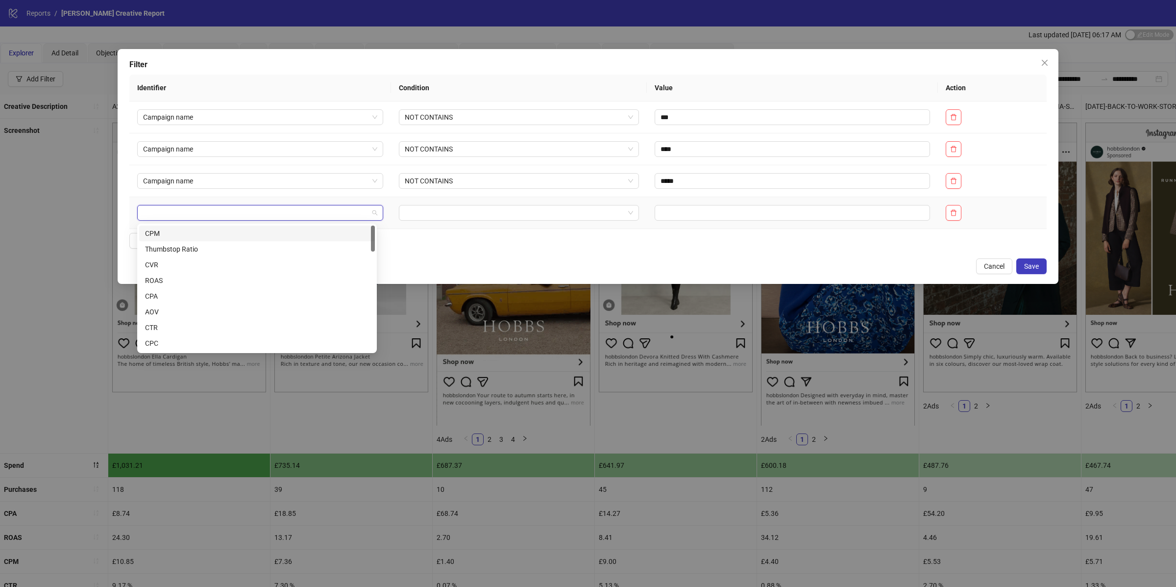
paste input "********"
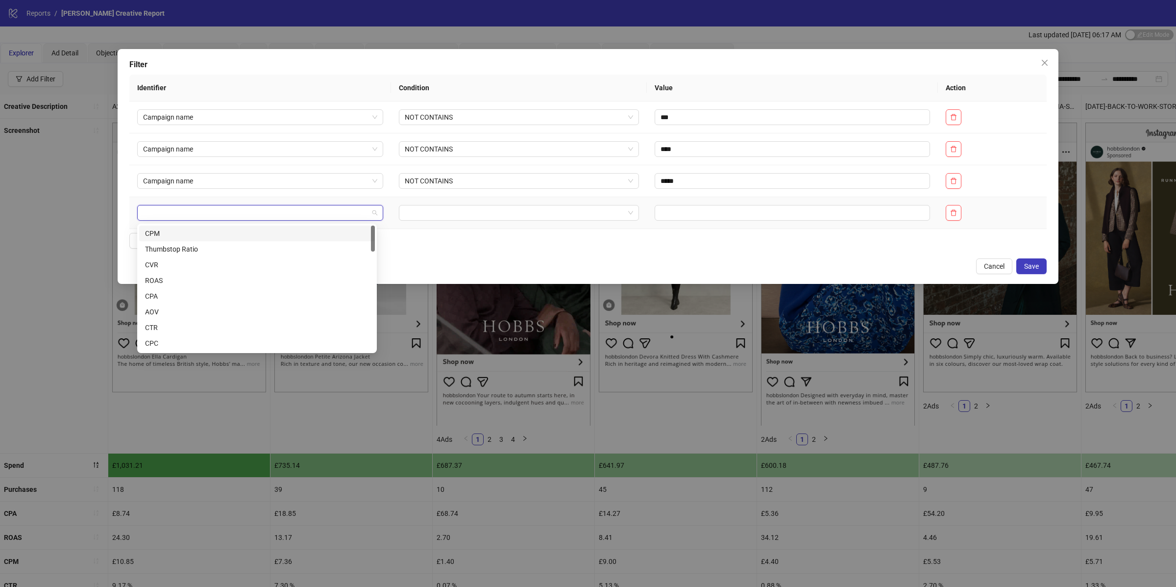
type input "********"
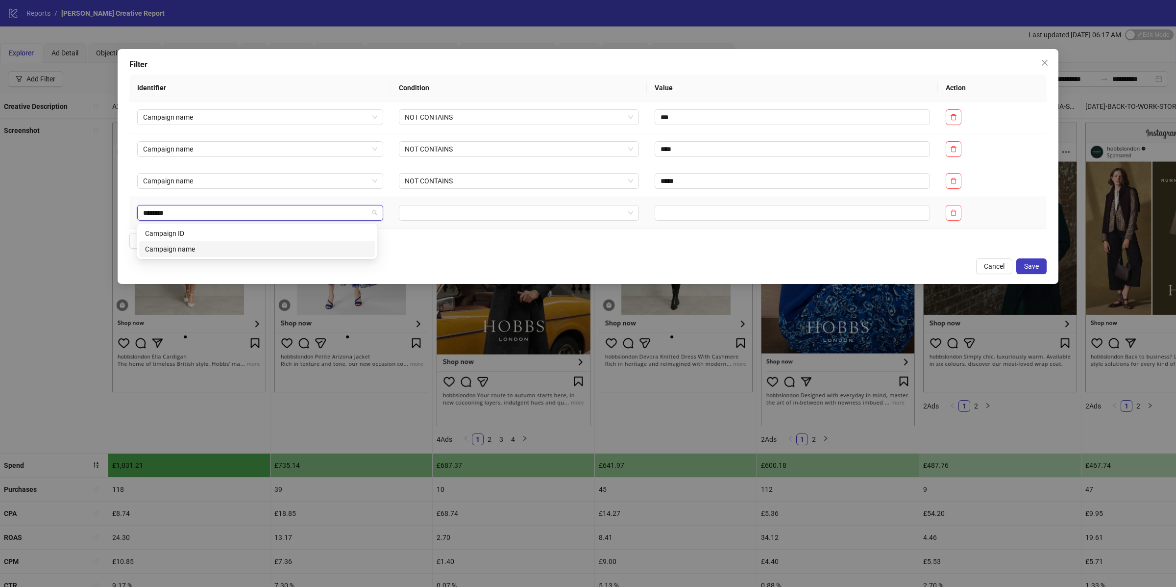
click at [204, 255] on div "Campaign name" at bounding box center [257, 249] width 236 height 16
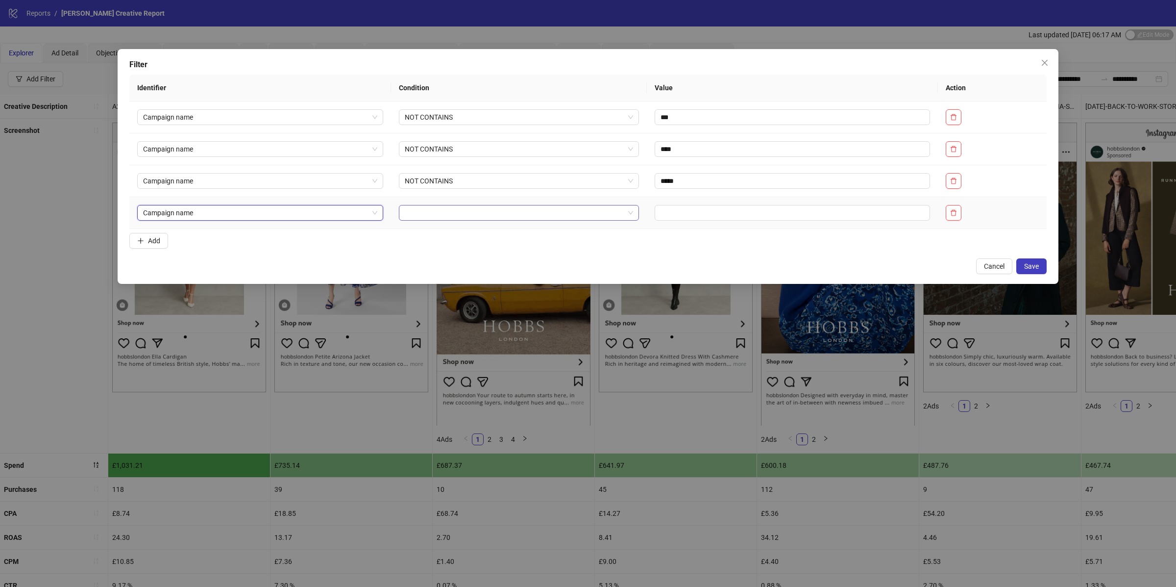
click at [473, 220] on input "search" at bounding box center [515, 212] width 220 height 15
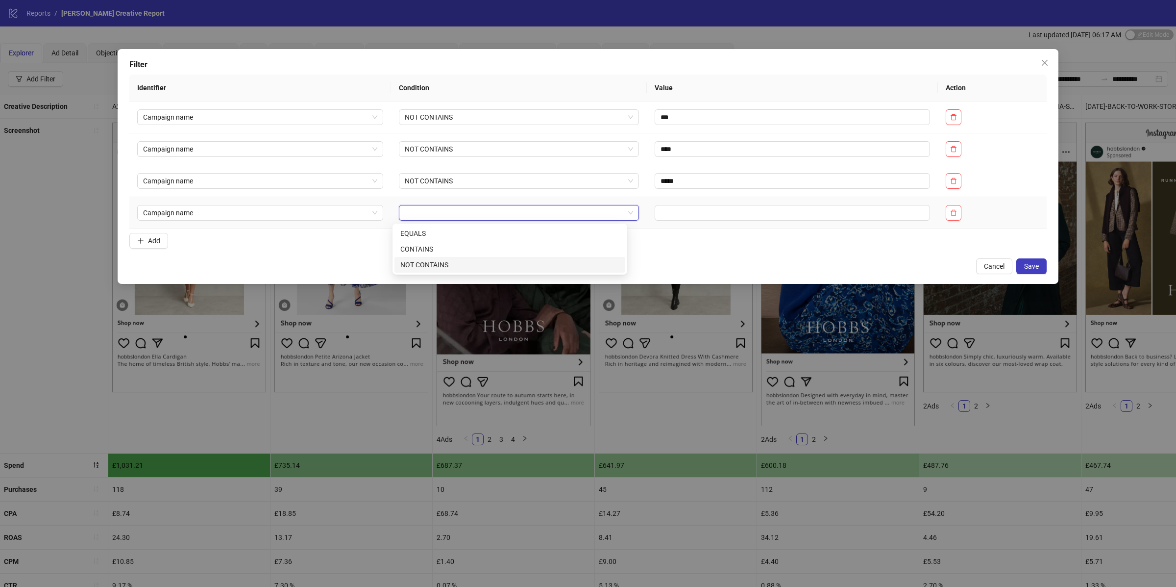
click at [446, 264] on div "NOT CONTAINS" at bounding box center [509, 264] width 219 height 11
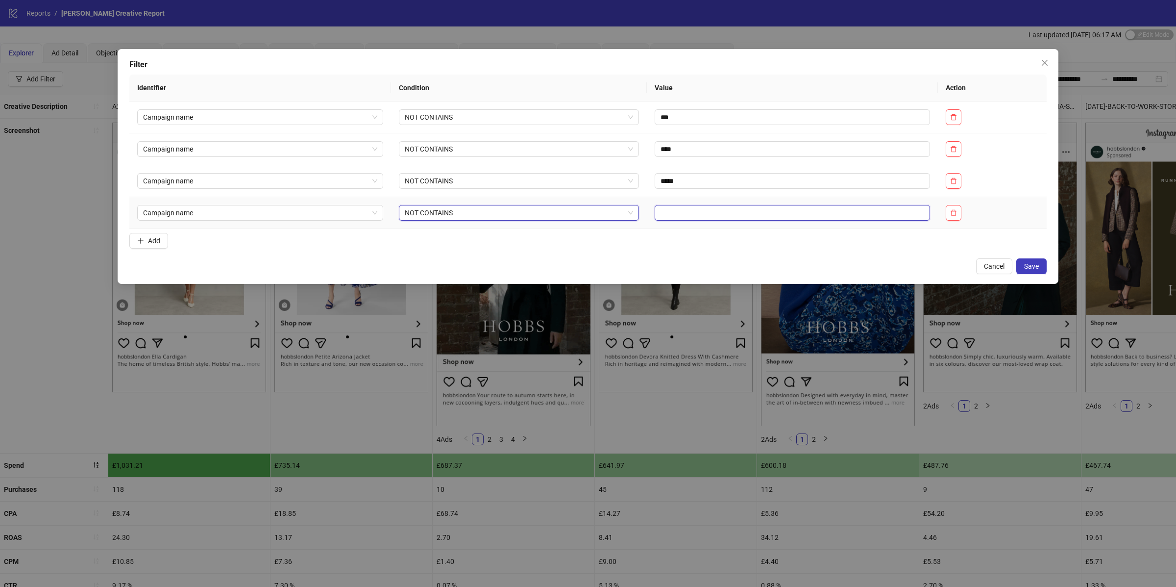
click at [663, 218] on input "text" at bounding box center [793, 213] width 276 height 16
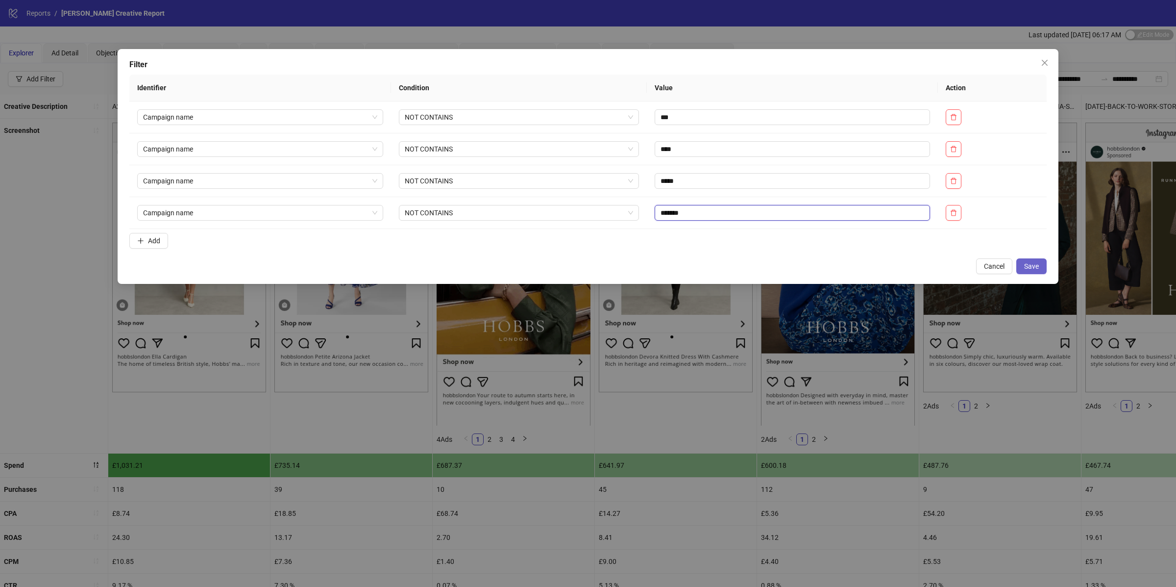
type input "*******"
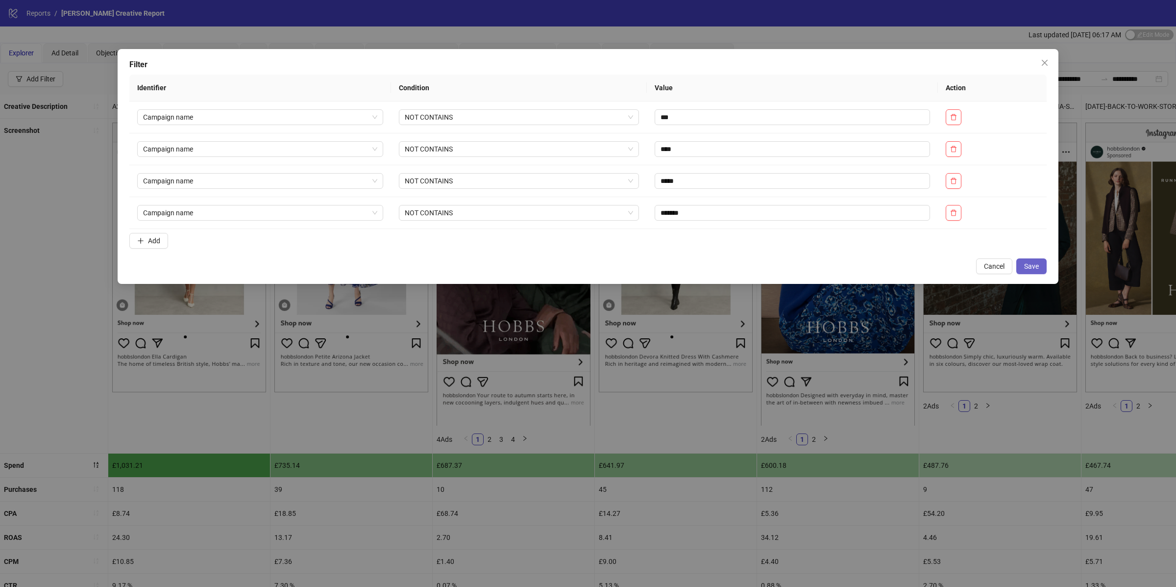
click at [882, 272] on button "Save" at bounding box center [1031, 266] width 30 height 16
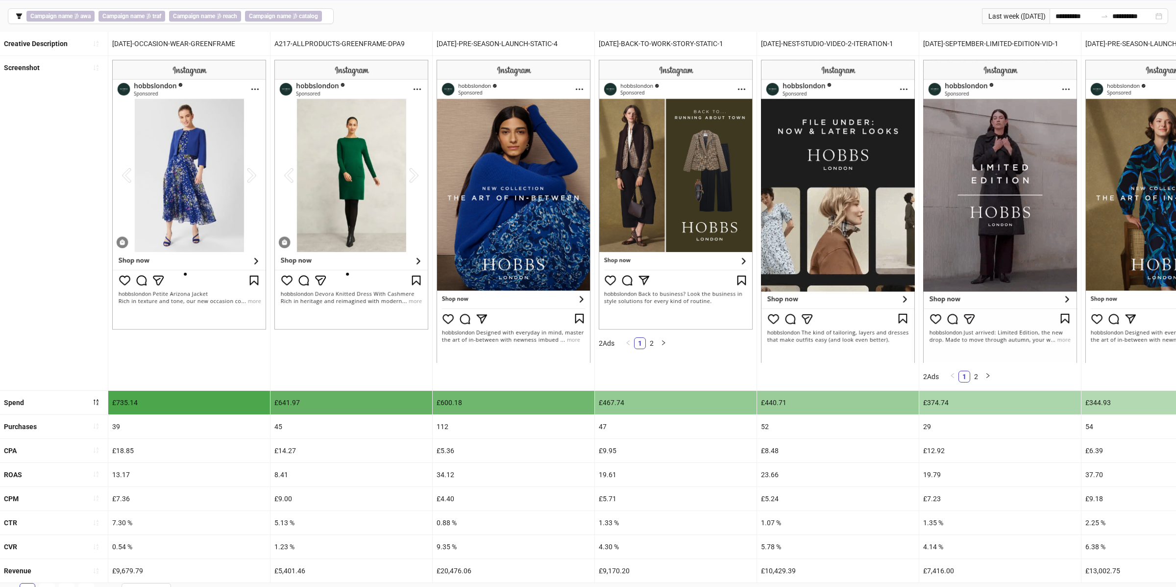
scroll to position [64, 0]
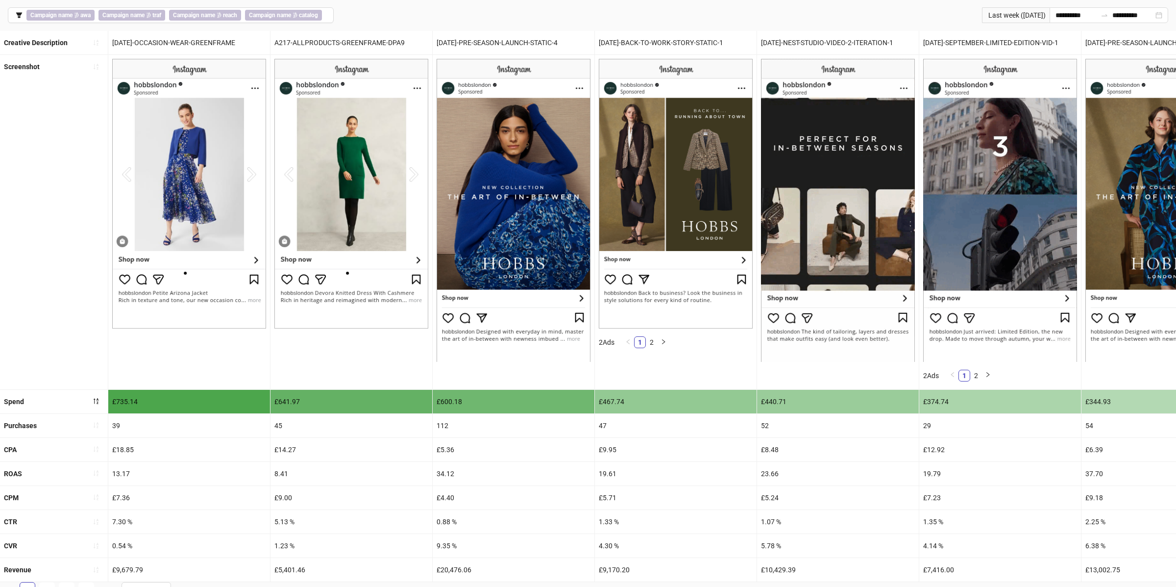
click at [608, 475] on div "19.61" at bounding box center [676, 474] width 162 height 24
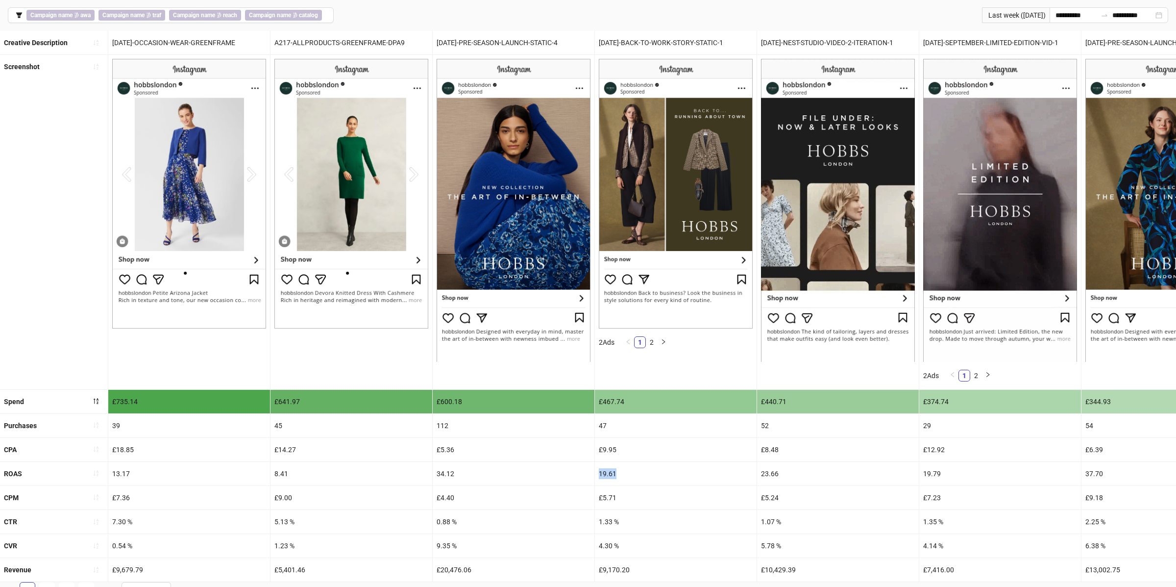
click at [608, 475] on div "19.61" at bounding box center [676, 474] width 162 height 24
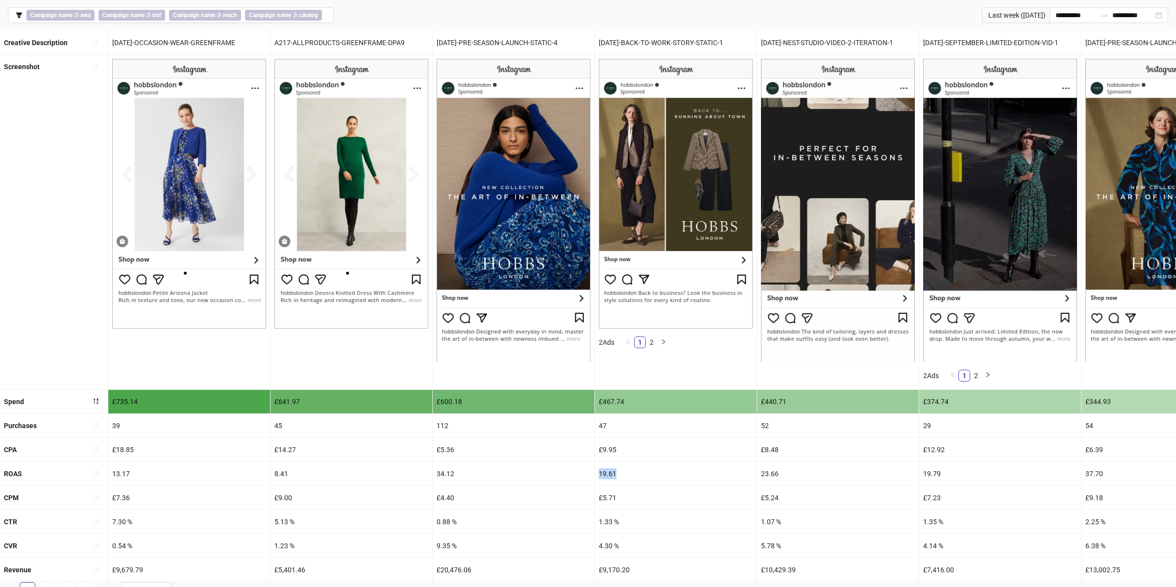
scroll to position [52, 0]
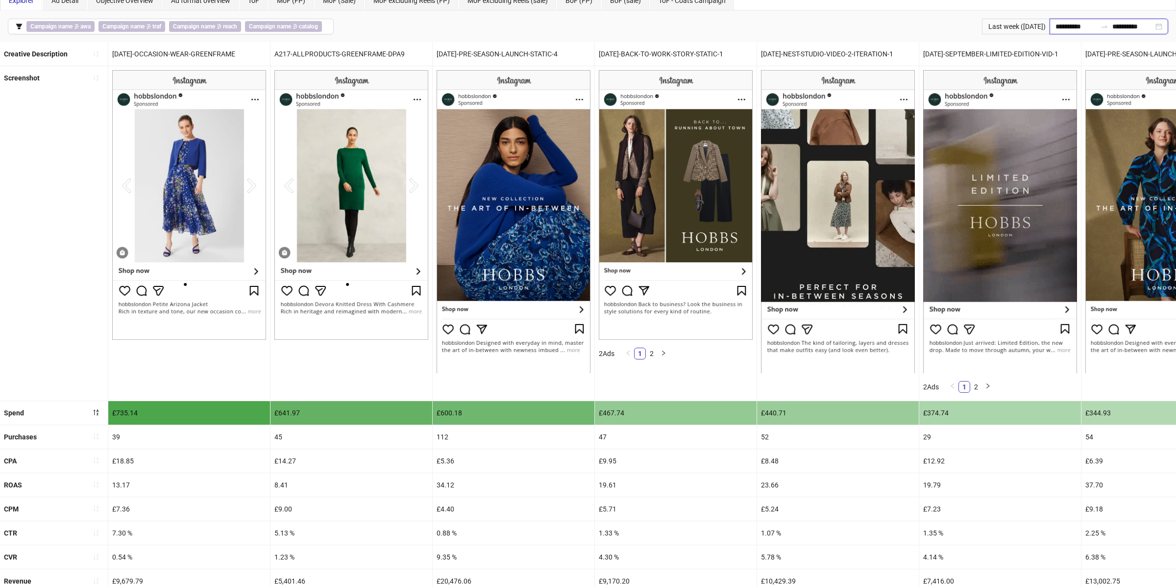
click at [882, 25] on input "**********" at bounding box center [1076, 26] width 41 height 11
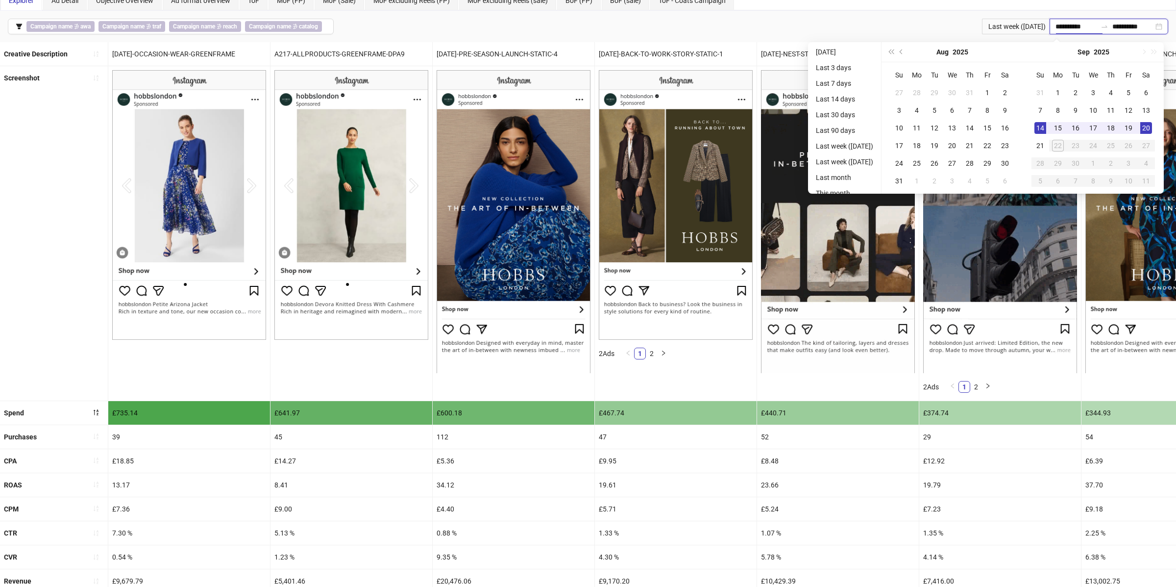
type input "**********"
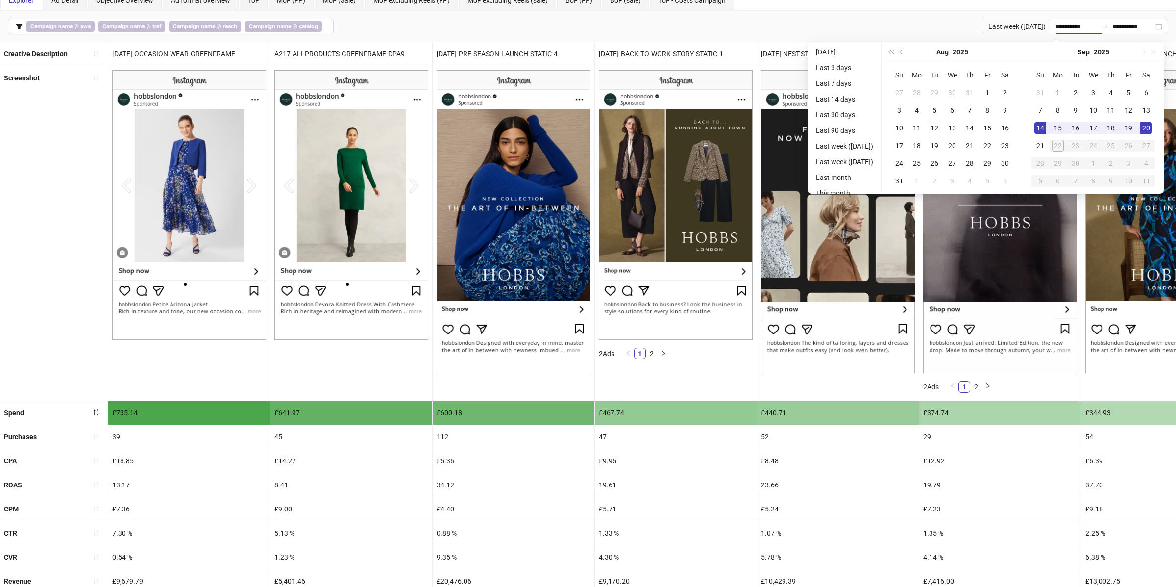
click at [822, 476] on div "23.66" at bounding box center [838, 485] width 162 height 24
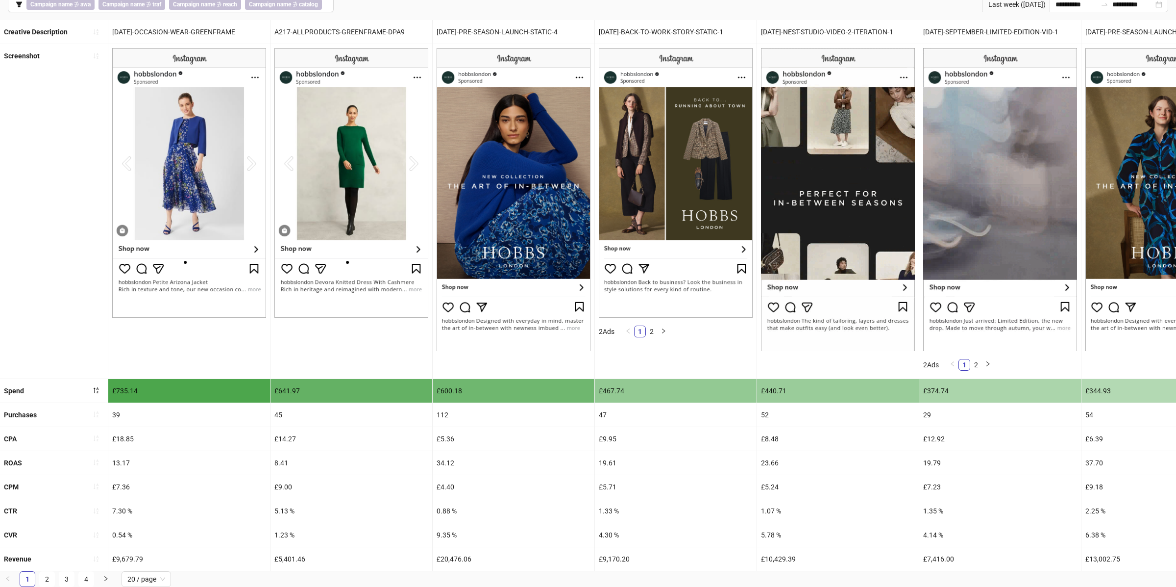
scroll to position [76, 0]
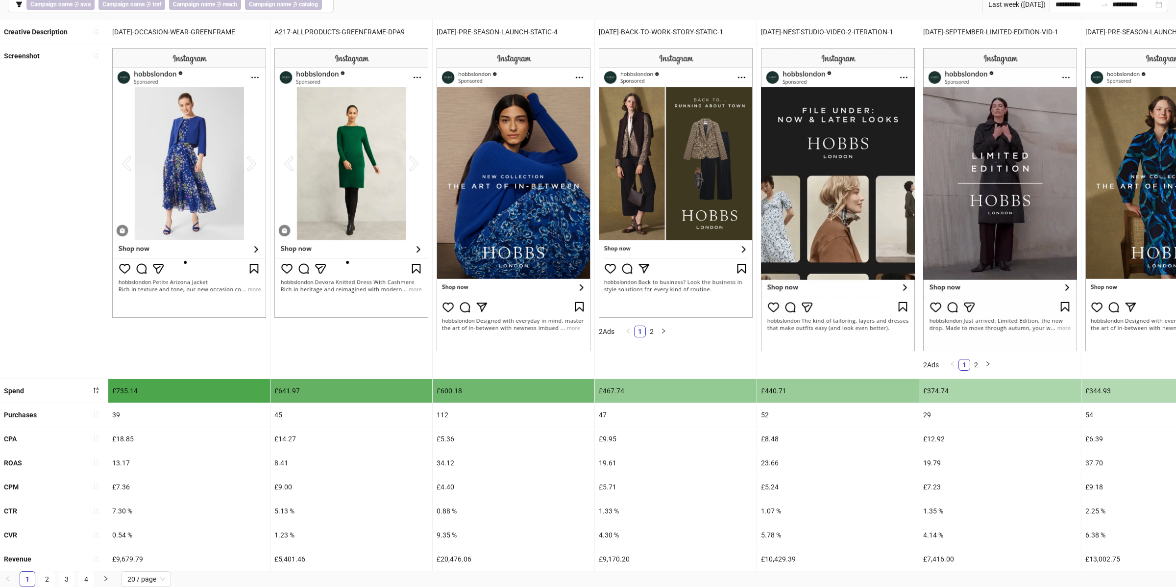
click at [611, 464] on div "19.61" at bounding box center [676, 463] width 162 height 24
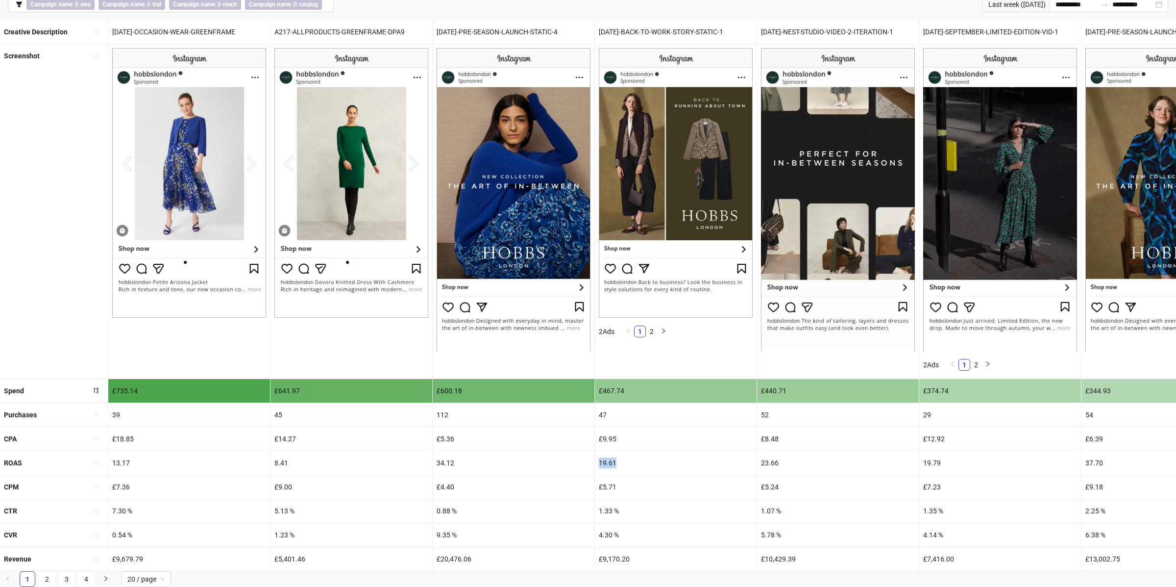
click at [611, 464] on div "19.61" at bounding box center [676, 463] width 162 height 24
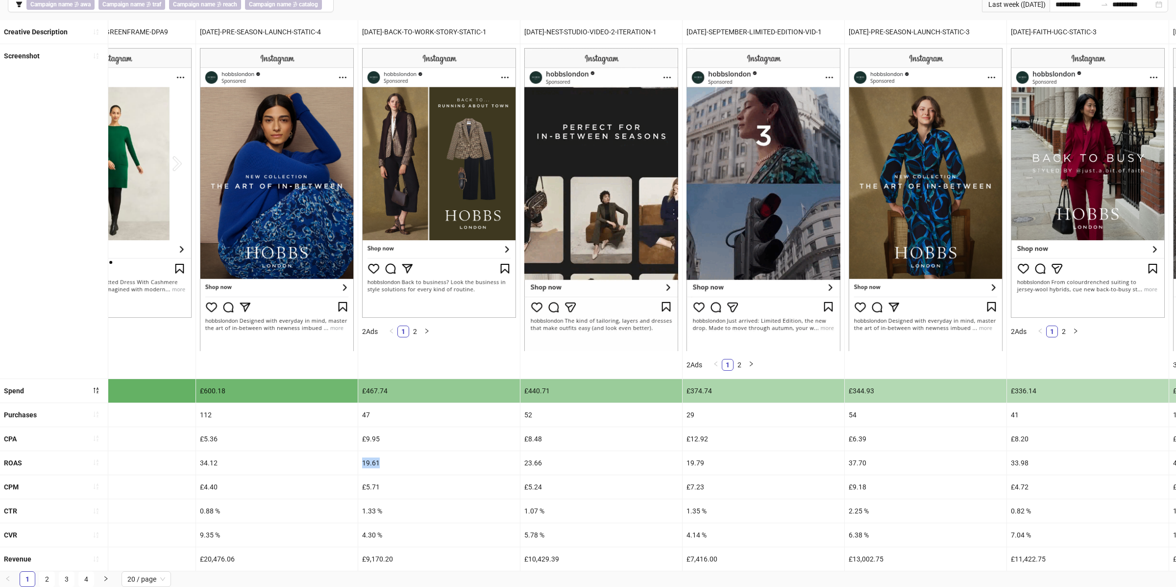
scroll to position [0, 246]
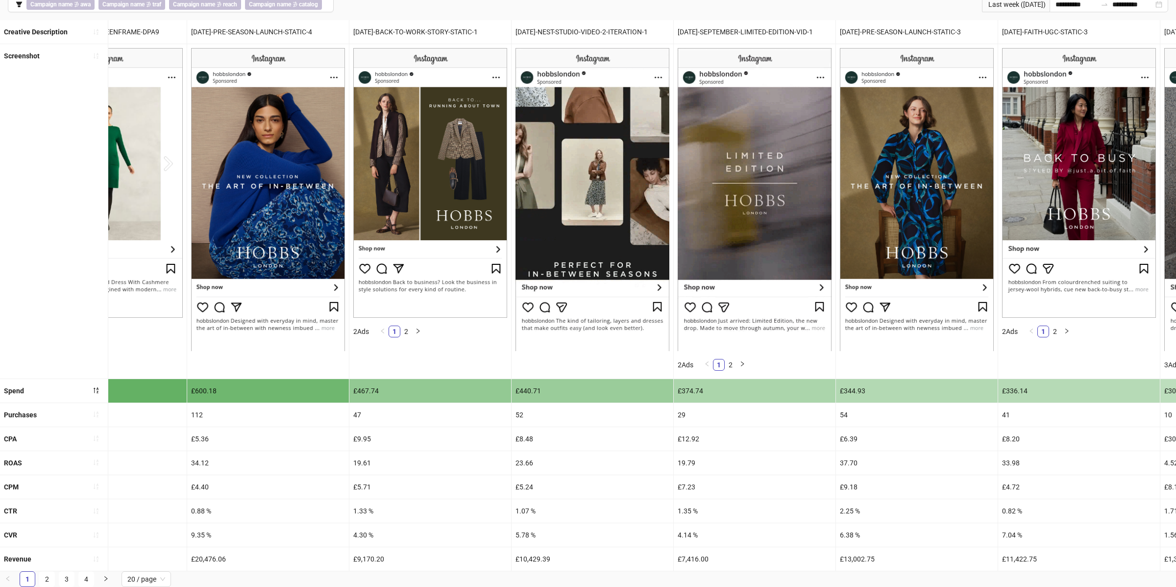
click at [529, 466] on div "23.66" at bounding box center [593, 463] width 162 height 24
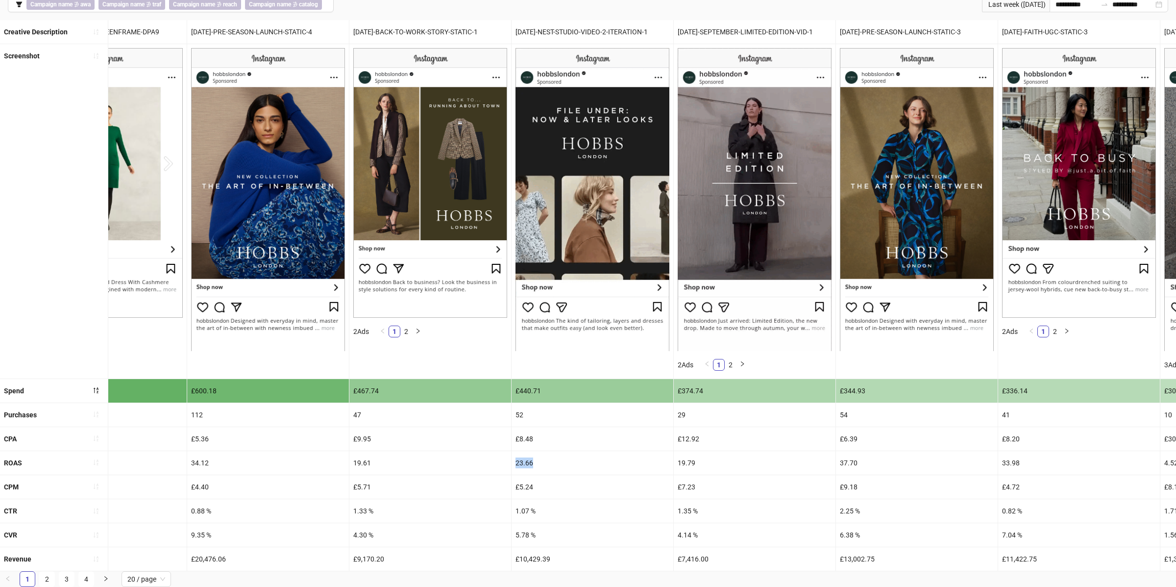
click at [529, 466] on div "23.66" at bounding box center [593, 463] width 162 height 24
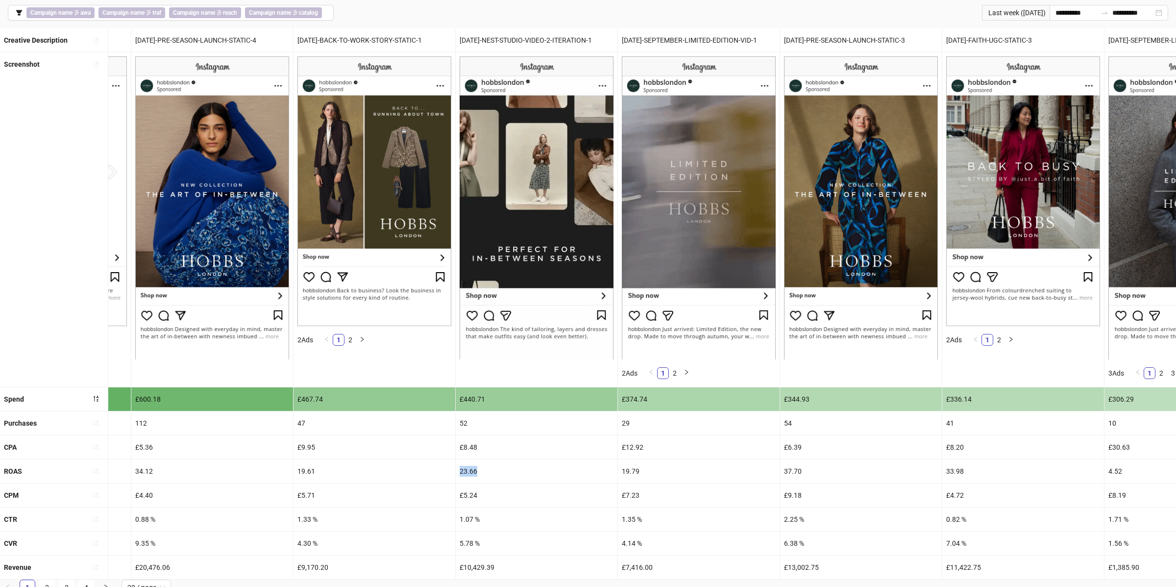
scroll to position [59, 0]
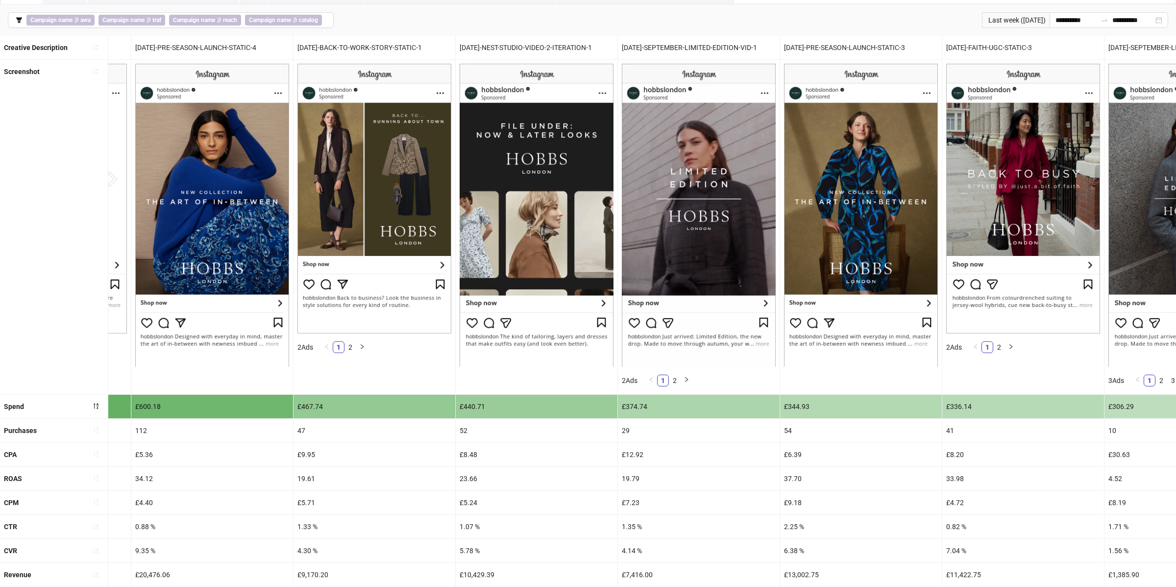
click at [631, 476] on div "19.79" at bounding box center [699, 479] width 162 height 24
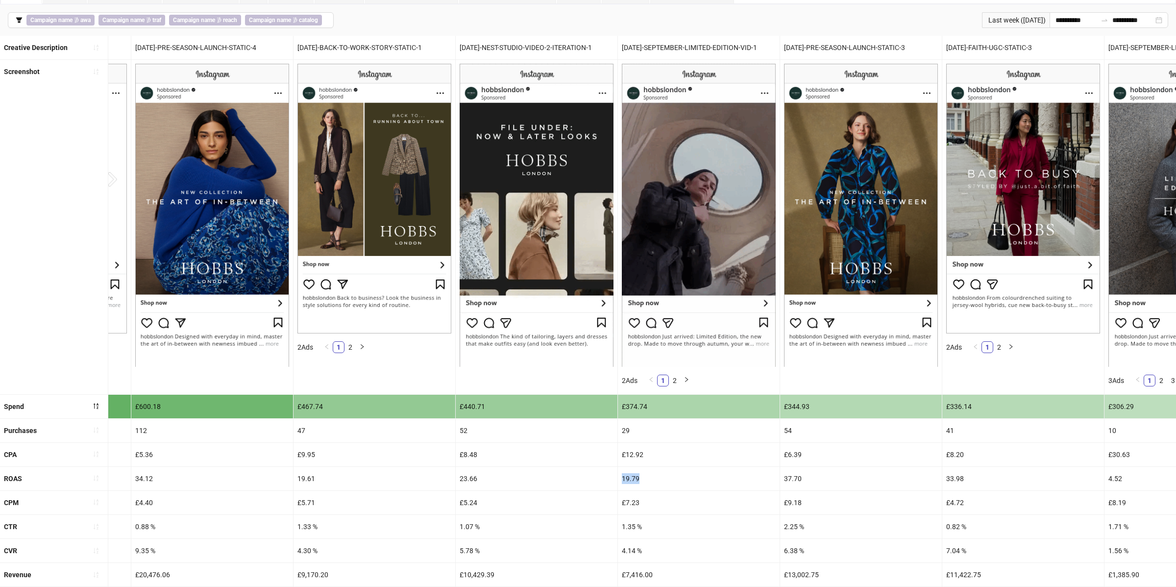
click at [631, 476] on div "19.79" at bounding box center [699, 479] width 162 height 24
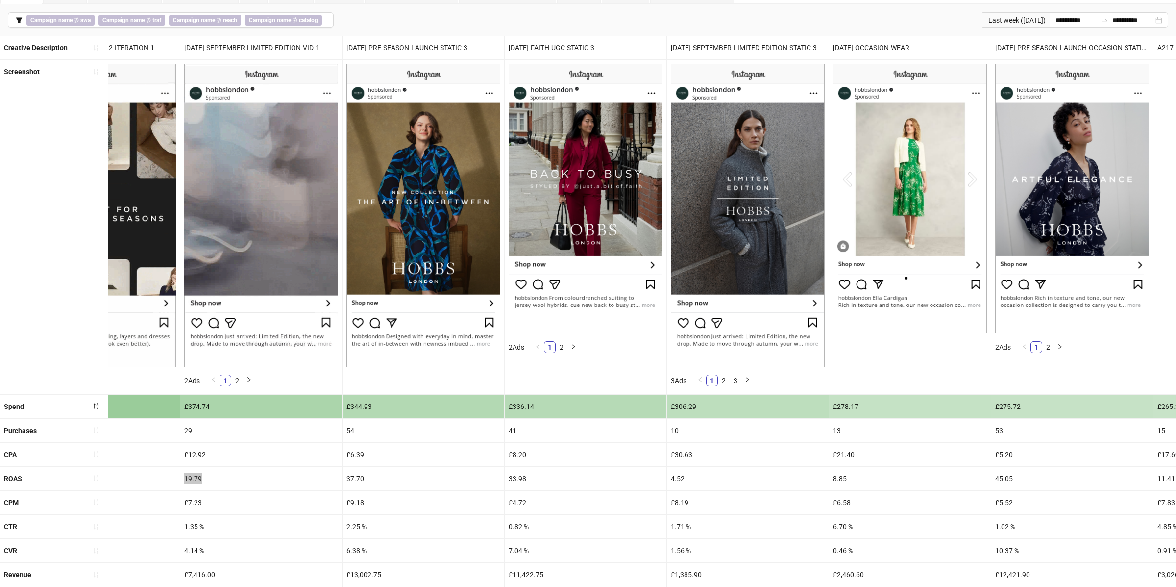
scroll to position [0, 243]
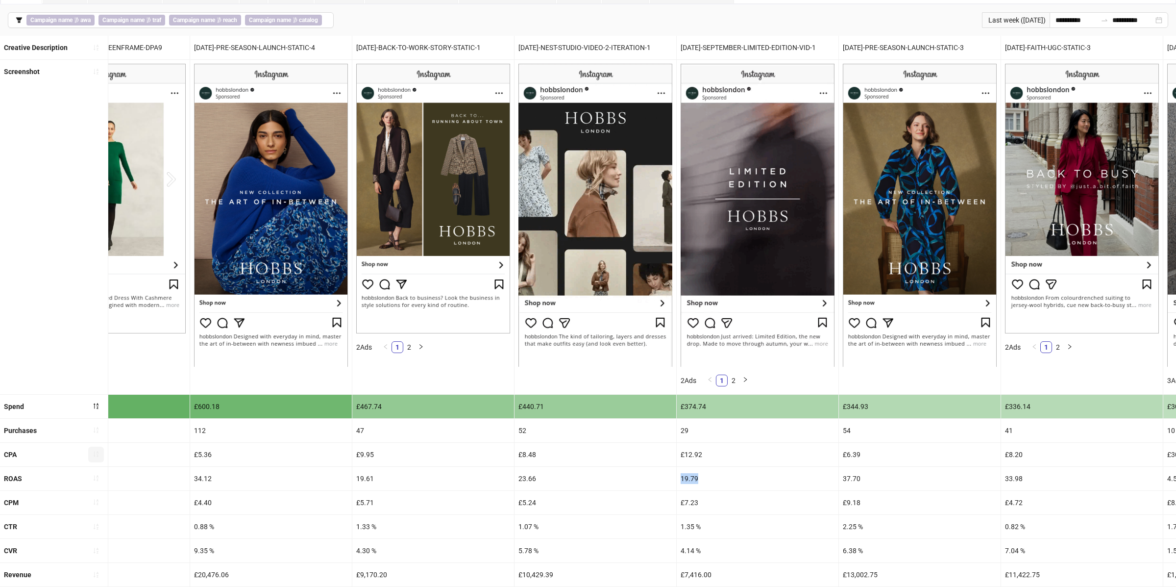
click at [96, 456] on icon "sort-ascending" at bounding box center [96, 453] width 7 height 7
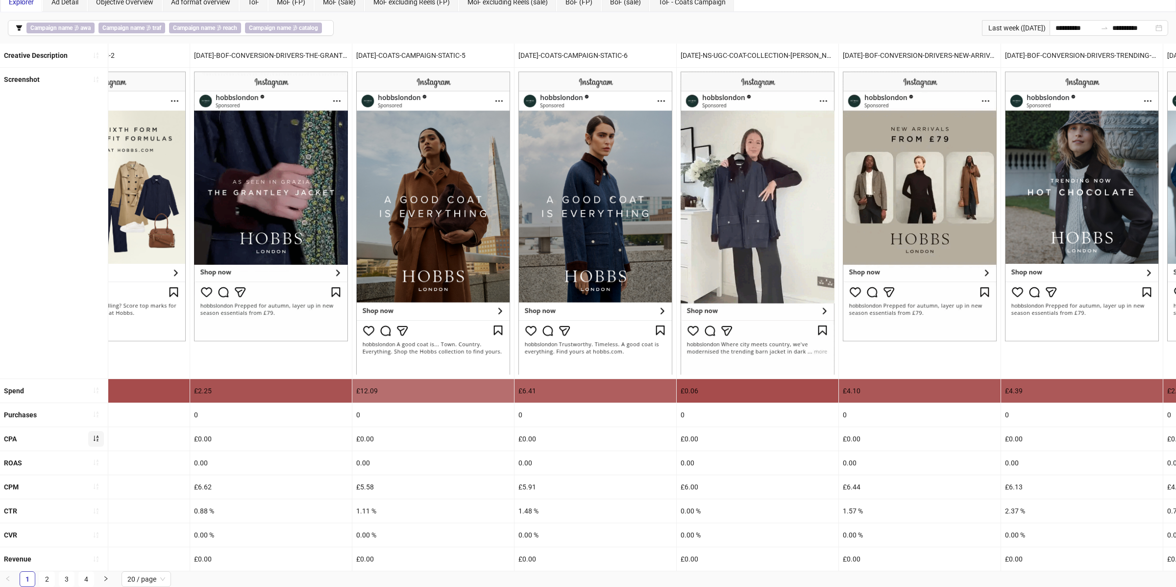
scroll to position [53, 0]
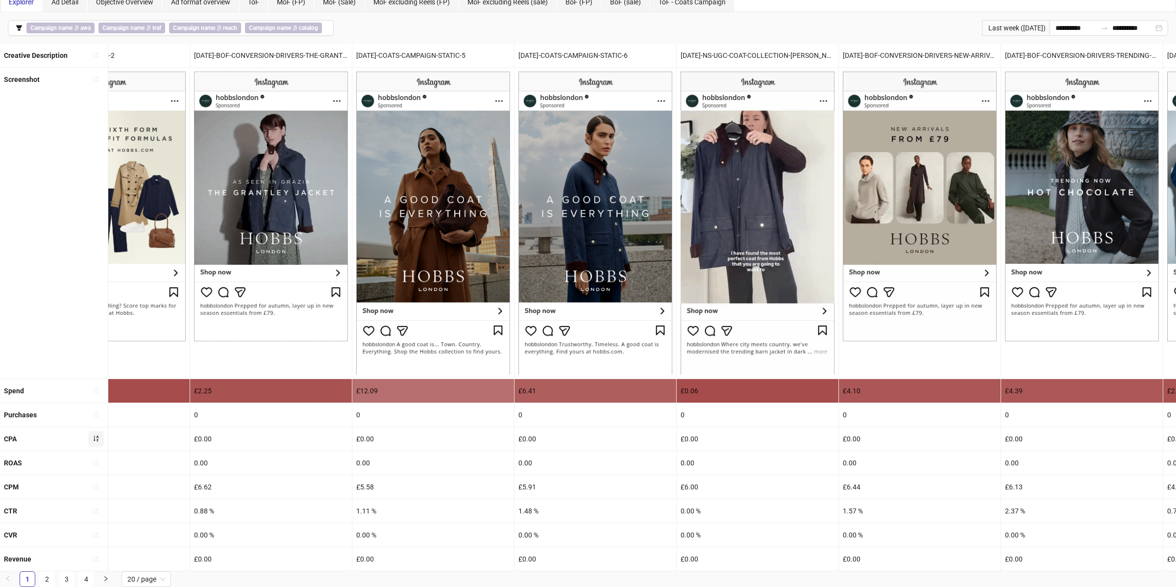
click at [99, 438] on icon "sort-ascending" at bounding box center [96, 438] width 7 height 7
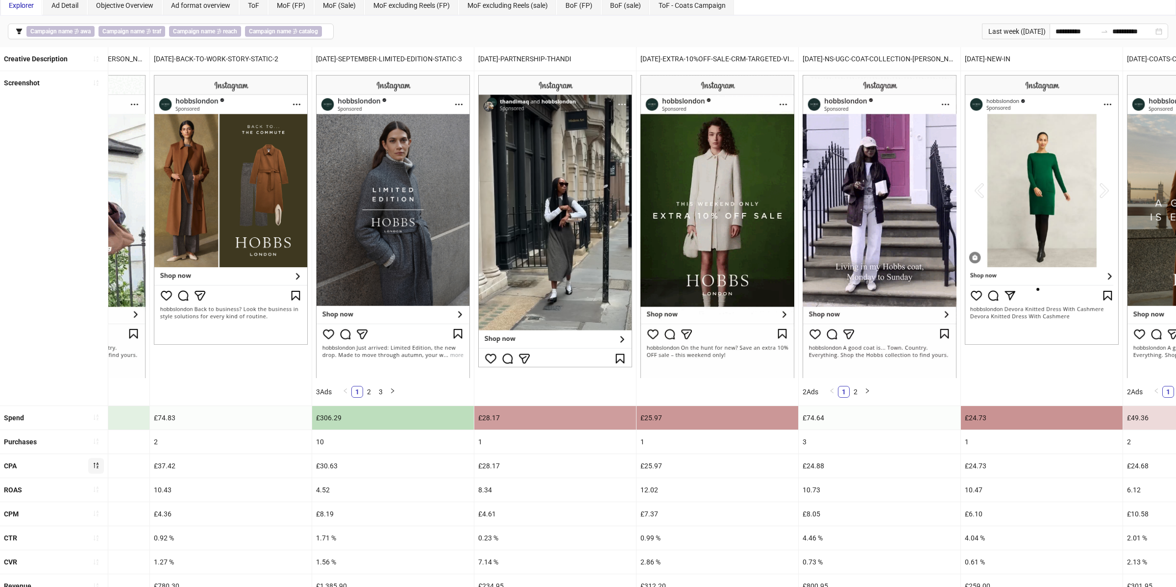
scroll to position [0, 442]
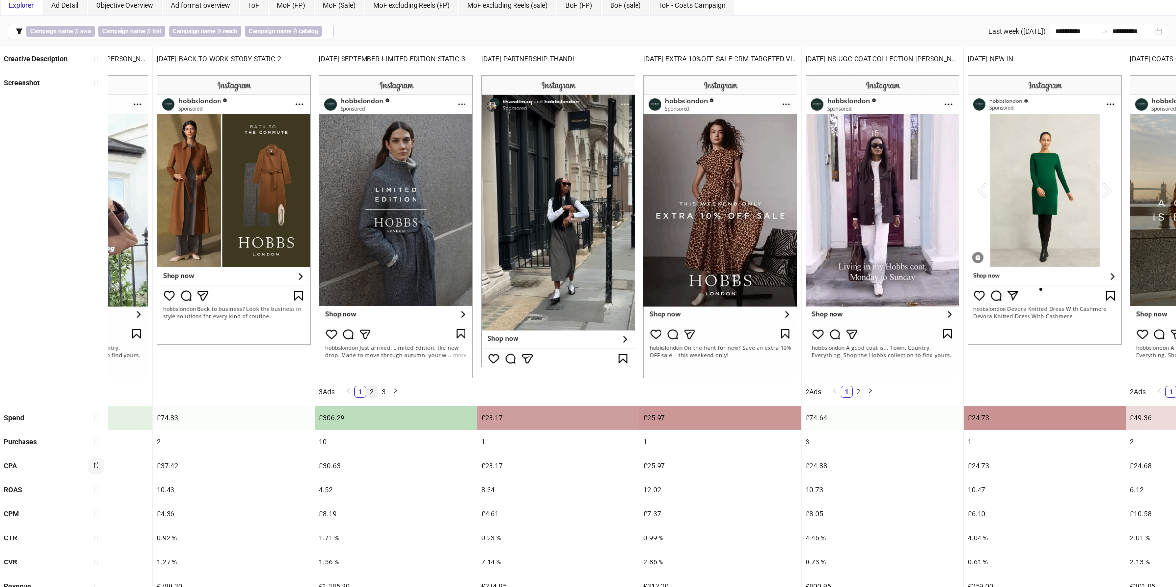
click at [373, 389] on link "2" at bounding box center [372, 391] width 11 height 11
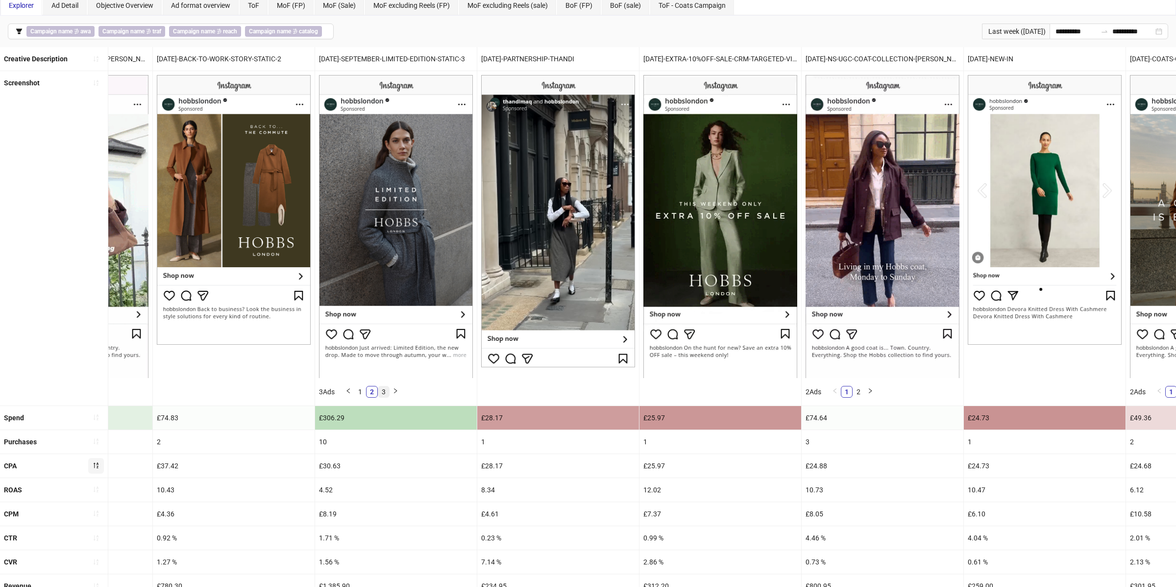
click at [388, 390] on link "3" at bounding box center [383, 391] width 11 height 11
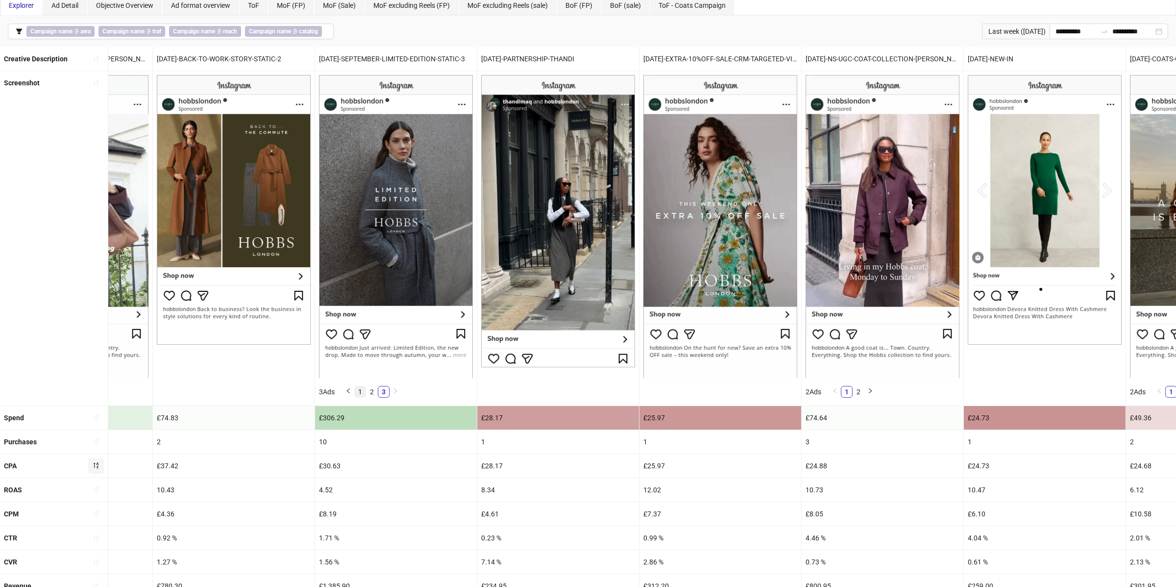
click at [366, 390] on link "1" at bounding box center [360, 391] width 11 height 11
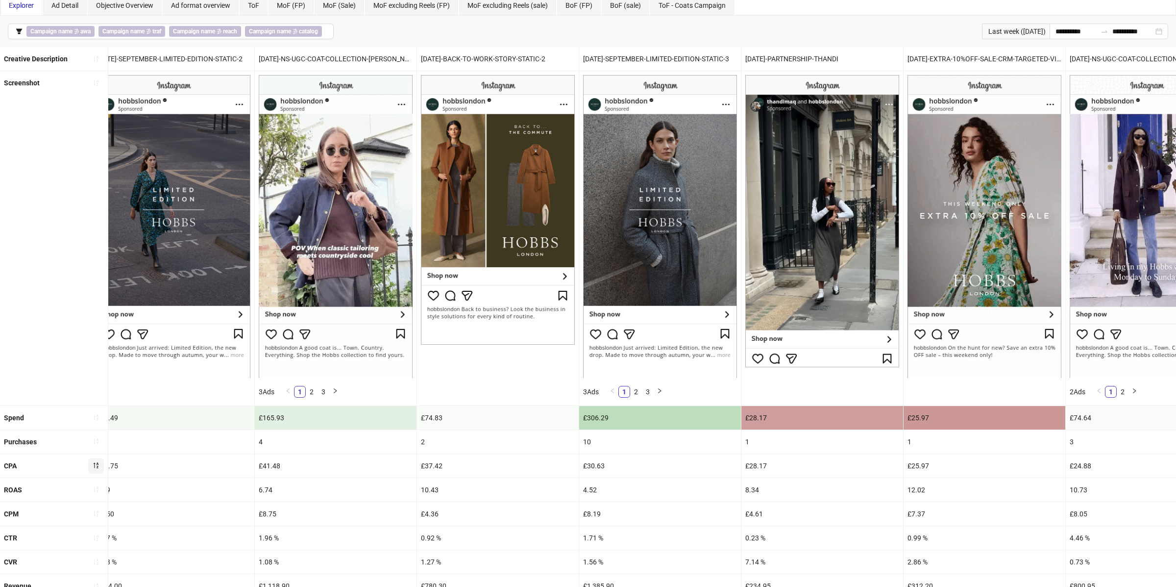
scroll to position [0, 185]
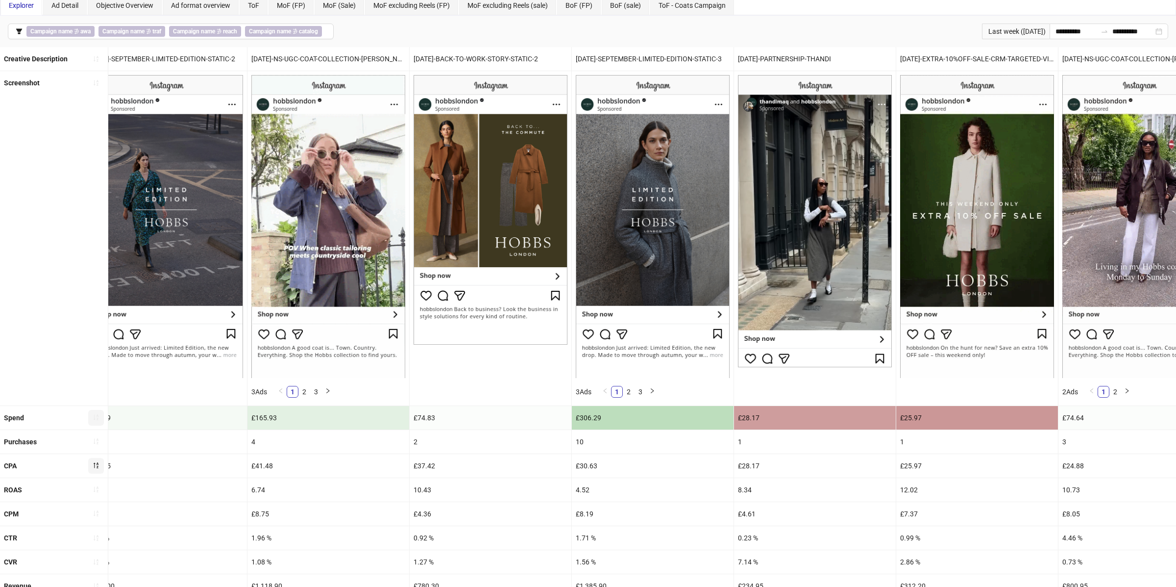
click at [97, 421] on span "button" at bounding box center [96, 418] width 7 height 8
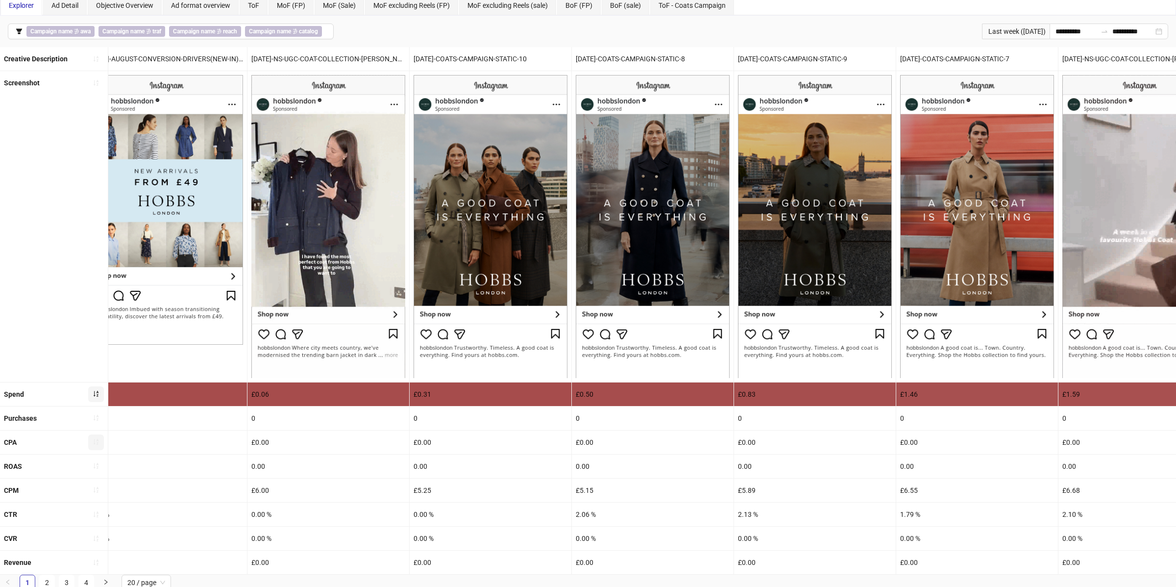
click at [98, 395] on icon "sort-ascending" at bounding box center [96, 394] width 5 height 6
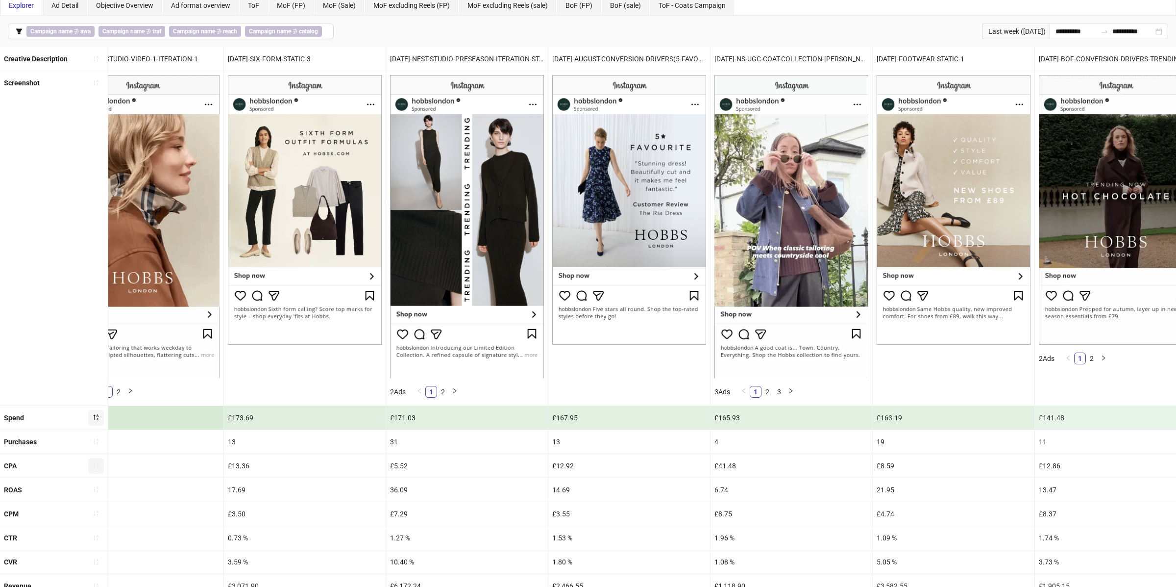
scroll to position [0, 2178]
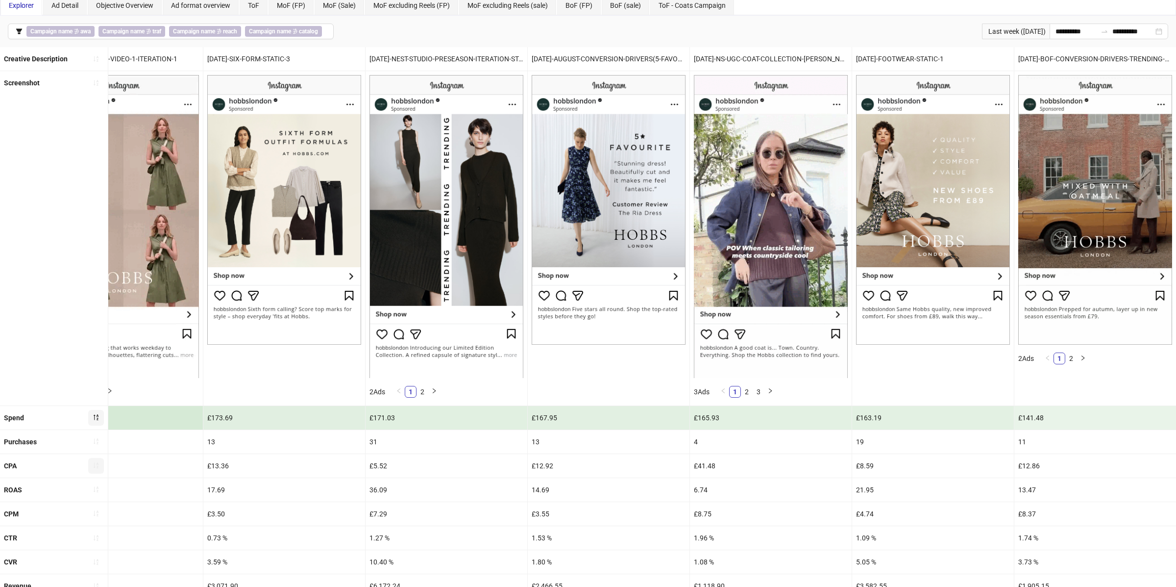
click at [94, 468] on icon "sort-ascending" at bounding box center [96, 466] width 5 height 6
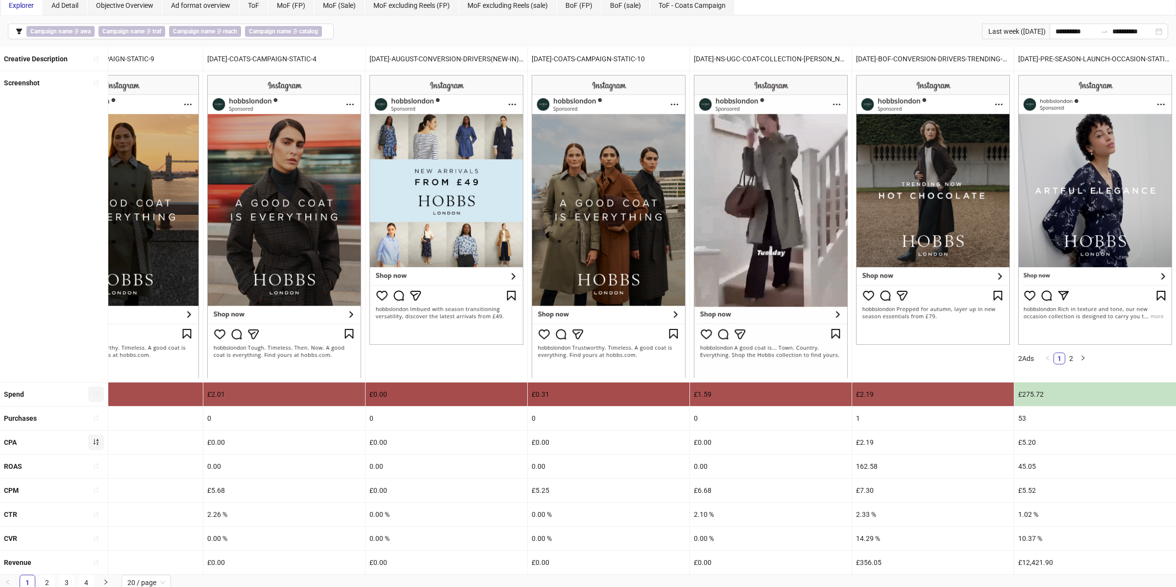
click at [98, 439] on icon "sort-ascending" at bounding box center [96, 441] width 7 height 7
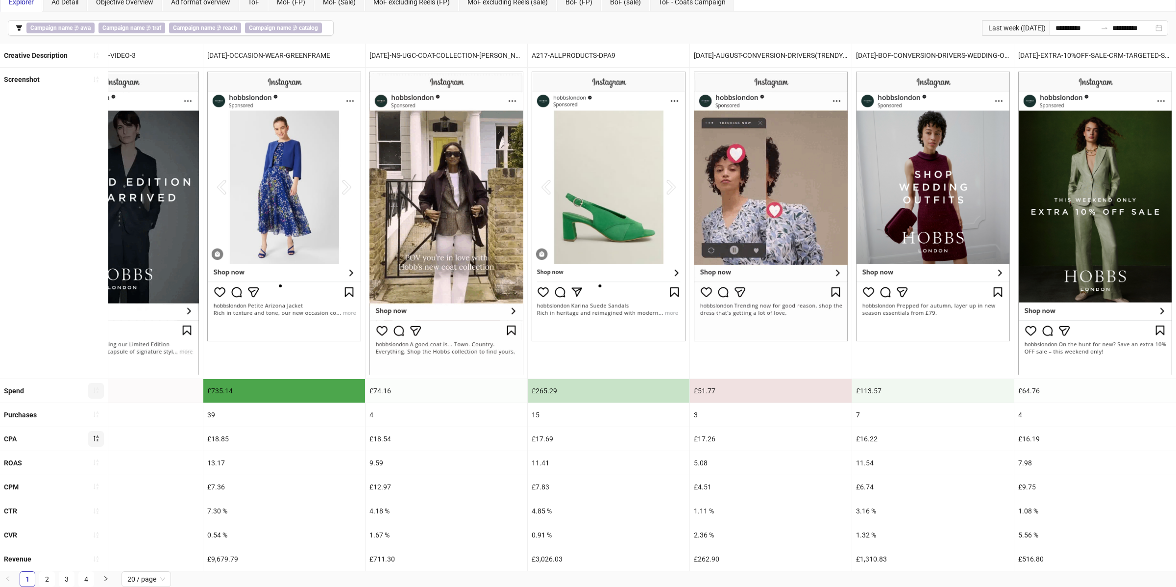
scroll to position [53, 0]
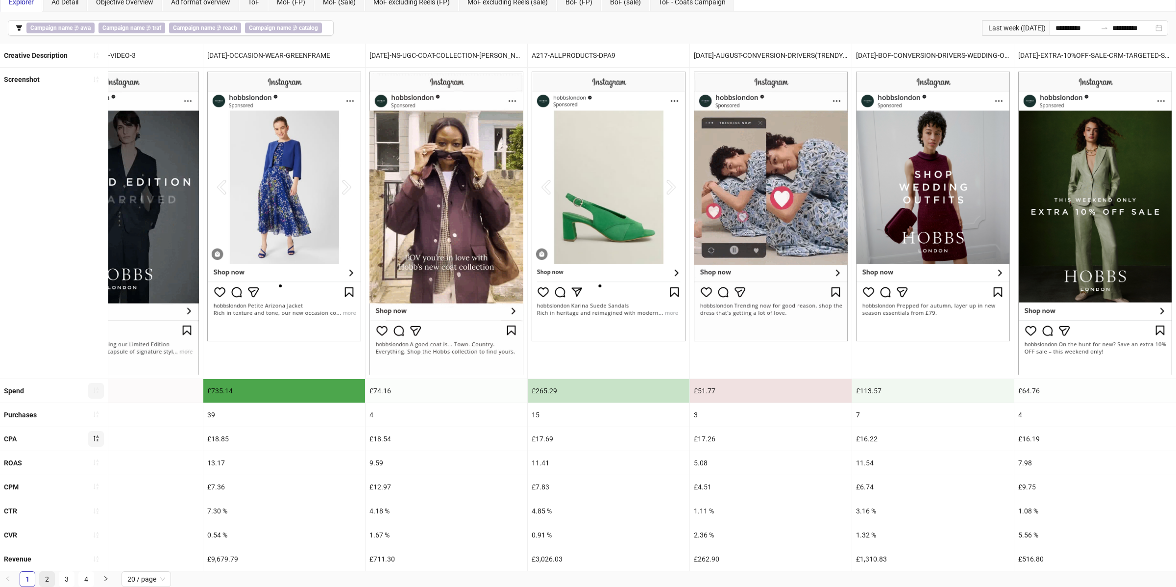
click at [49, 476] on link "2" at bounding box center [47, 578] width 15 height 15
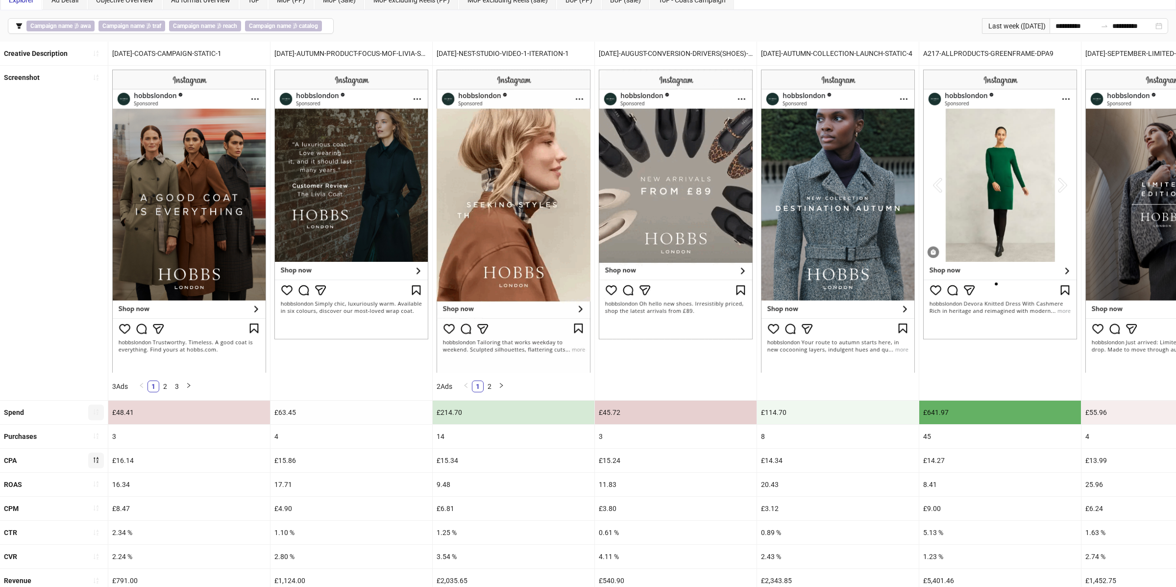
scroll to position [76, 0]
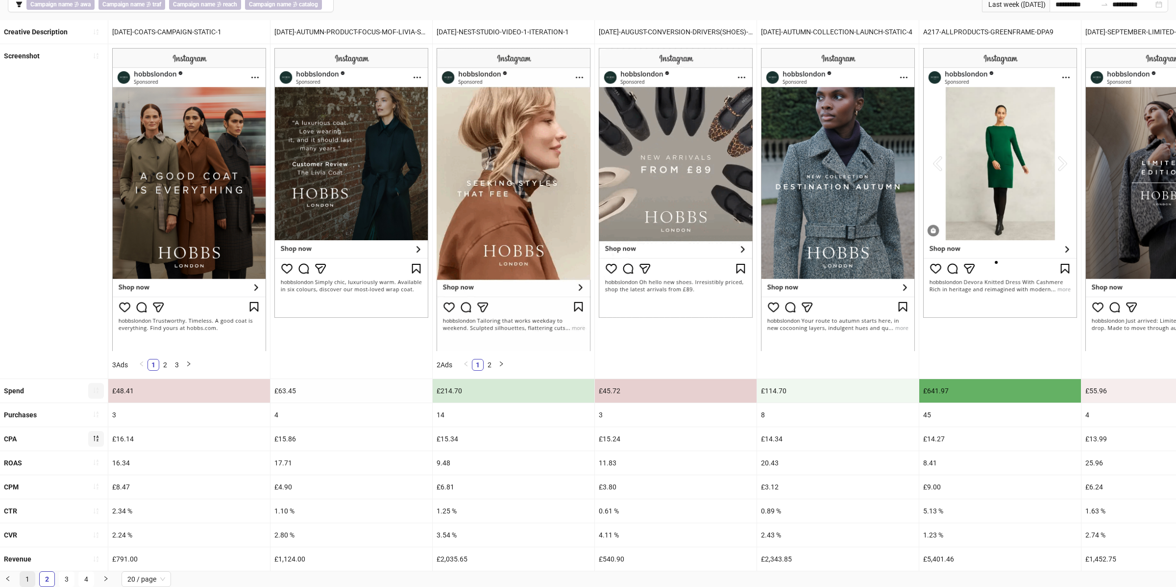
click at [27, 476] on link "1" at bounding box center [27, 578] width 15 height 15
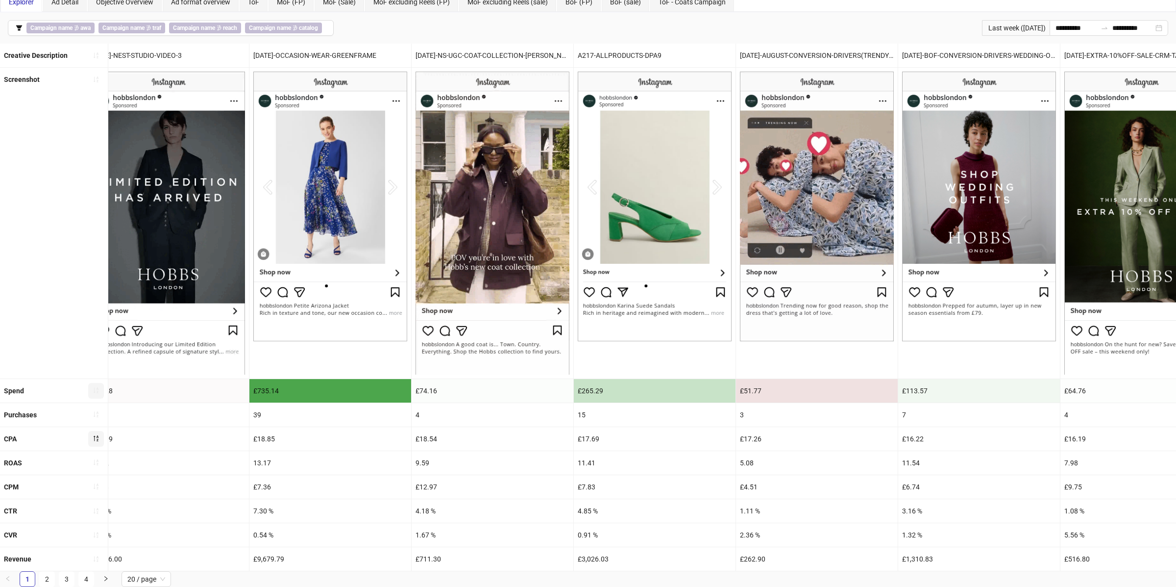
scroll to position [0, 2178]
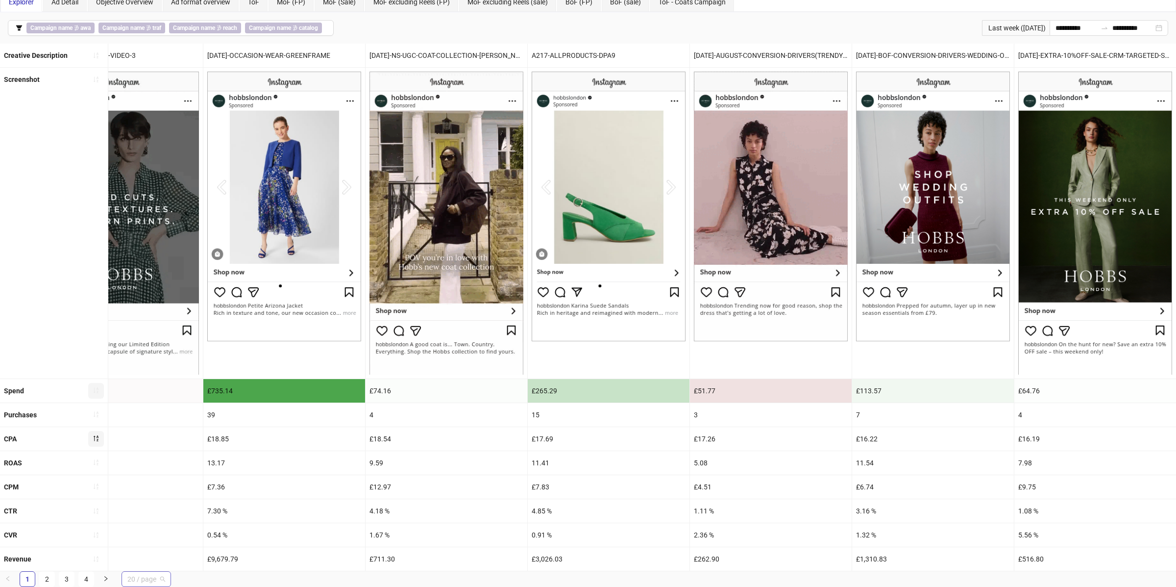
click at [139, 476] on span "20 / page" at bounding box center [146, 578] width 38 height 15
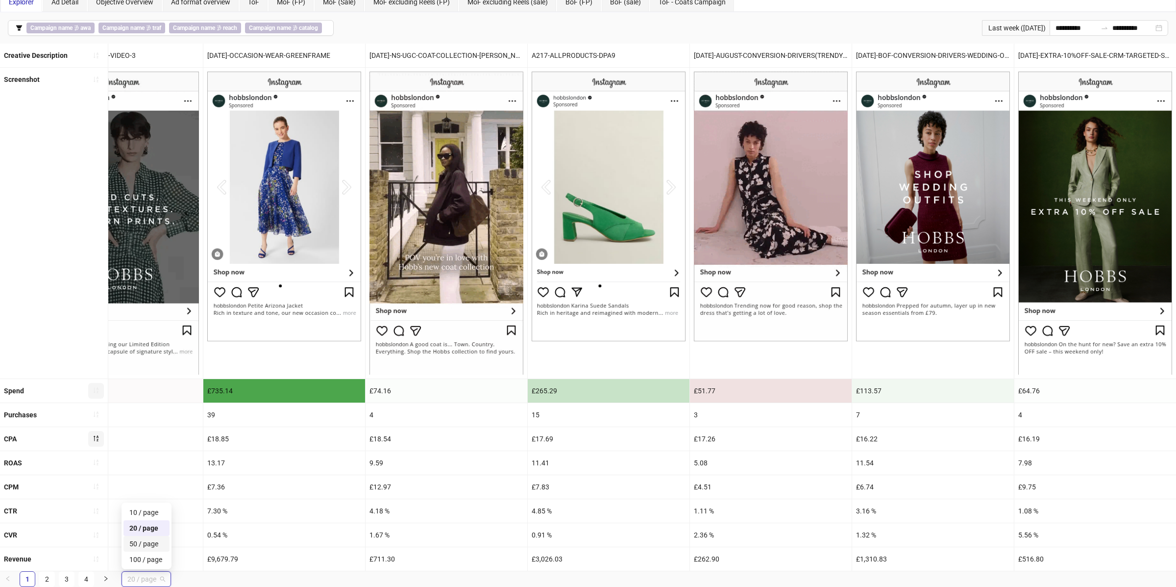
click at [152, 476] on div "50 / page" at bounding box center [147, 544] width 46 height 16
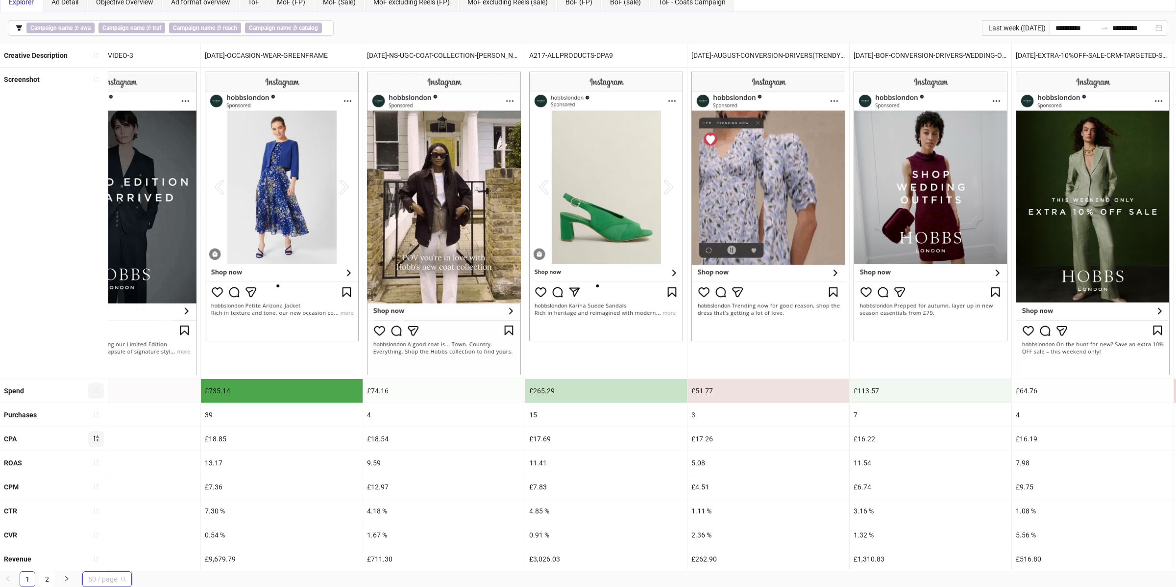
click at [102, 476] on span "50 / page" at bounding box center [107, 578] width 38 height 15
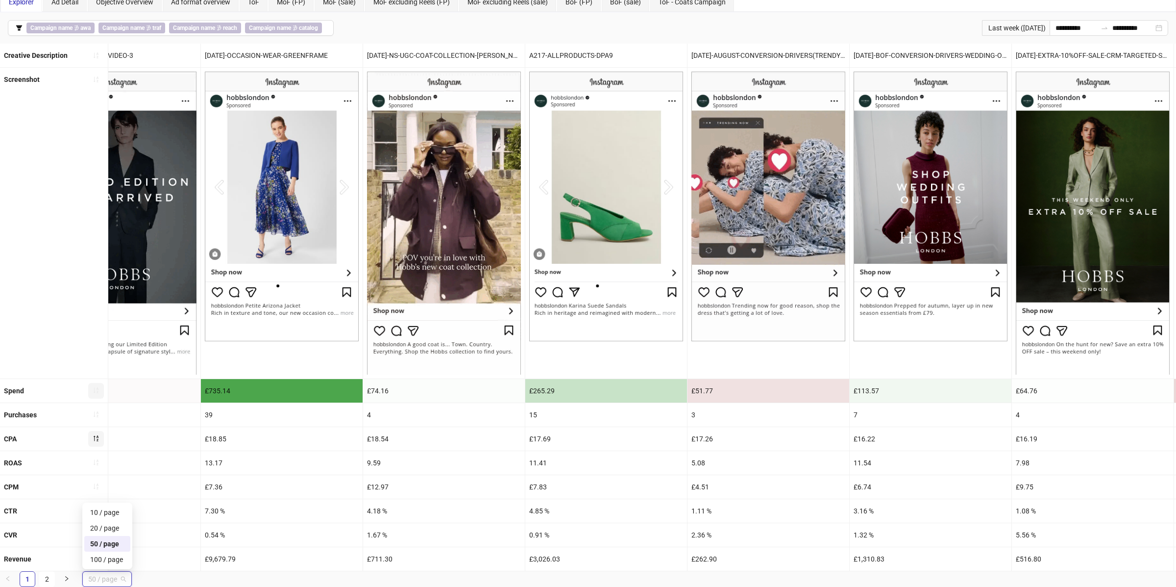
click at [104, 476] on div "50 / page" at bounding box center [107, 543] width 34 height 11
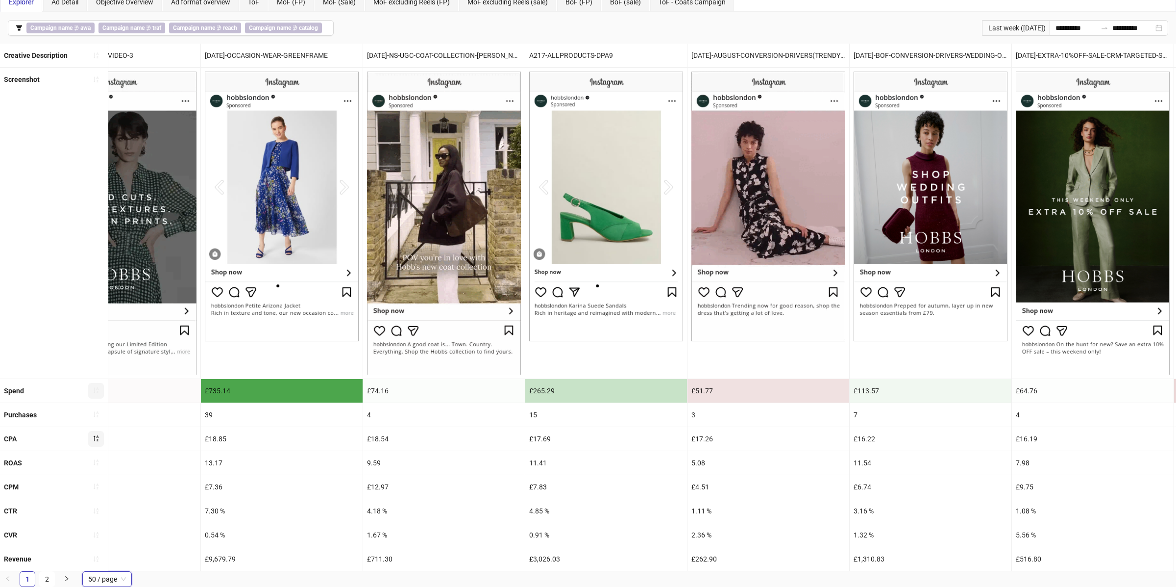
click at [371, 33] on div "**********" at bounding box center [588, 27] width 1176 height 31
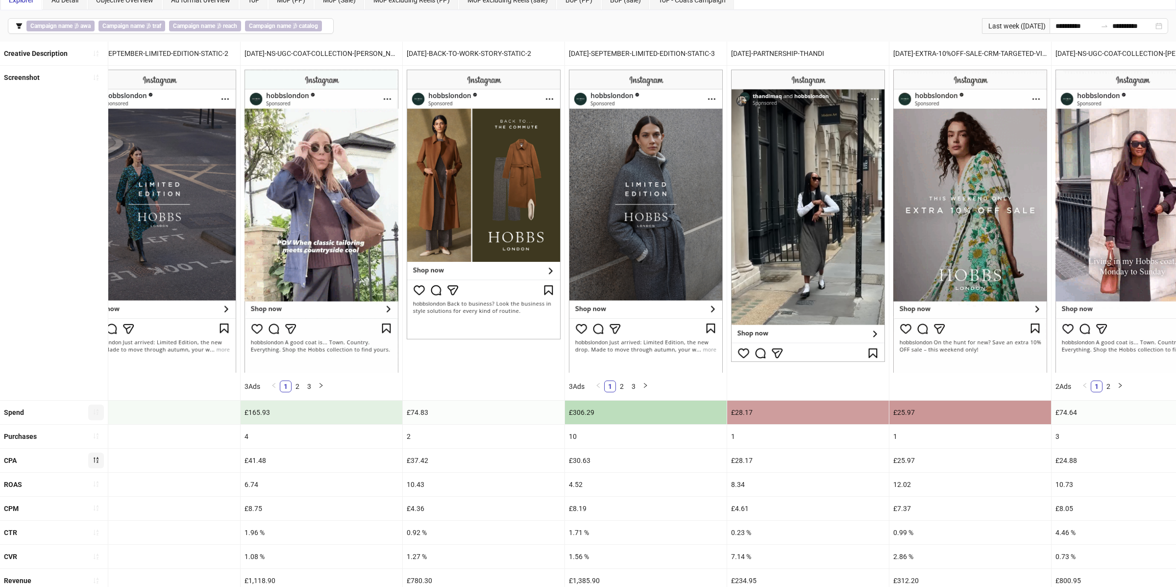
scroll to position [76, 0]
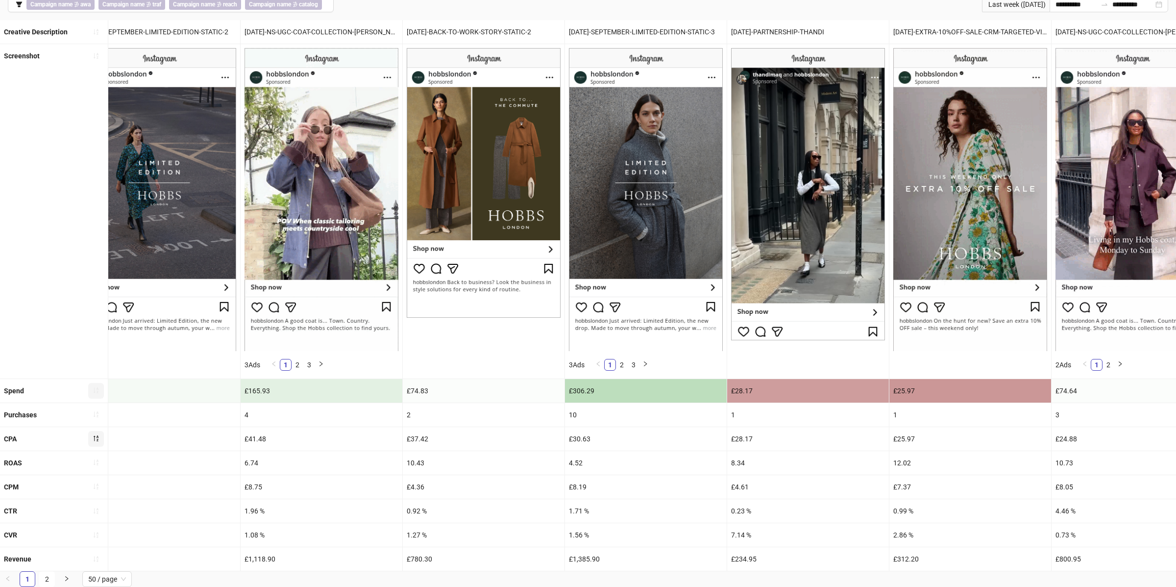
click at [97, 394] on button "button" at bounding box center [96, 391] width 16 height 16
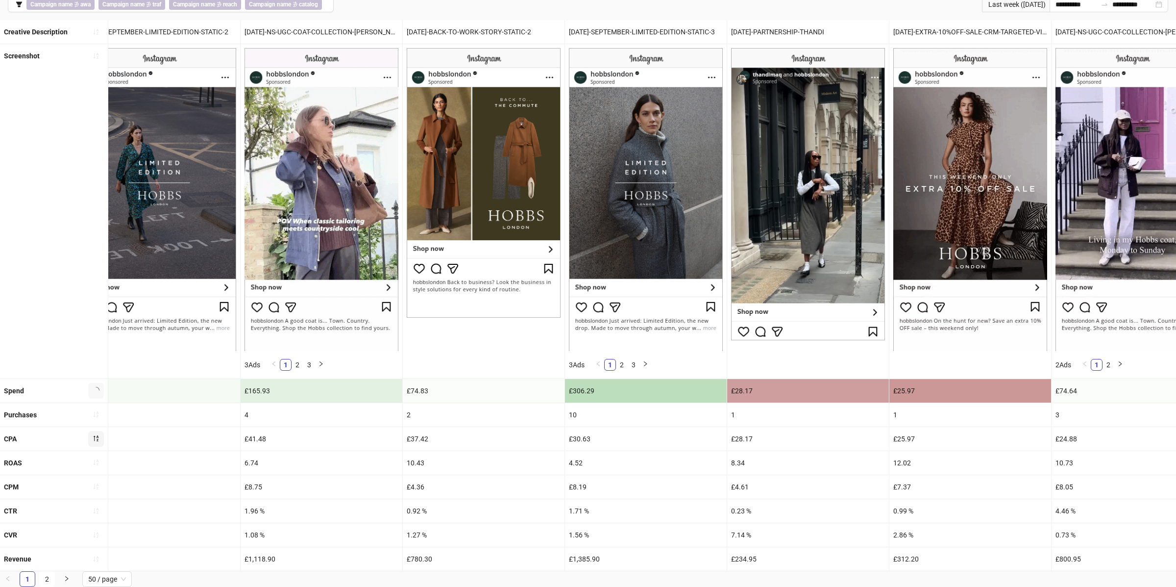
scroll to position [53, 0]
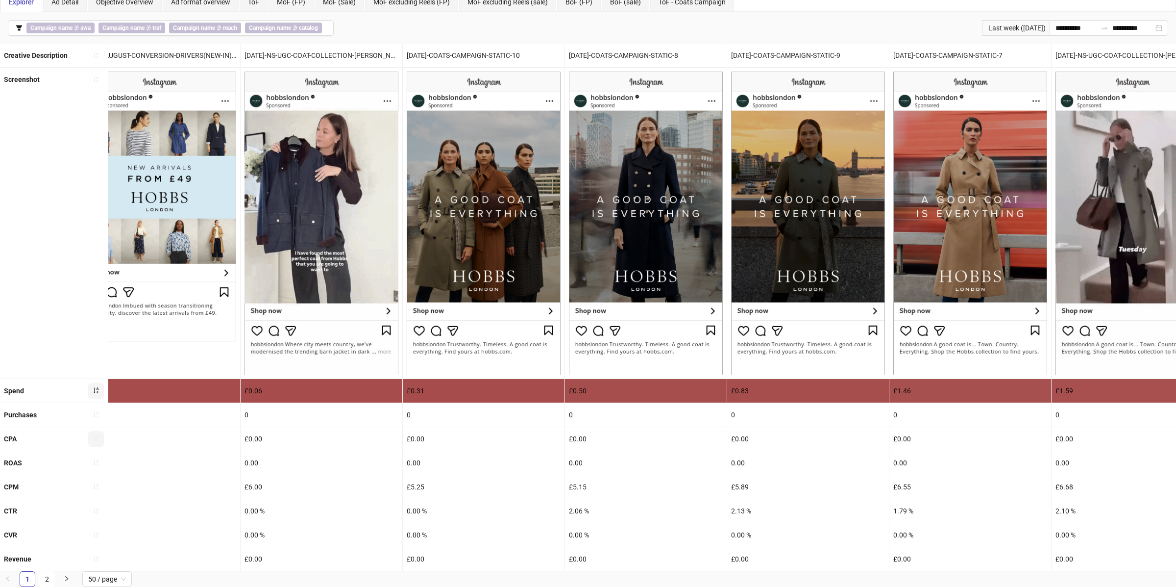
click at [97, 394] on button "button" at bounding box center [96, 391] width 16 height 16
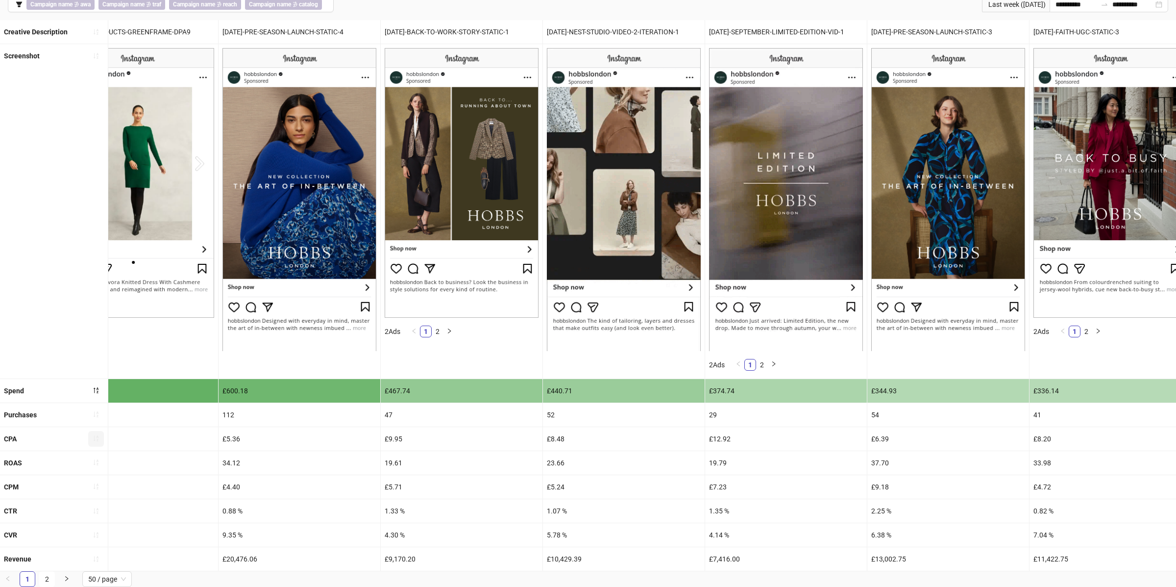
scroll to position [0, 217]
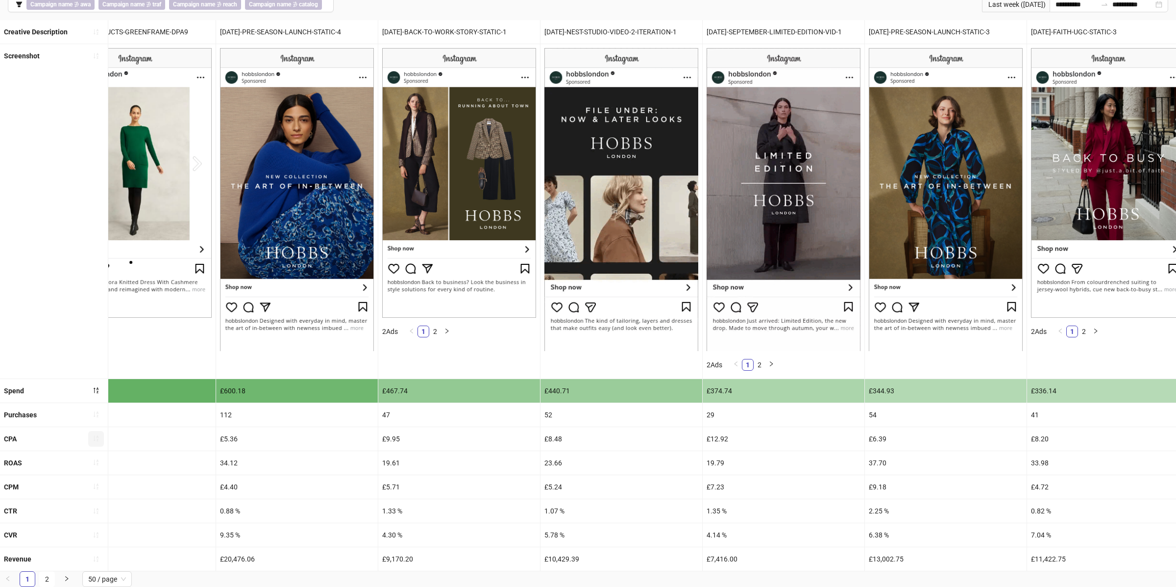
click at [882, 458] on div "37.70" at bounding box center [946, 463] width 162 height 24
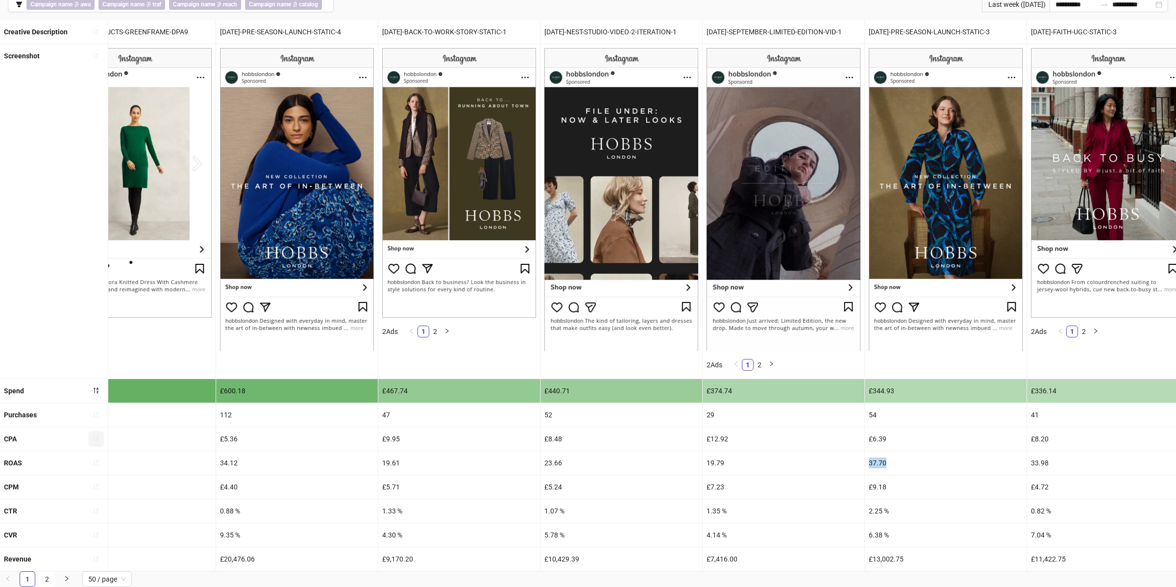
click at [882, 458] on div "37.70" at bounding box center [946, 463] width 162 height 24
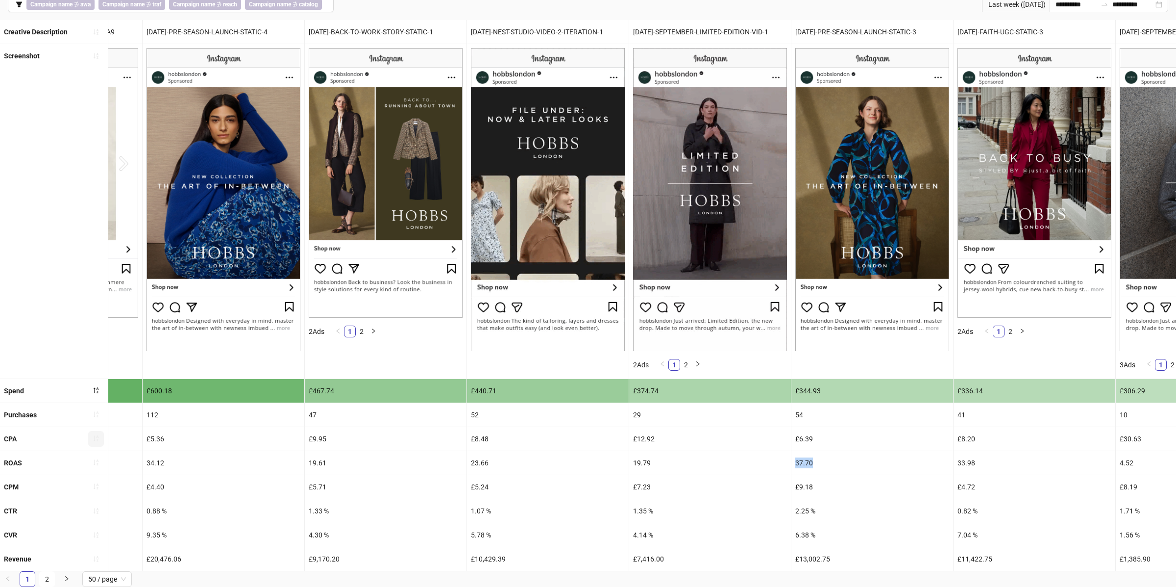
scroll to position [0, 284]
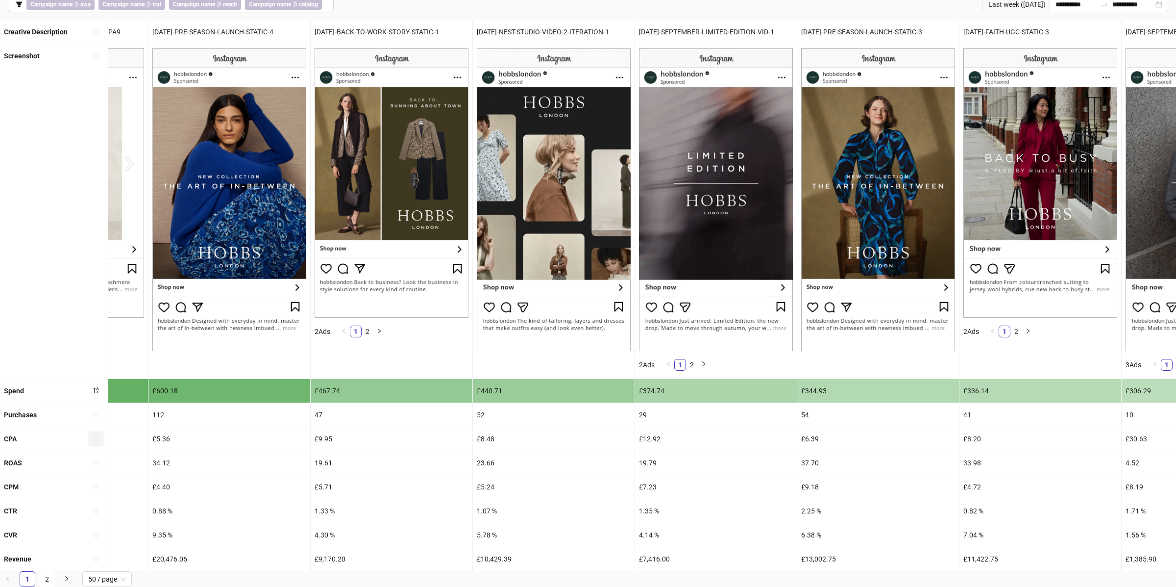
click at [487, 463] on div "23.66" at bounding box center [554, 463] width 162 height 24
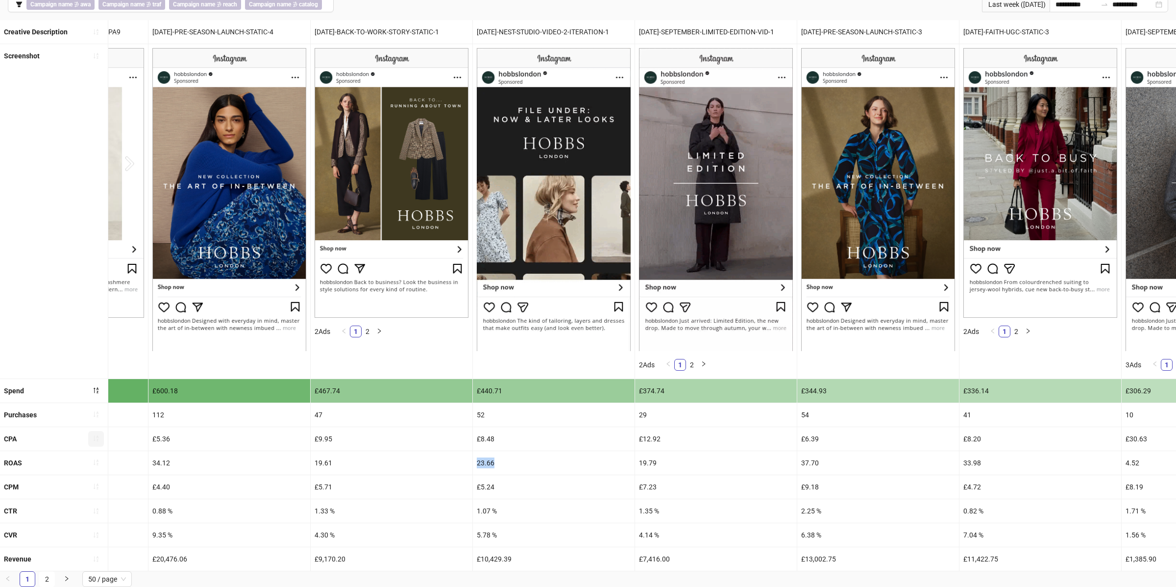
click at [487, 463] on div "23.66" at bounding box center [554, 463] width 162 height 24
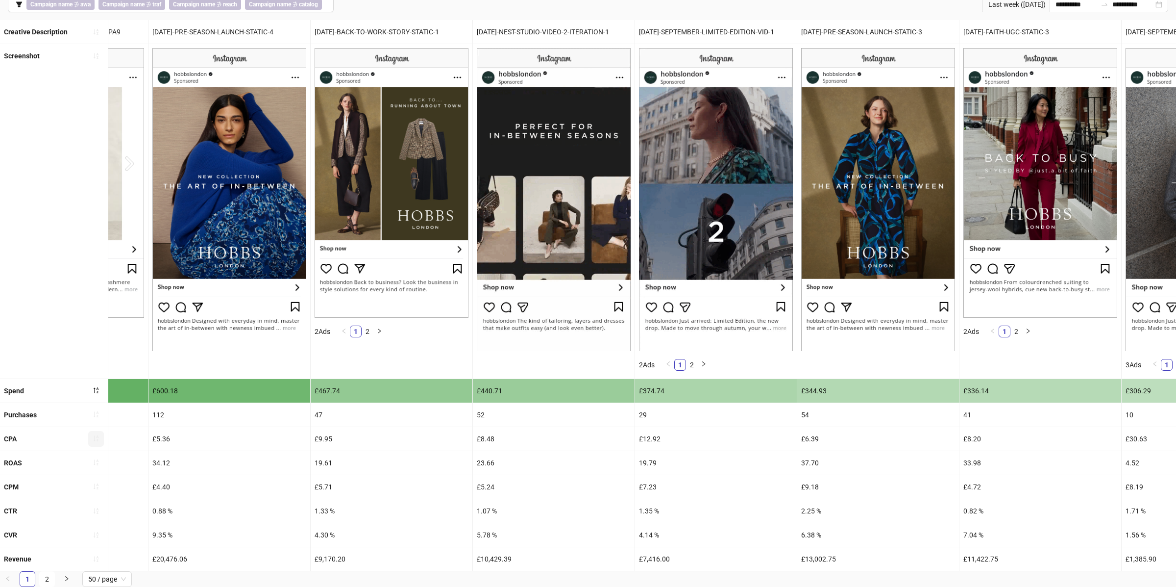
click at [811, 463] on div "37.70" at bounding box center [878, 463] width 162 height 24
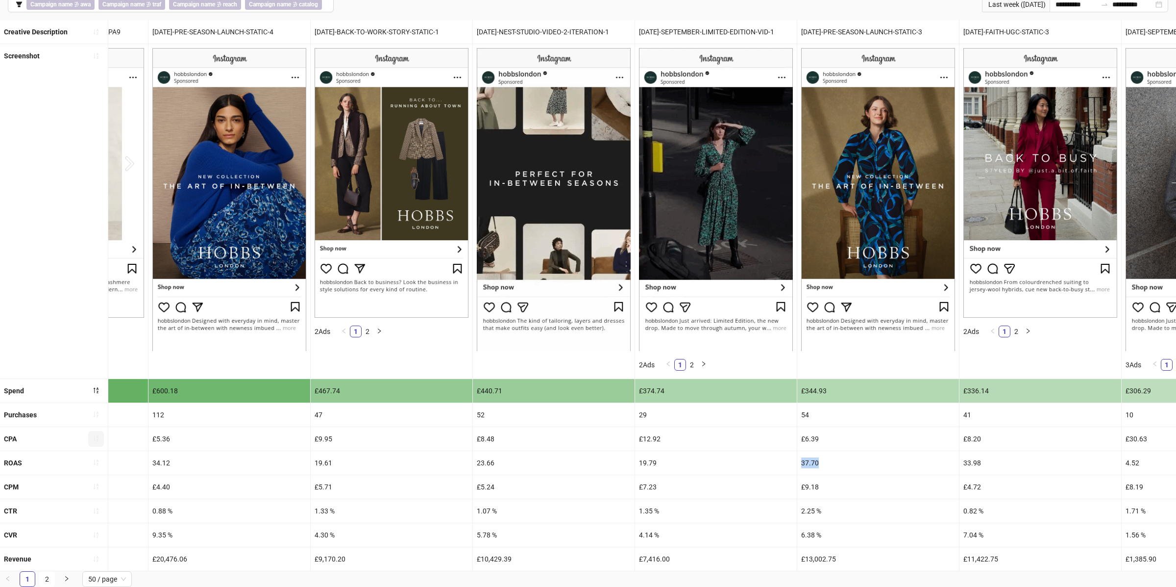
click at [811, 463] on div "37.70" at bounding box center [878, 463] width 162 height 24
